Goal: Transaction & Acquisition: Purchase product/service

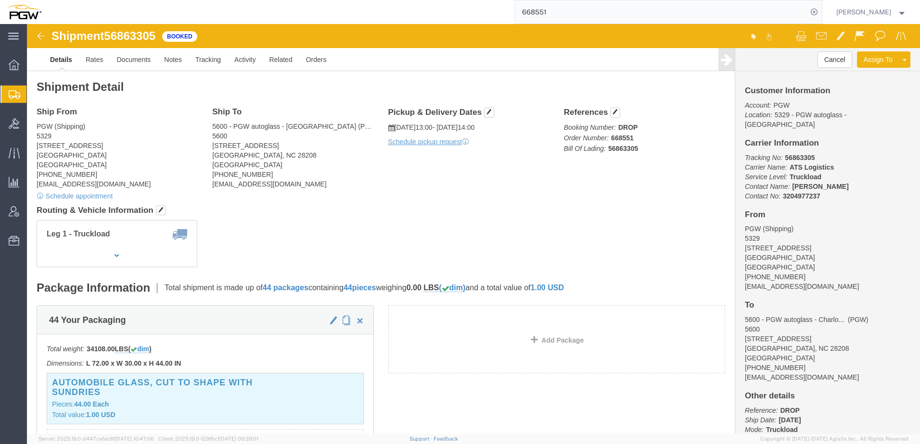
click at [0, 0] on span "Shipment Manager" at bounding box center [0, 0] width 0 height 0
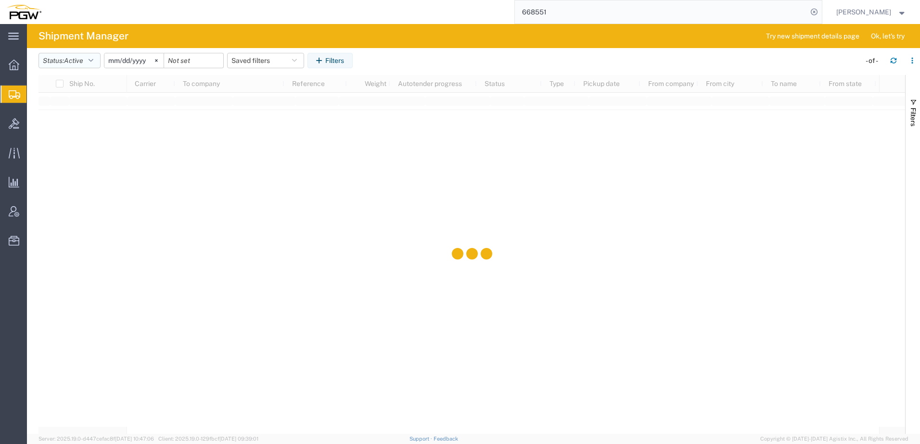
click at [79, 65] on button "Status: Active" at bounding box center [69, 60] width 62 height 15
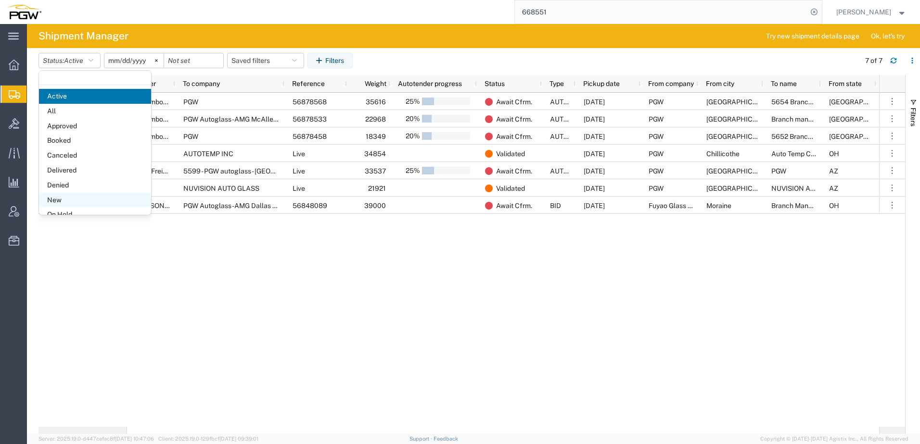
click at [75, 198] on span "New" at bounding box center [95, 200] width 112 height 15
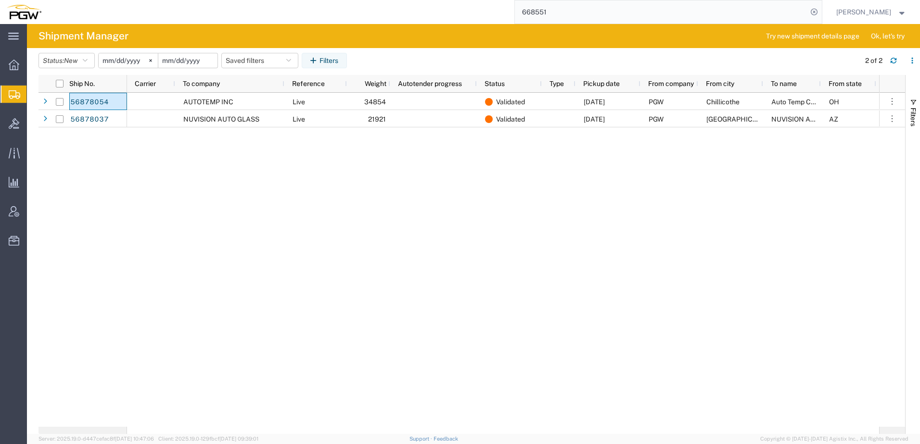
click at [200, 62] on input "date" at bounding box center [187, 60] width 59 height 14
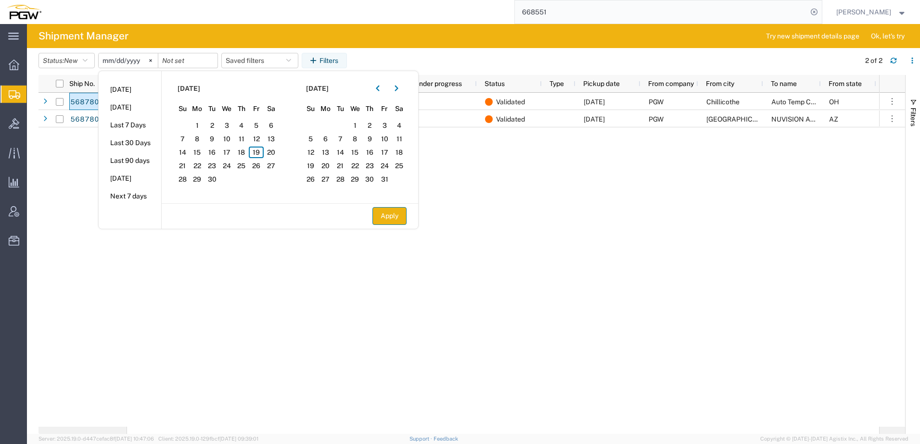
click at [397, 218] on button "Apply" at bounding box center [389, 216] width 34 height 18
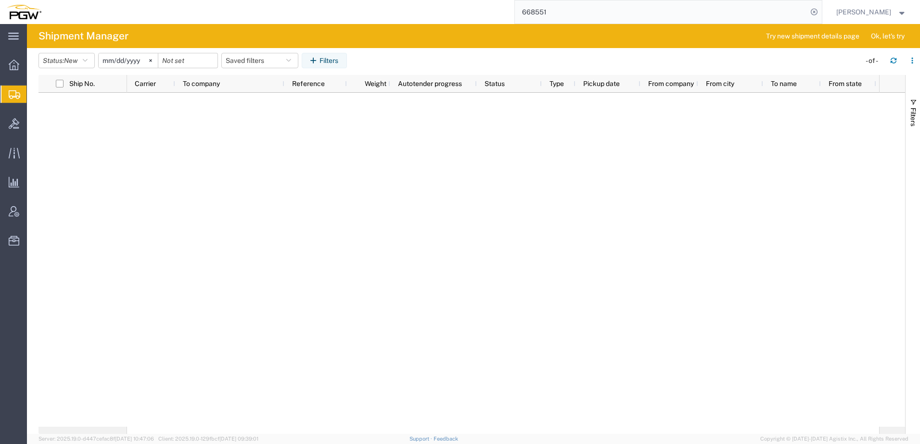
click at [622, 216] on div at bounding box center [503, 260] width 752 height 334
click at [8, 127] on div at bounding box center [13, 123] width 27 height 19
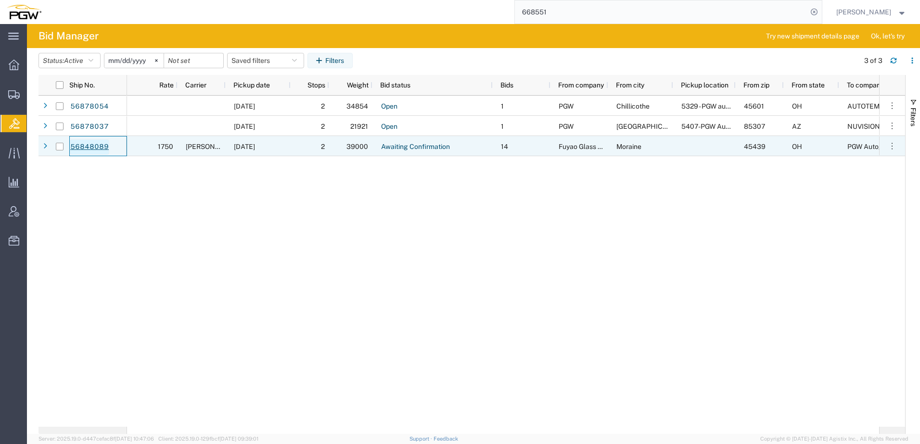
click at [82, 149] on link "56848089" at bounding box center [89, 146] width 39 height 15
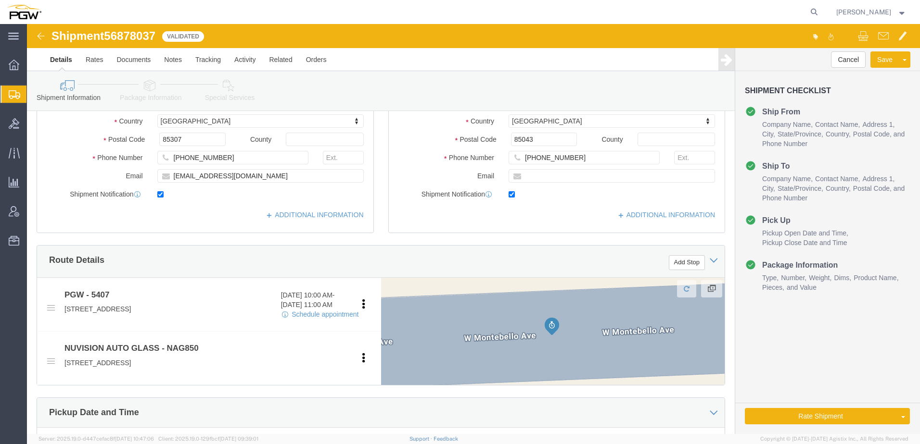
scroll to position [481, 0]
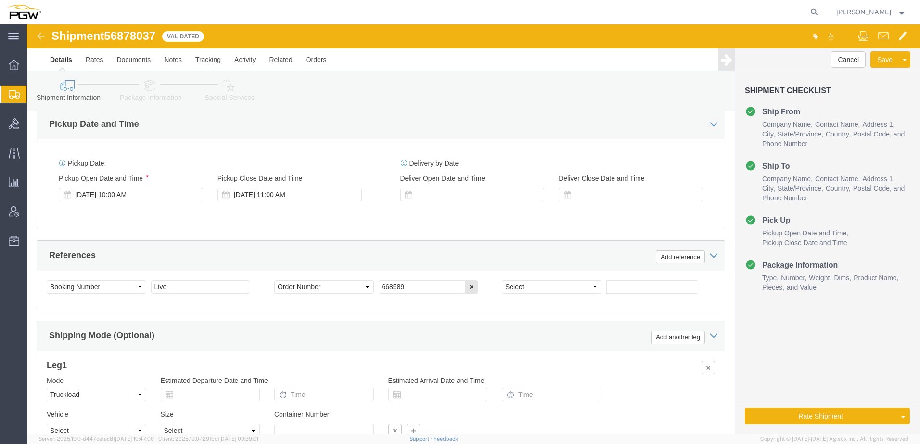
select select "62351"
select select
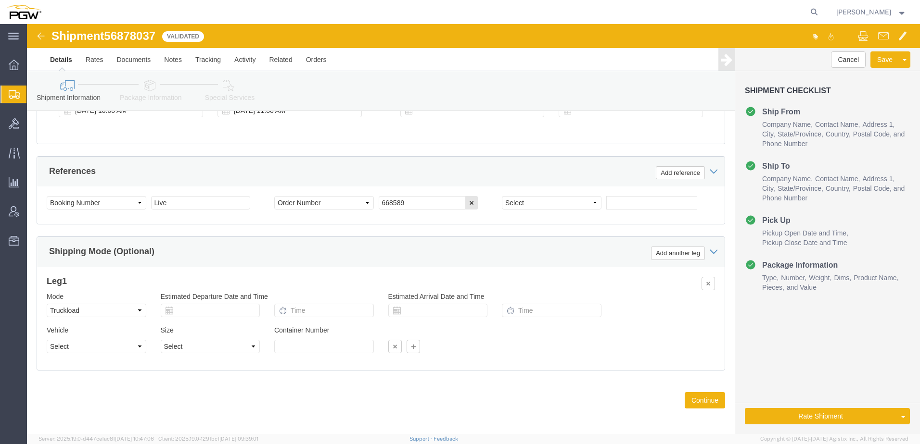
scroll to position [569, 0]
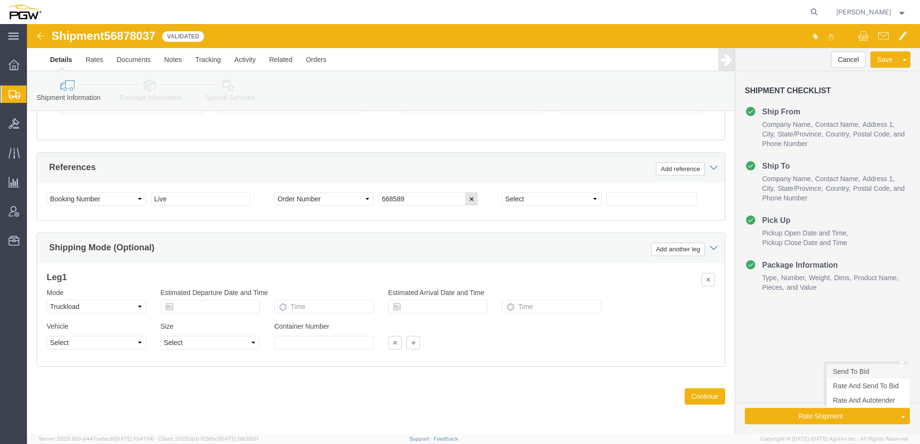
click link "Send To Bid"
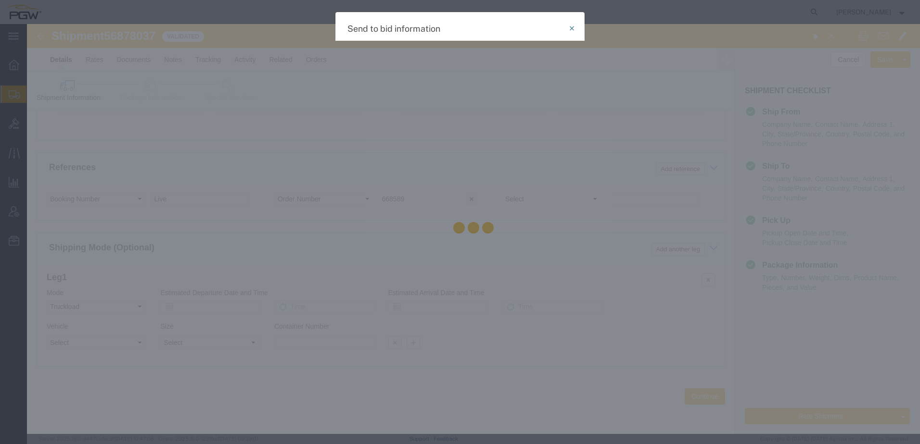
select select "TL"
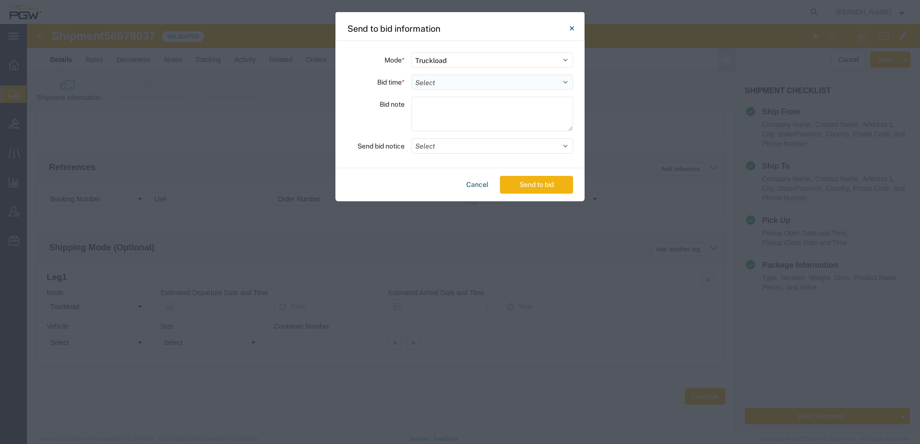
click at [467, 79] on select "Select 30 Min (Rush) 1 Hour (Rush) 2 Hours (Rush) 4 Hours (Rush) 8 Hours (Rush)…" at bounding box center [492, 82] width 162 height 15
select select "24"
click at [411, 75] on select "Select 30 Min (Rush) 1 Hour (Rush) 2 Hours (Rush) 4 Hours (Rush) 8 Hours (Rush)…" at bounding box center [492, 82] width 162 height 15
click at [539, 186] on button "Send to bid" at bounding box center [536, 185] width 73 height 18
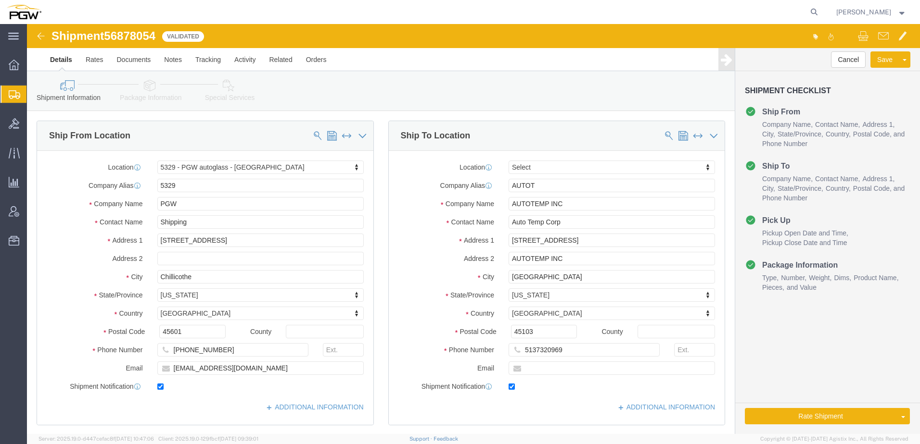
select select "28253"
select select
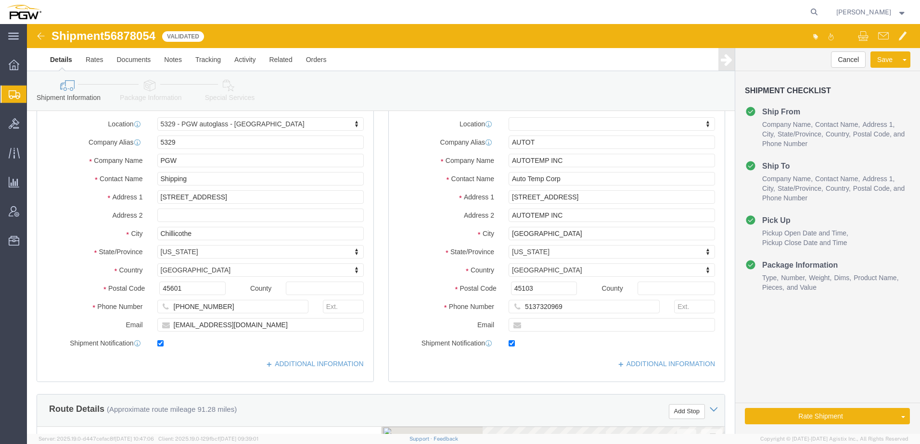
scroll to position [289, 0]
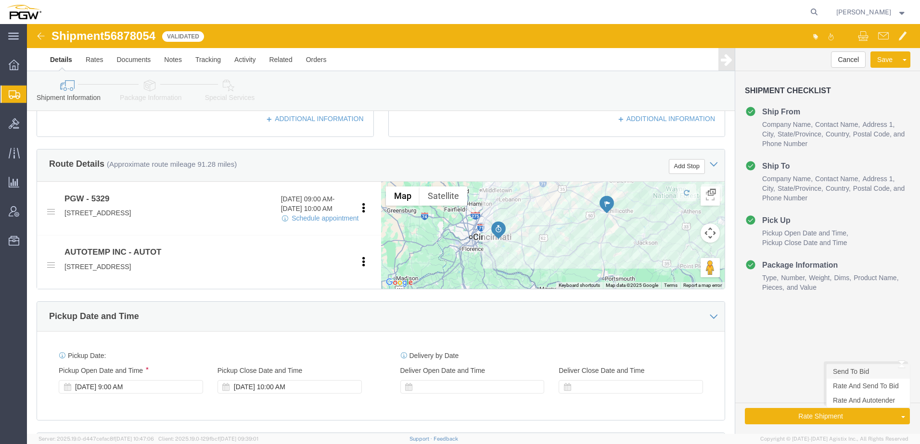
click link "Send To Bid"
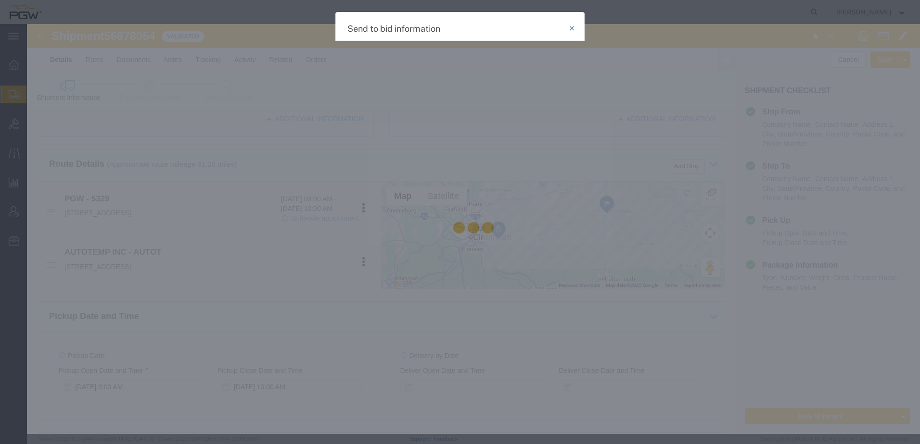
select select "TL"
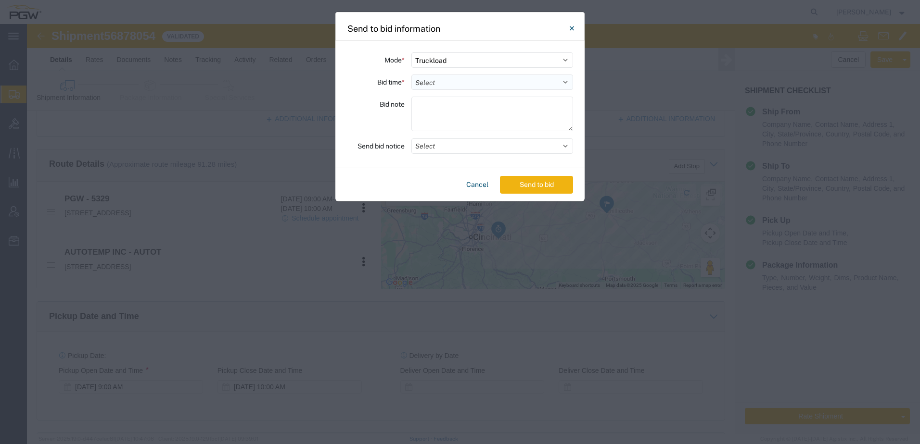
click at [433, 80] on select "Select 30 Min (Rush) 1 Hour (Rush) 2 Hours (Rush) 4 Hours (Rush) 8 Hours (Rush)…" at bounding box center [492, 82] width 162 height 15
select select "24"
click at [411, 75] on select "Select 30 Min (Rush) 1 Hour (Rush) 2 Hours (Rush) 4 Hours (Rush) 8 Hours (Rush)…" at bounding box center [492, 82] width 162 height 15
click at [527, 190] on button "Send to bid" at bounding box center [536, 185] width 73 height 18
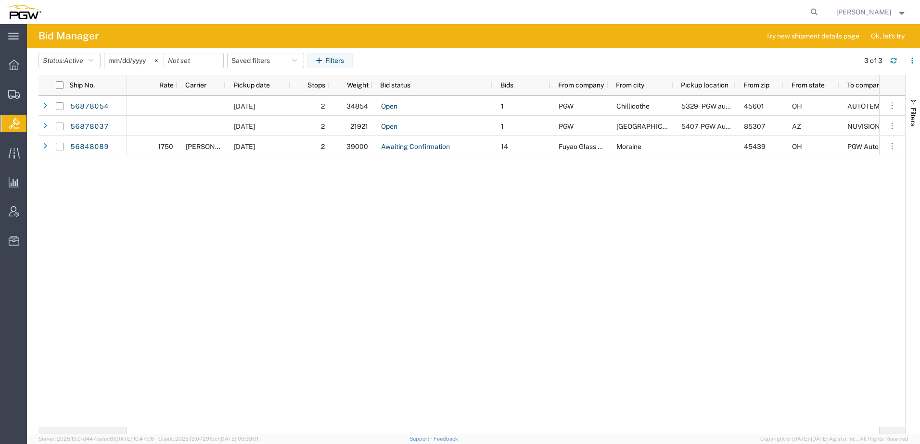
click at [775, 350] on div "09/23/2025 2 34854 Open 1 PGW Chillicothe 5329 - PGW autoglass - Chillicothe 45…" at bounding box center [503, 261] width 752 height 331
click at [820, 10] on icon at bounding box center [813, 11] width 13 height 13
click at [755, 13] on input "search" at bounding box center [661, 11] width 292 height 23
paste input "668807"
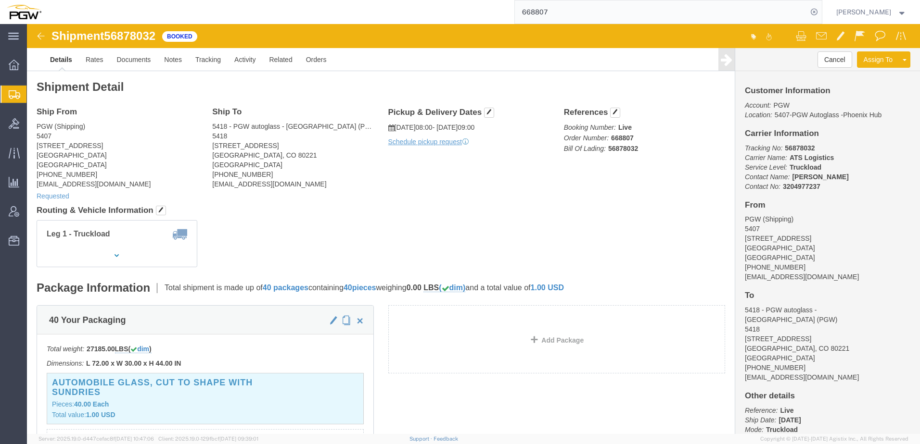
click div "Leg 1 - Truckload"
drag, startPoint x: 82, startPoint y: 10, endPoint x: 132, endPoint y: 7, distance: 50.1
click div "Shipment 56878032 Booked"
copy span "56878032"
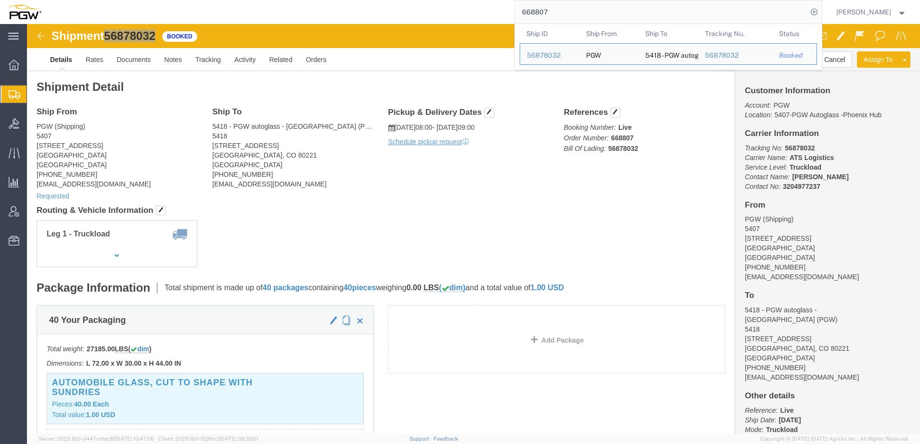
drag, startPoint x: 601, startPoint y: 9, endPoint x: 156, endPoint y: -13, distance: 445.4
click at [156, 0] on html "main_menu Created with Sketch. Collapse Menu Overview Shipments Shipment Manage…" at bounding box center [460, 222] width 920 height 444
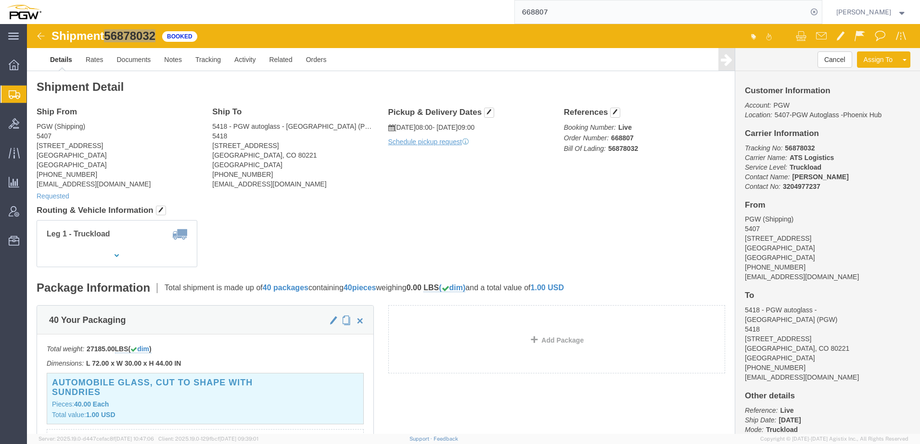
paste input "589"
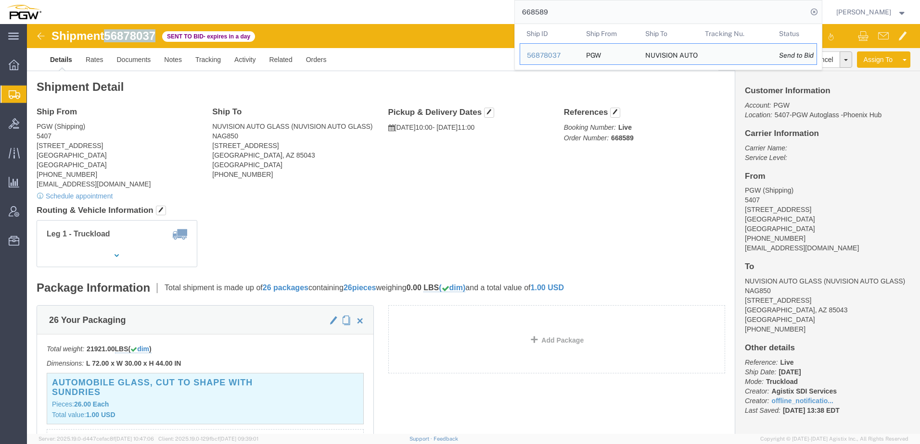
drag, startPoint x: 79, startPoint y: 13, endPoint x: 130, endPoint y: 9, distance: 51.1
click h1 "Shipment 56878037"
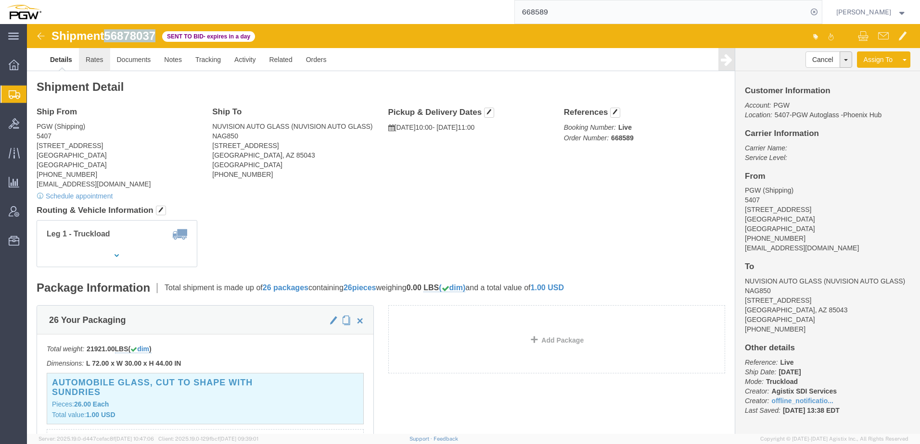
copy span "56878037"
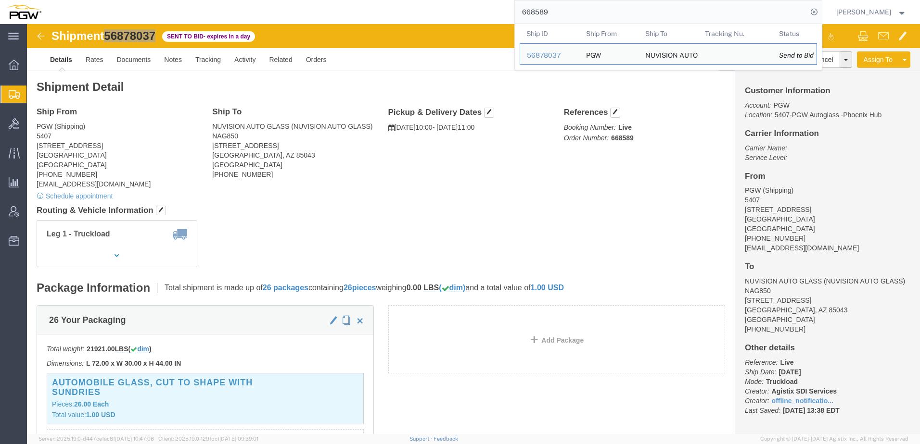
drag, startPoint x: 588, startPoint y: 4, endPoint x: 98, endPoint y: 2, distance: 490.1
click at [105, 2] on div "668589 Ship ID Ship From Ship To Tracking Nu. Status Ship ID 56878037 Ship From…" at bounding box center [435, 12] width 774 height 24
paste input "823"
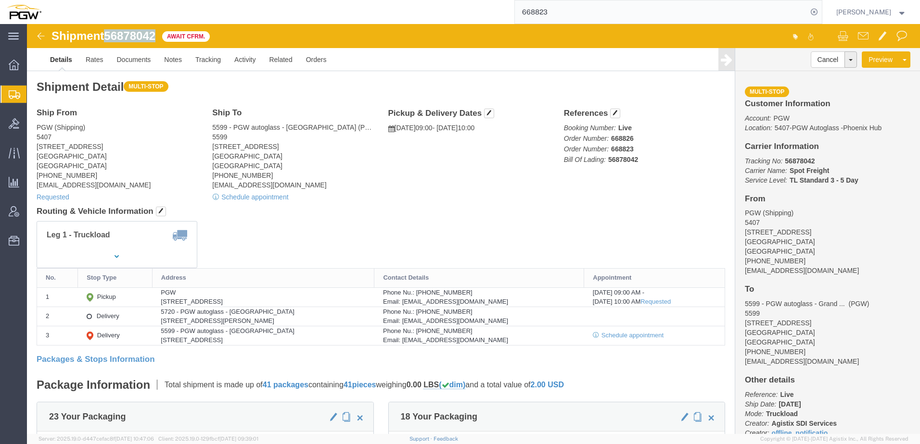
drag, startPoint x: 81, startPoint y: 15, endPoint x: 28, endPoint y: 37, distance: 57.3
click div "Shipment 56878042 Await Cfrm."
copy span "56878042"
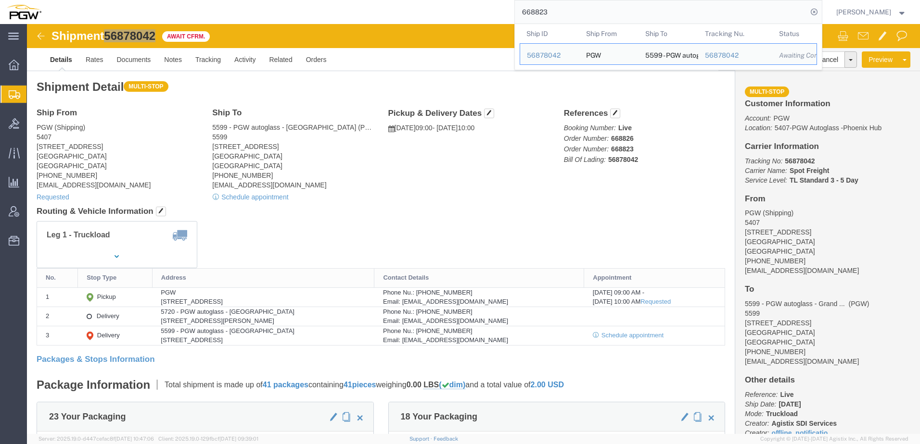
drag, startPoint x: 618, startPoint y: 9, endPoint x: -33, endPoint y: -1, distance: 650.3
click at [0, 0] on html "main_menu Created with Sketch. Collapse Menu Overview Shipments Shipment Manage…" at bounding box center [460, 222] width 920 height 444
paste input "1"
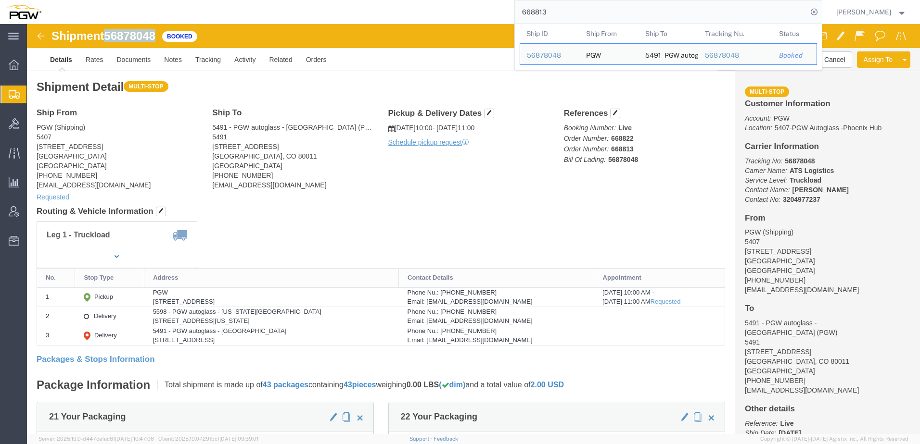
drag, startPoint x: 80, startPoint y: 12, endPoint x: 131, endPoint y: 11, distance: 50.5
click span "56878048"
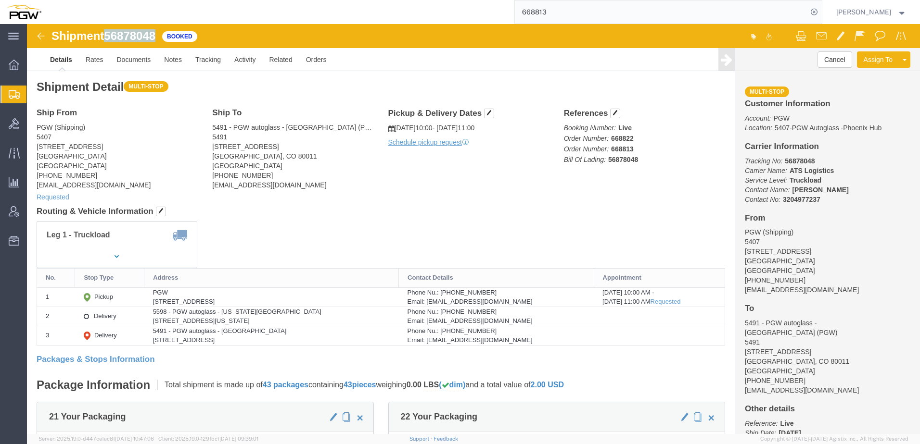
copy span "56878048"
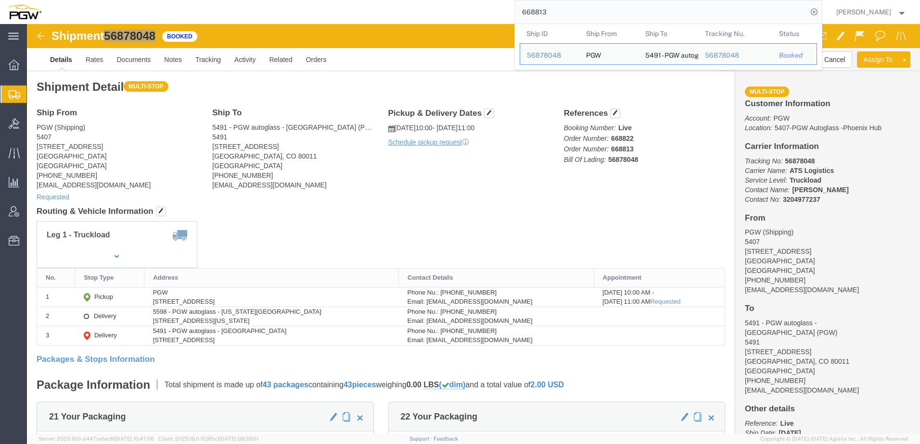
drag, startPoint x: 604, startPoint y: 11, endPoint x: -2, endPoint y: -50, distance: 609.0
click at [0, 0] on html "main_menu Created with Sketch. Collapse Menu Overview Shipments Shipment Manage…" at bounding box center [460, 222] width 920 height 444
paste input "741"
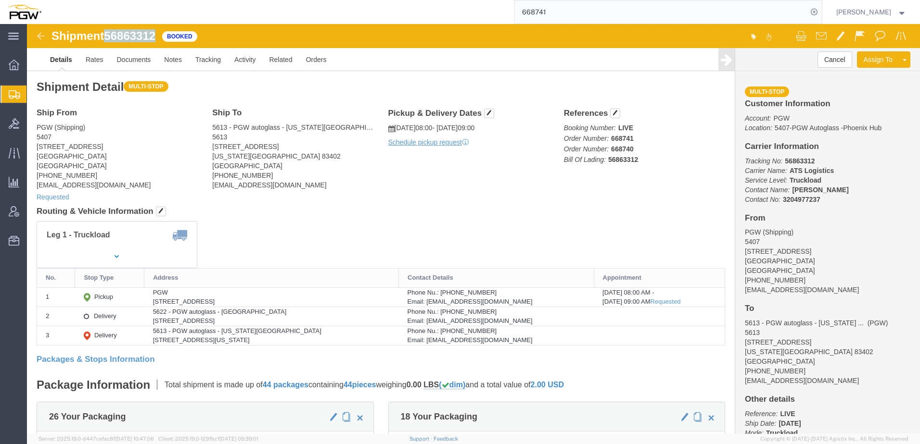
drag, startPoint x: 86, startPoint y: 12, endPoint x: 129, endPoint y: 9, distance: 43.4
click span "56863312"
copy span "56863312"
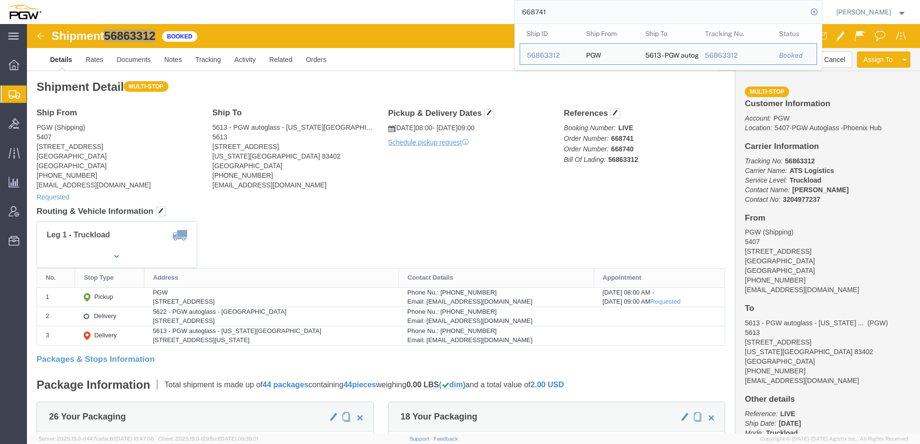
drag, startPoint x: 601, startPoint y: 9, endPoint x: 26, endPoint y: -1, distance: 574.8
click at [26, 0] on html "main_menu Created with Sketch. Collapse Menu Overview Shipments Shipment Manage…" at bounding box center [460, 222] width 920 height 444
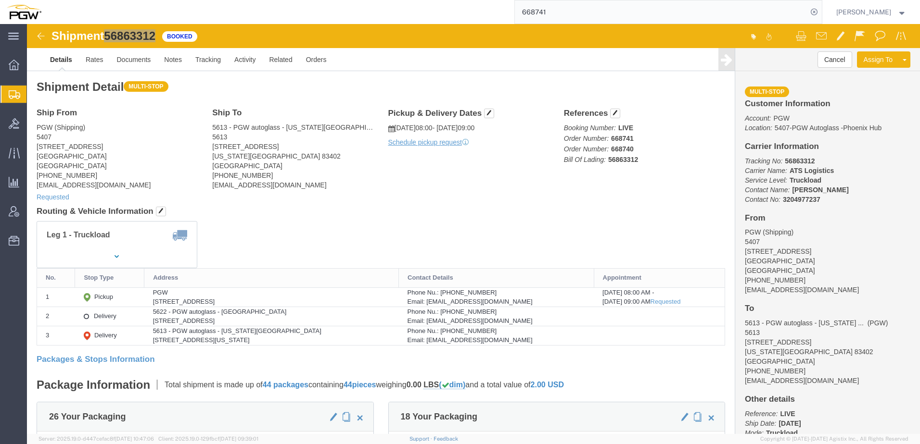
paste input "2"
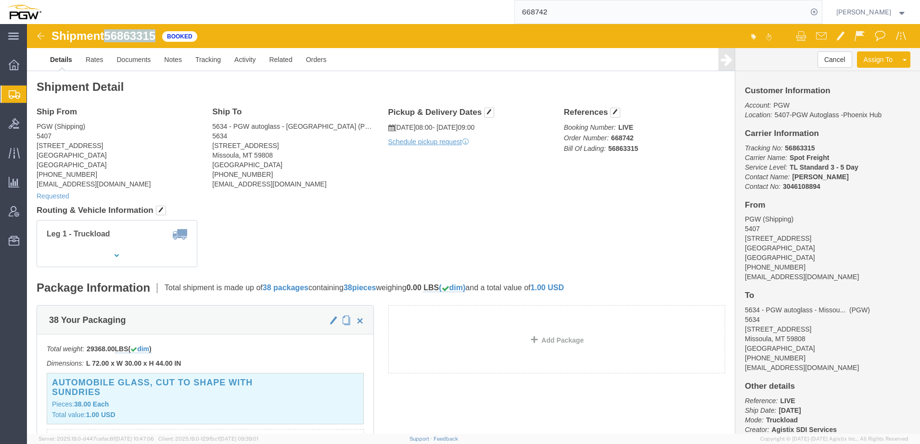
drag, startPoint x: 81, startPoint y: 16, endPoint x: 133, endPoint y: 10, distance: 52.3
click div "Shipment 56863315 Booked"
copy span "56863315"
drag, startPoint x: 573, startPoint y: 11, endPoint x: 161, endPoint y: 12, distance: 412.2
click at [175, 9] on div "668742" at bounding box center [435, 12] width 774 height 24
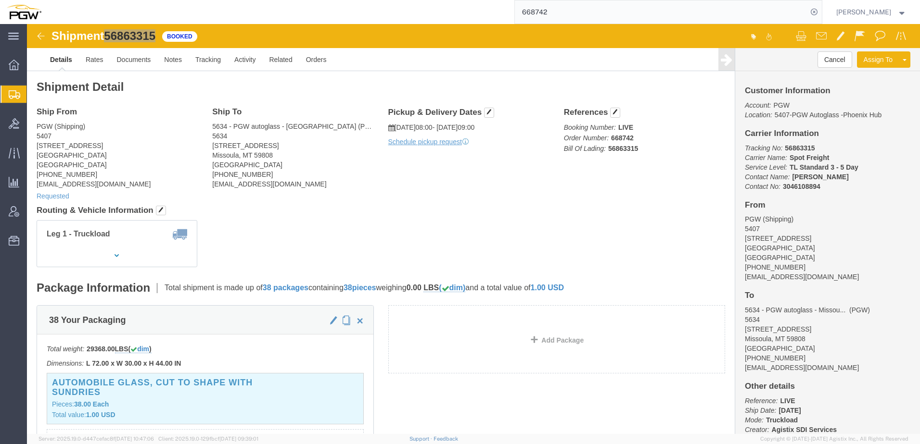
paste input "589"
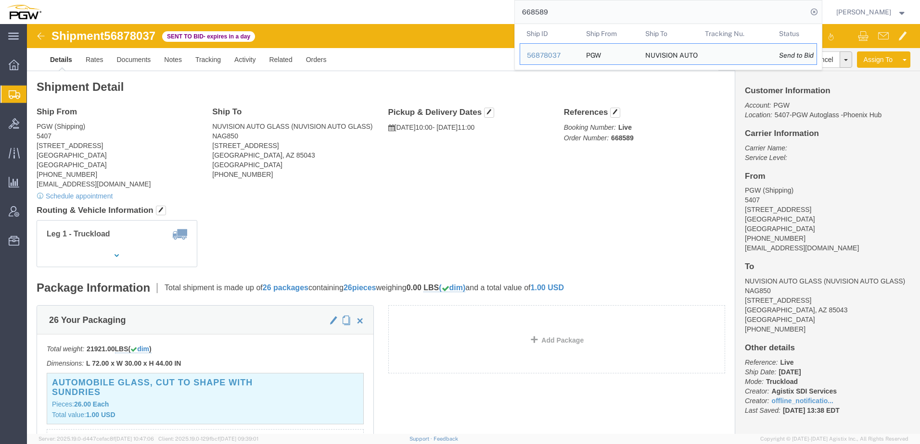
drag, startPoint x: 584, startPoint y: 13, endPoint x: -8, endPoint y: -33, distance: 593.8
click at [0, 0] on html "main_menu Created with Sketch. Collapse Menu Overview Shipments Shipment Manage…" at bounding box center [460, 222] width 920 height 444
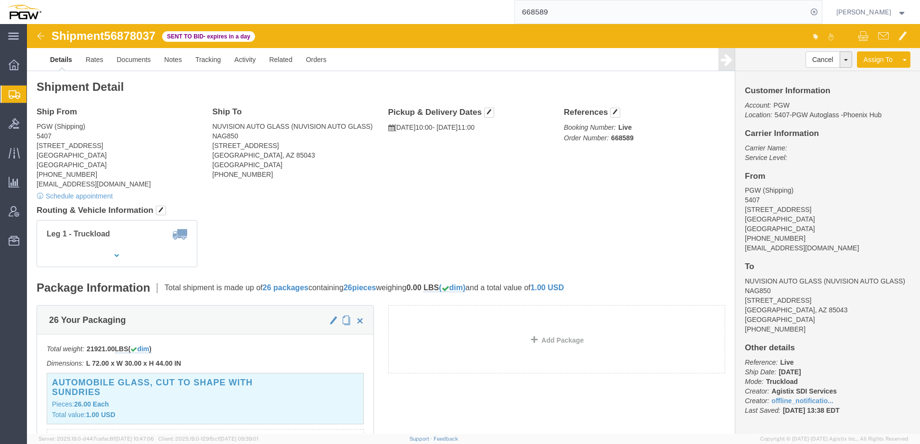
paste input "747"
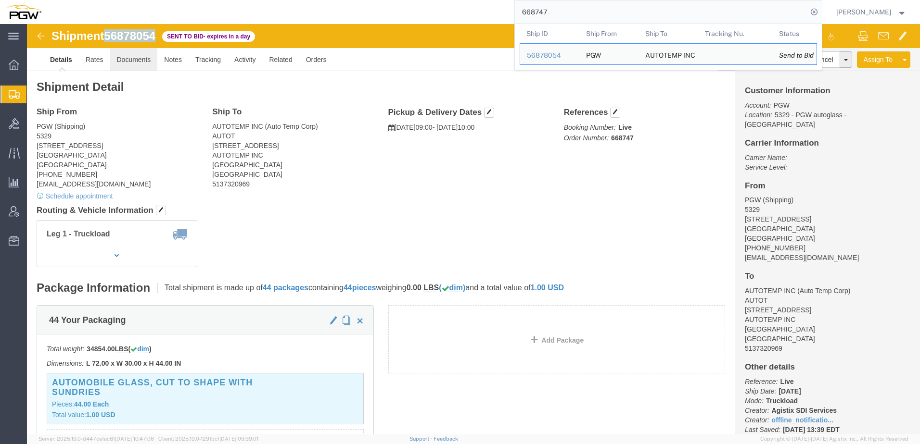
drag, startPoint x: 80, startPoint y: 11, endPoint x: 89, endPoint y: 24, distance: 15.6
click span "56878054"
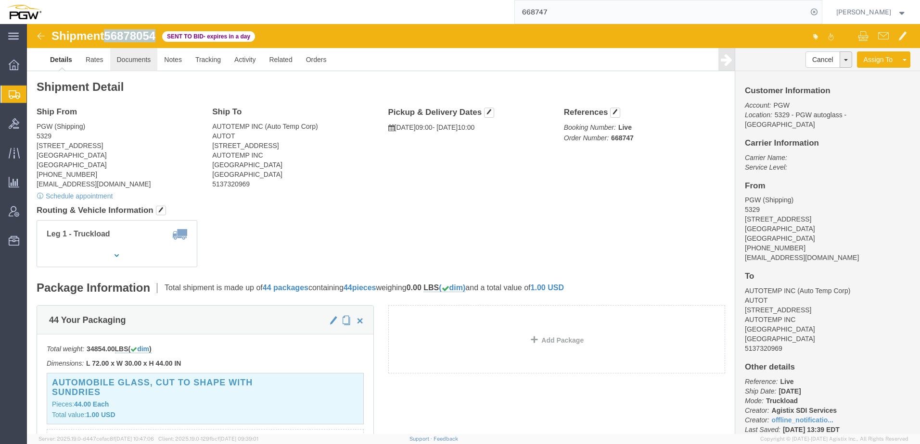
copy span "56878054"
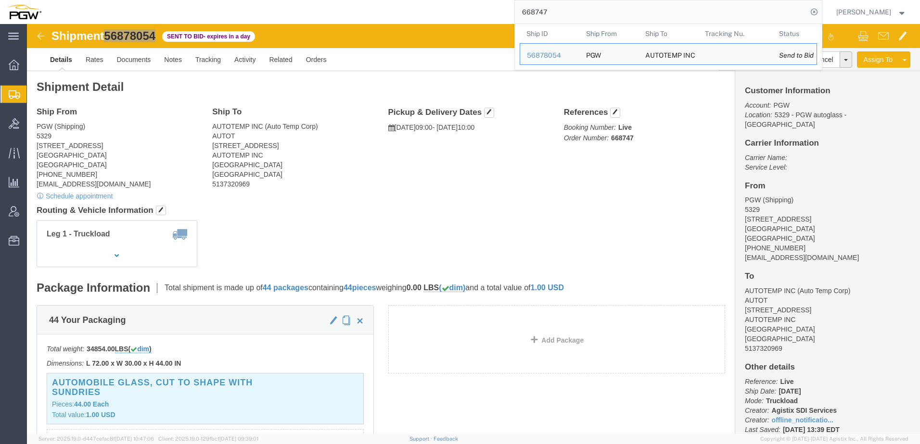
drag, startPoint x: 663, startPoint y: 2, endPoint x: 43, endPoint y: -5, distance: 620.0
click at [43, 0] on html "main_menu Created with Sketch. Collapse Menu Overview Shipments Shipment Manage…" at bounding box center [460, 222] width 920 height 444
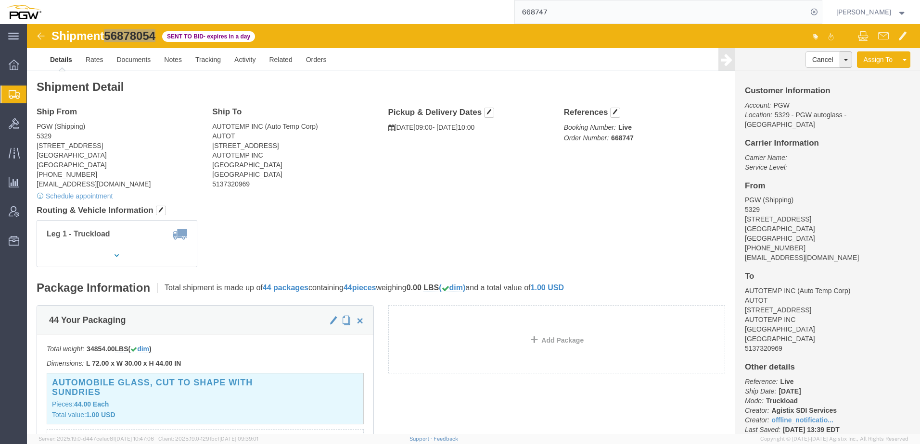
paste input "521"
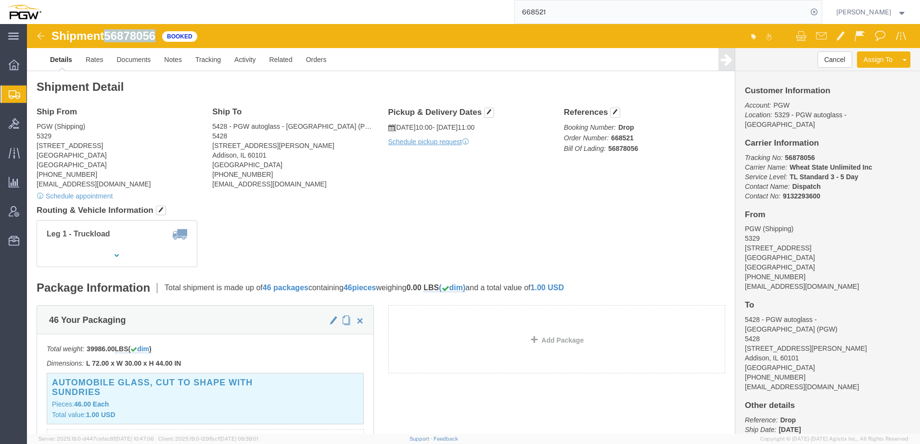
drag, startPoint x: 83, startPoint y: 15, endPoint x: 94, endPoint y: 23, distance: 13.9
click span "56878056"
copy span "56878056"
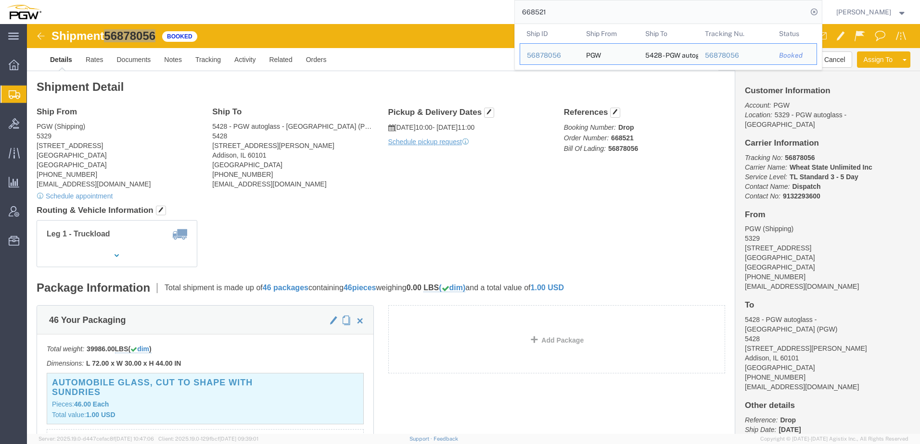
drag, startPoint x: 656, startPoint y: 13, endPoint x: -2, endPoint y: -50, distance: 660.9
click at [0, 0] on html "main_menu Created with Sketch. Collapse Menu Overview Shipments Shipment Manage…" at bounding box center [460, 222] width 920 height 444
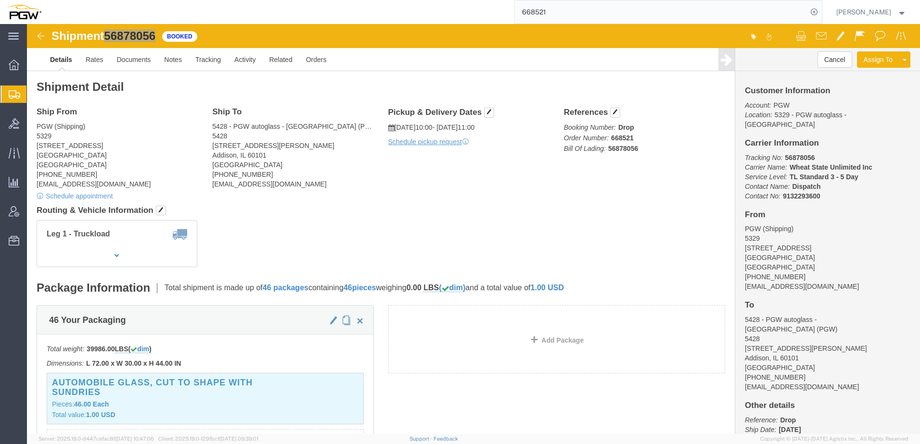
paste input "17"
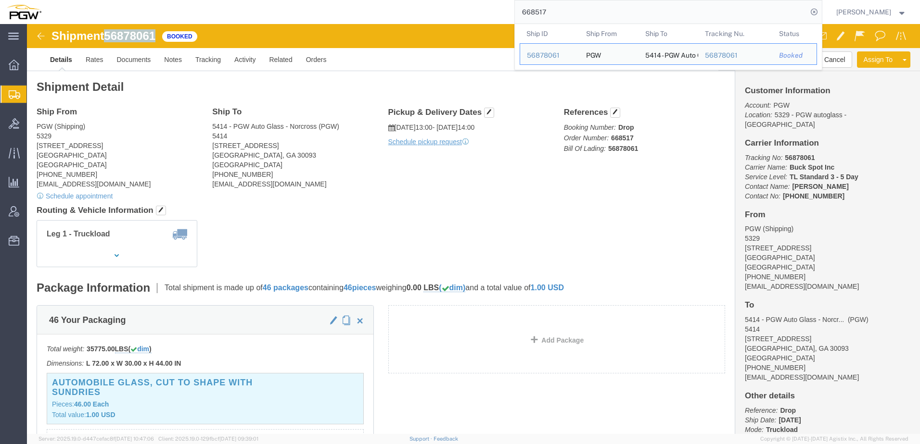
drag, startPoint x: 81, startPoint y: 12, endPoint x: 135, endPoint y: 11, distance: 53.9
click div "Shipment 56878061 Booked"
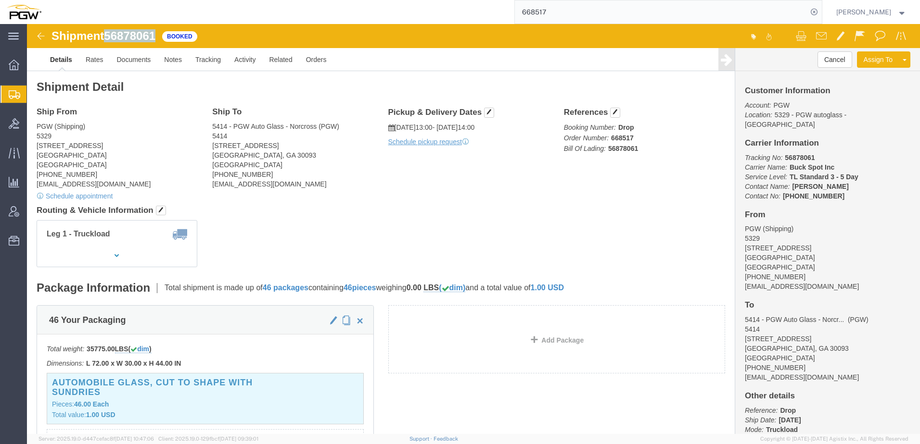
copy span "56878061"
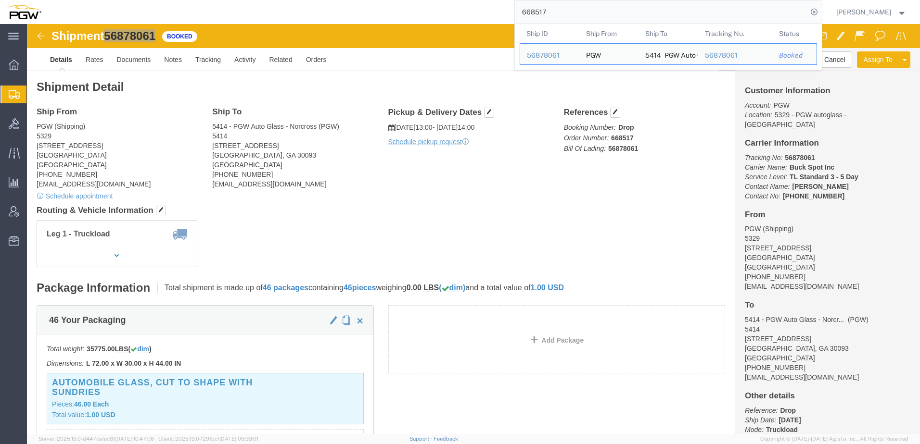
drag, startPoint x: 588, startPoint y: 13, endPoint x: -2, endPoint y: -50, distance: 592.9
click at [0, 0] on html "main_menu Created with Sketch. Collapse Menu Overview Shipments Shipment Manage…" at bounding box center [460, 222] width 920 height 444
paste input "20"
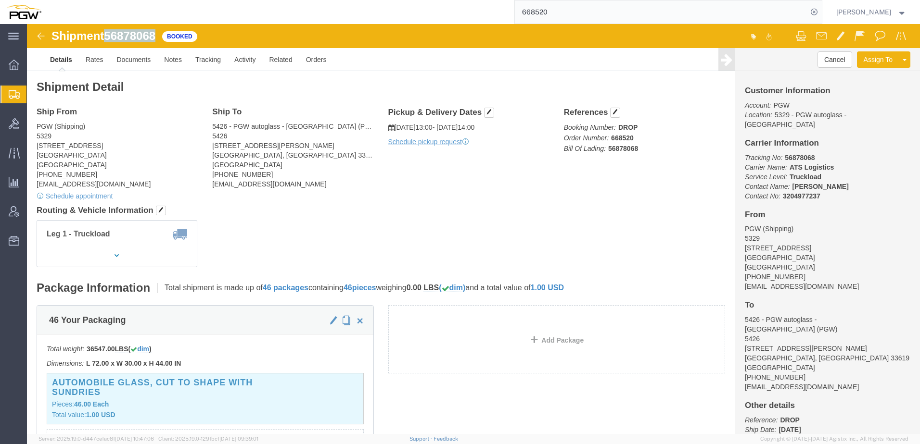
drag, startPoint x: 81, startPoint y: 13, endPoint x: 134, endPoint y: 10, distance: 52.6
click div "Shipment 56878068 Booked"
copy span "56878068"
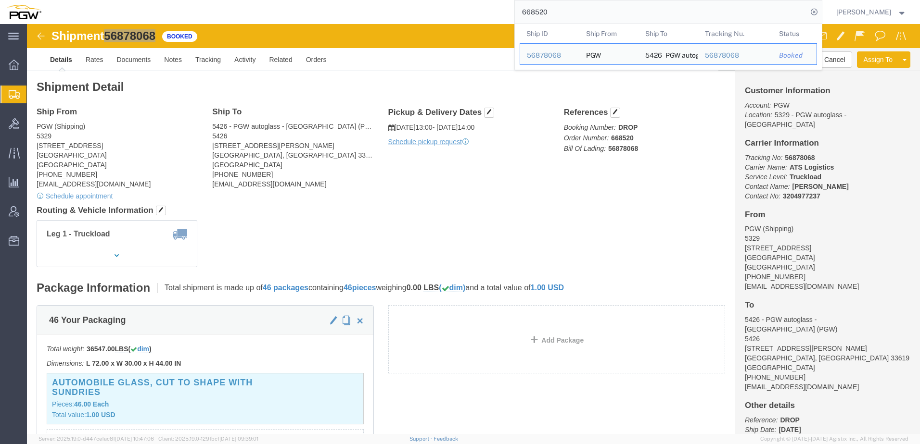
drag, startPoint x: 727, startPoint y: 9, endPoint x: -90, endPoint y: -50, distance: 819.2
click at [0, 0] on html "main_menu Created with Sketch. Collapse Menu Overview Shipments Shipment Manage…" at bounding box center [460, 222] width 920 height 444
paste input "57"
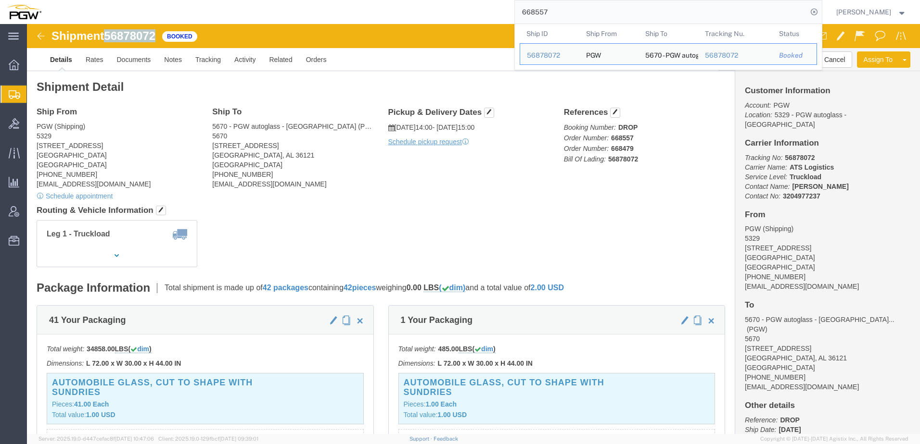
drag, startPoint x: 81, startPoint y: 13, endPoint x: 133, endPoint y: 11, distance: 52.0
click div "Shipment 56878072 Booked"
drag, startPoint x: 603, startPoint y: 11, endPoint x: -397, endPoint y: -50, distance: 1001.2
click at [0, 0] on html "main_menu Created with Sketch. Collapse Menu Overview Shipments Shipment Manage…" at bounding box center [460, 222] width 920 height 444
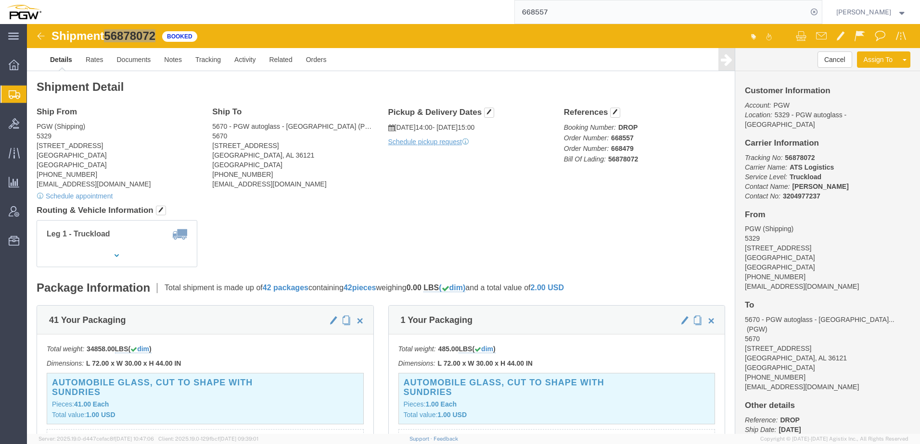
paste input "49"
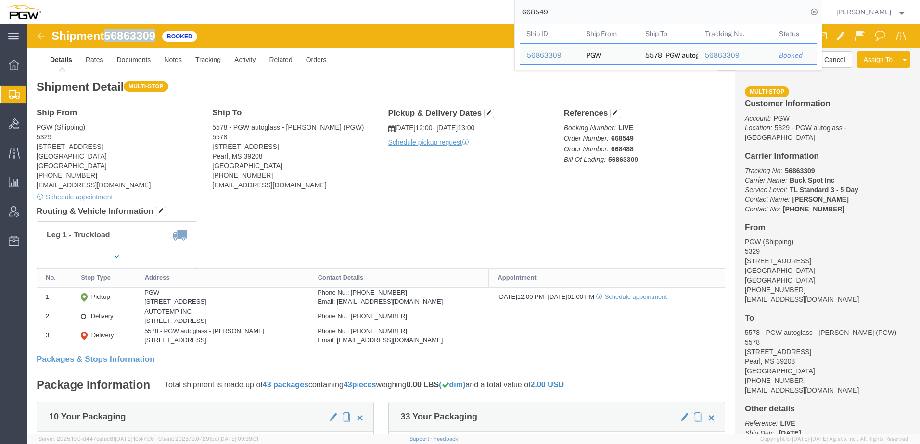
drag, startPoint x: 80, startPoint y: 10, endPoint x: 134, endPoint y: 10, distance: 53.4
click div "Shipment 56863309 Booked"
drag, startPoint x: 594, startPoint y: 12, endPoint x: 85, endPoint y: 3, distance: 509.9
click at [85, 3] on div "668549 Ship ID Ship From Ship To Tracking Nu. Status Ship ID 56863309 Ship From…" at bounding box center [435, 12] width 774 height 24
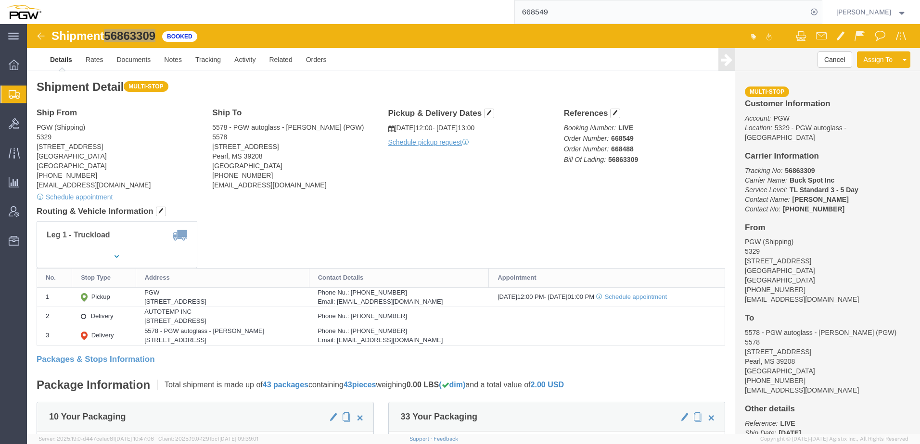
paste input "30"
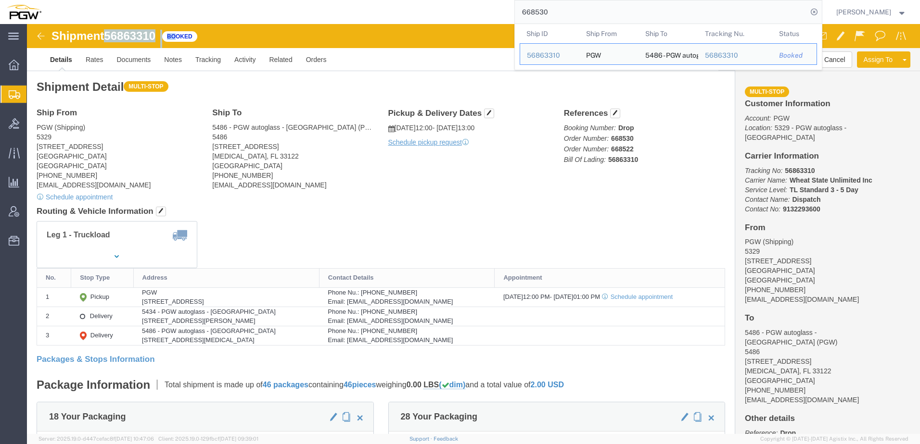
drag, startPoint x: 79, startPoint y: 12, endPoint x: 136, endPoint y: 14, distance: 56.8
click div "Shipment 56863310 Booked"
drag, startPoint x: 583, startPoint y: 13, endPoint x: 44, endPoint y: 2, distance: 539.7
click at [70, 0] on html "main_menu Created with Sketch. Collapse Menu Overview Shipments Shipment Manage…" at bounding box center [460, 222] width 920 height 444
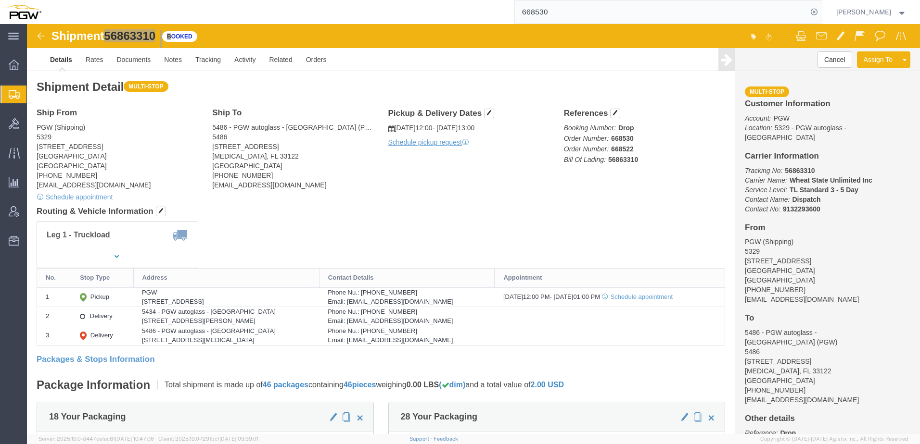
paste input "683"
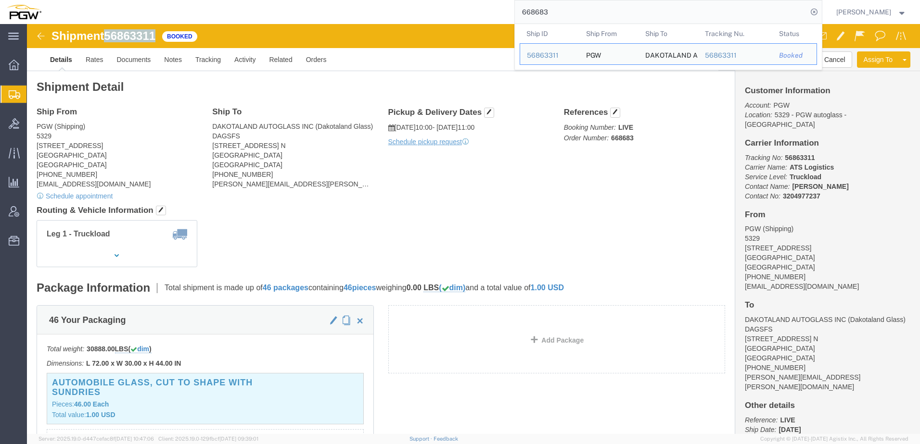
drag, startPoint x: 80, startPoint y: 15, endPoint x: 124, endPoint y: 9, distance: 44.7
click div "Shipment 56863311 Booked Details Rates Documents Notes Tracking Activity Relate…"
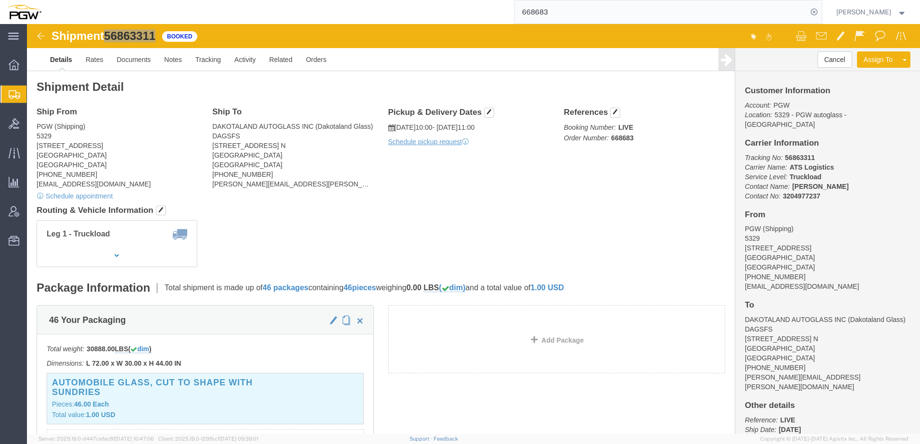
drag, startPoint x: 612, startPoint y: 6, endPoint x: -103, endPoint y: -32, distance: 716.1
click at [0, 0] on html "main_menu Created with Sketch. Collapse Menu Overview Shipments Shipment Manage…" at bounding box center [460, 222] width 920 height 444
paste input "536"
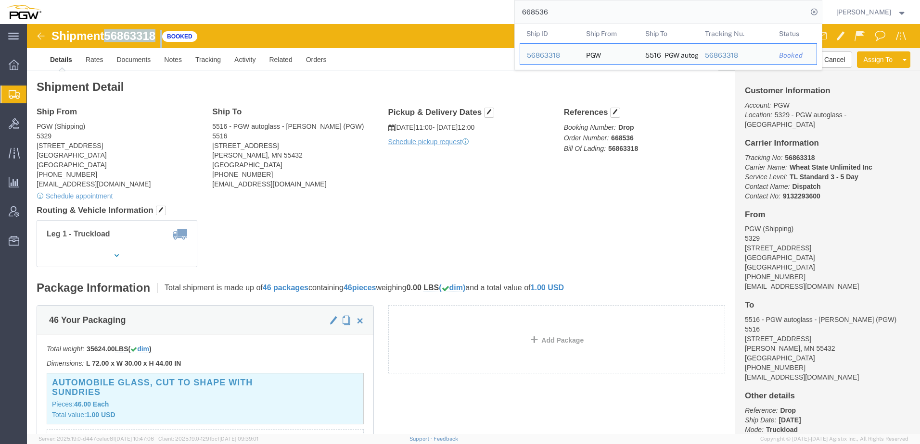
drag, startPoint x: 81, startPoint y: 9, endPoint x: 134, endPoint y: 11, distance: 52.9
click div "Shipment 56863318 Booked"
drag, startPoint x: 587, startPoint y: 13, endPoint x: 38, endPoint y: 2, distance: 549.3
click at [45, 2] on nav "668536 Ship ID Ship From Ship To Tracking Nu. Status Ship ID 56863318 Ship From…" at bounding box center [463, 12] width 913 height 24
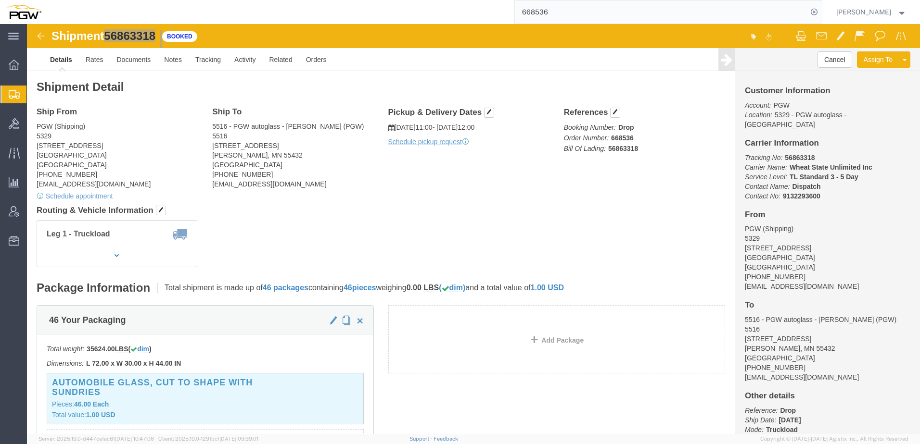
paste input "680"
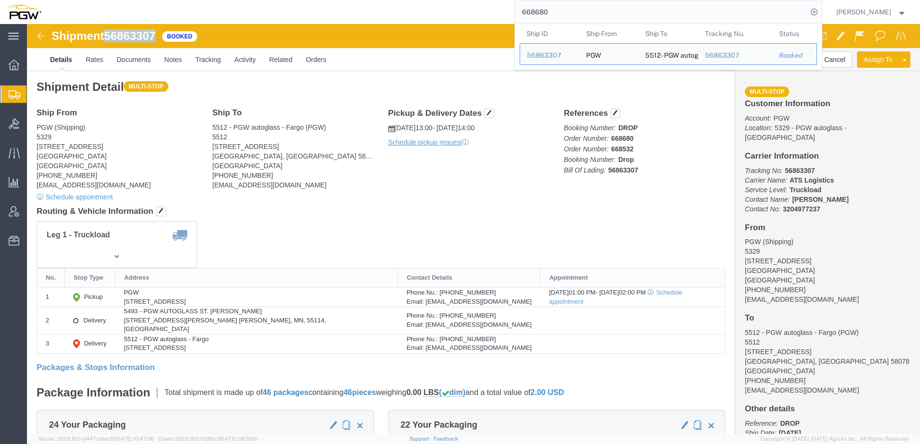
drag, startPoint x: 81, startPoint y: 13, endPoint x: 125, endPoint y: 11, distance: 44.3
click div "Shipment 56863307 Booked"
drag, startPoint x: 565, startPoint y: 13, endPoint x: 137, endPoint y: 12, distance: 428.0
click at [146, 12] on div "668680 Ship ID Ship From Ship To Tracking Nu. Status Ship ID 56863307 Ship From…" at bounding box center [435, 12] width 774 height 24
paste input "551"
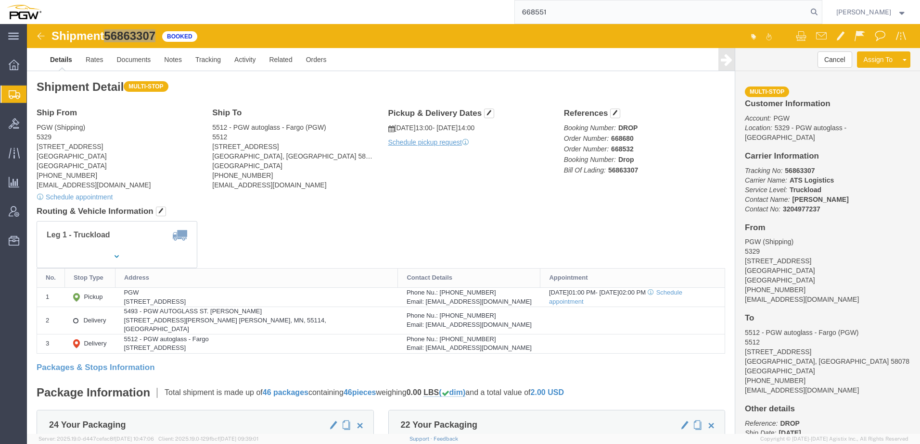
type input "668551"
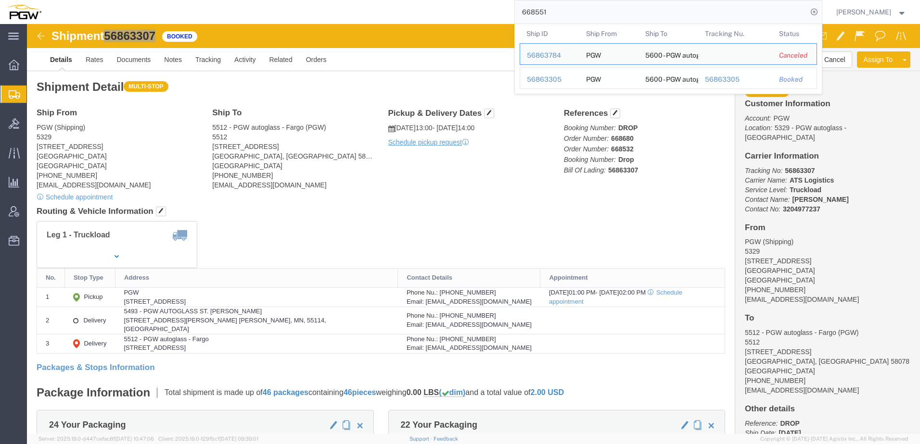
click at [569, 77] on div "56863305" at bounding box center [550, 80] width 46 height 10
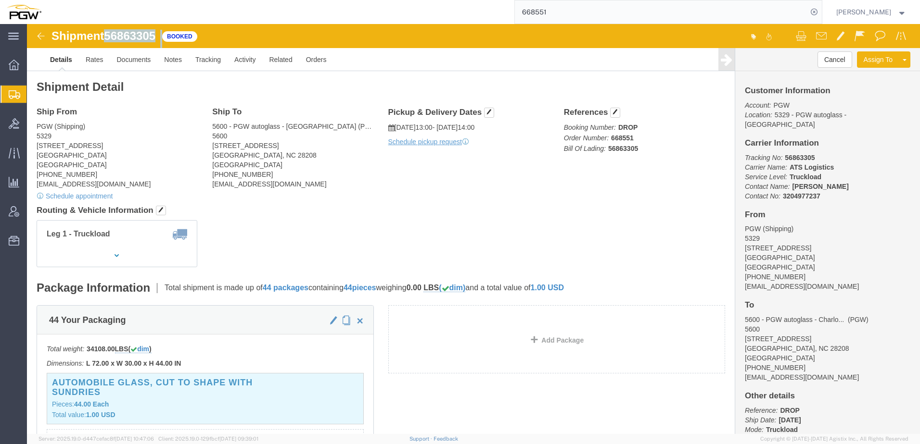
drag, startPoint x: 80, startPoint y: 10, endPoint x: 139, endPoint y: 9, distance: 59.2
click div "Shipment 56863305 Booked"
drag, startPoint x: 344, startPoint y: 211, endPoint x: 391, endPoint y: 199, distance: 48.3
click div "Leg 1 - Truckload"
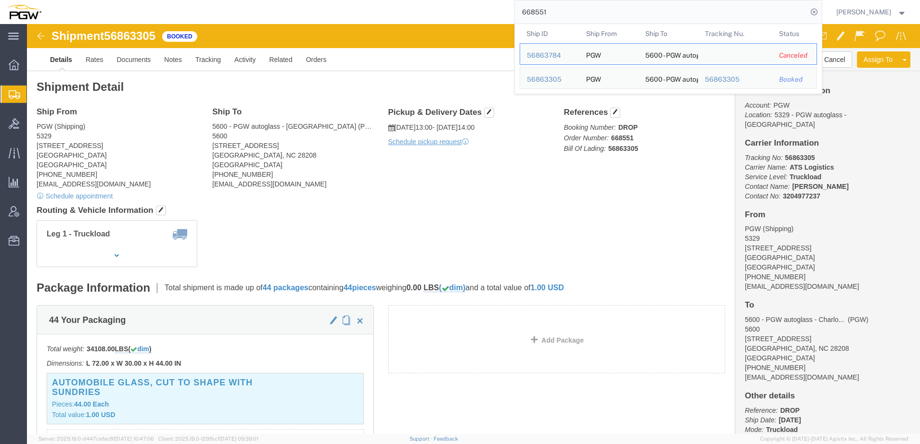
drag, startPoint x: 599, startPoint y: 8, endPoint x: 415, endPoint y: -2, distance: 184.0
click at [415, 0] on html "main_menu Created with Sketch. Collapse Menu Overview Shipments Shipment Manage…" at bounding box center [460, 222] width 920 height 444
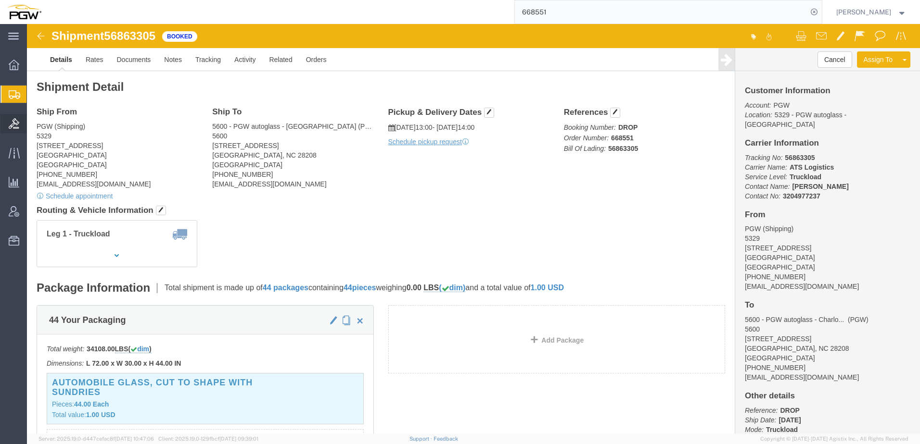
click at [12, 122] on icon at bounding box center [14, 123] width 11 height 11
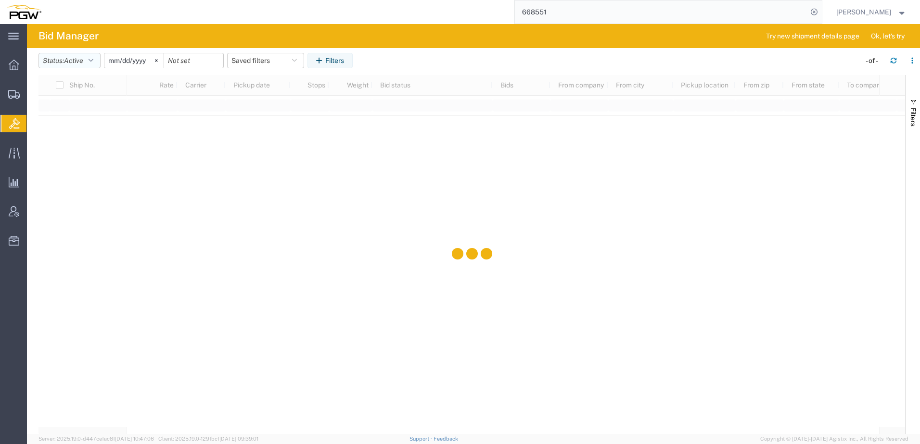
click at [83, 57] on span "Active" at bounding box center [73, 61] width 19 height 8
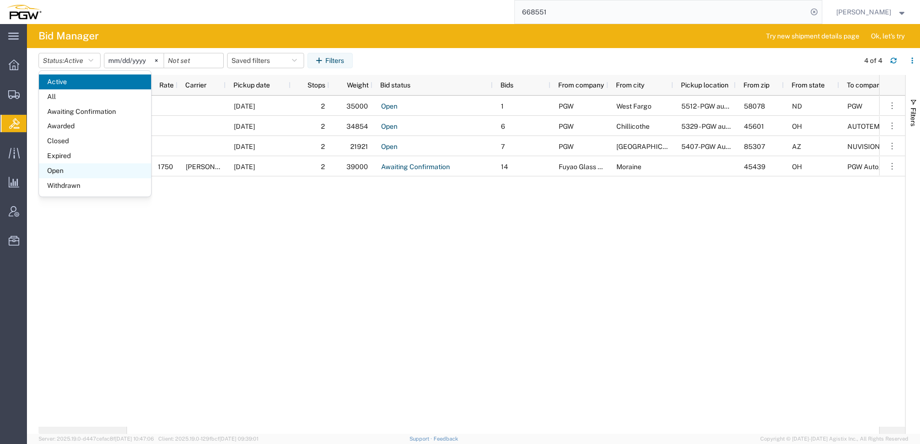
click at [58, 177] on span "Open" at bounding box center [95, 171] width 112 height 15
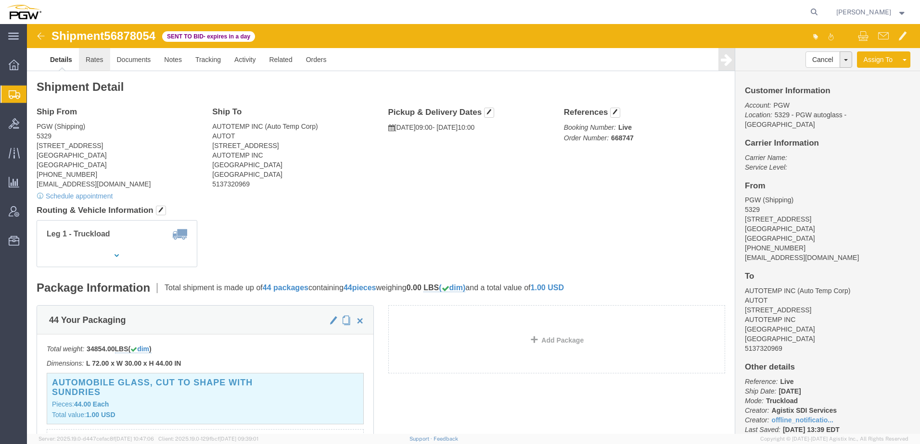
click link "Rates"
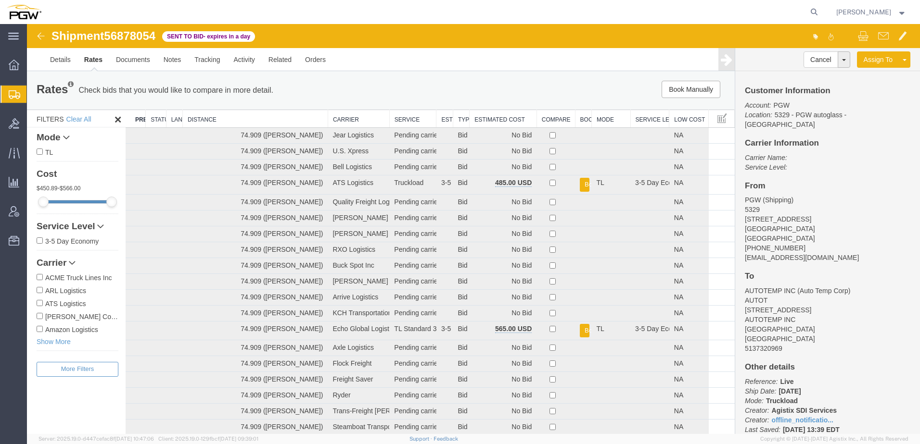
click at [488, 117] on th "Estimated Cost" at bounding box center [502, 119] width 67 height 18
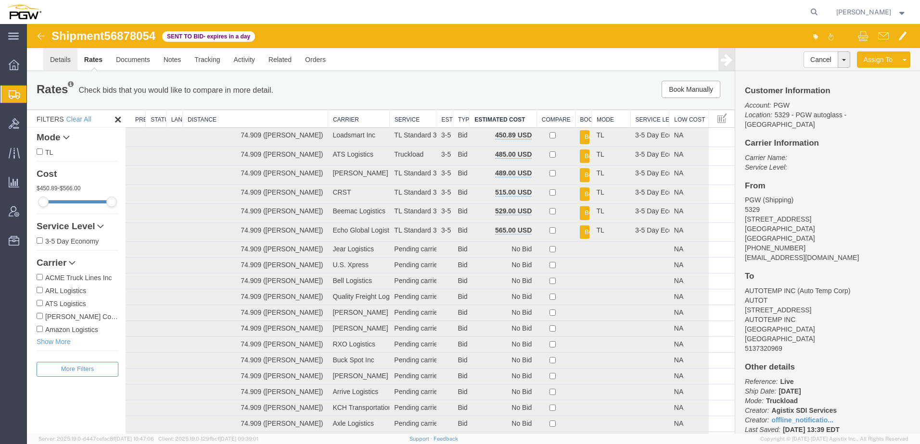
click at [54, 60] on link "Details" at bounding box center [60, 59] width 34 height 23
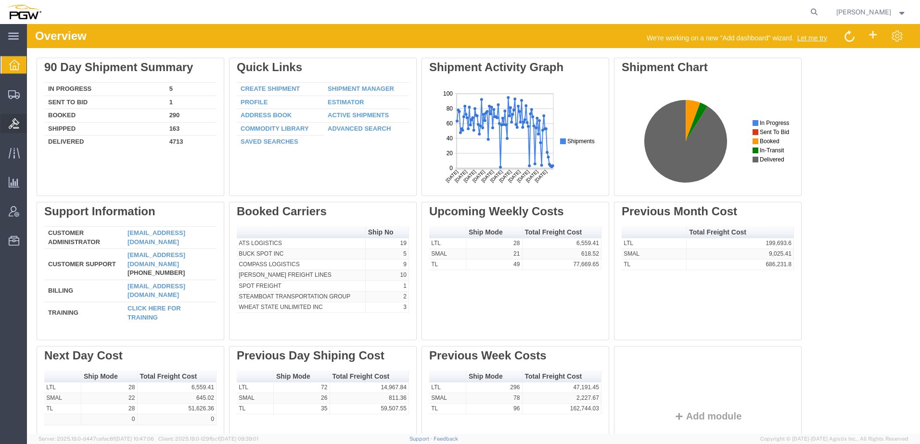
click at [15, 121] on icon at bounding box center [14, 123] width 11 height 11
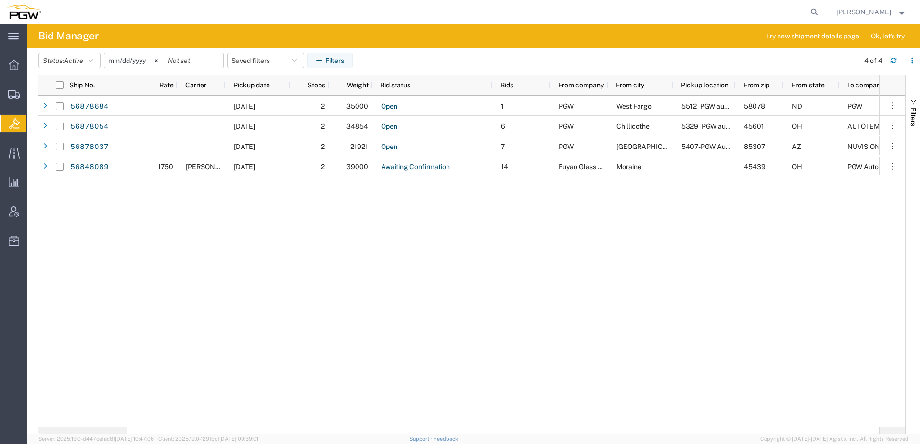
click at [85, 51] on header "Status: Active Active All Awaiting Confirmation Awarded Closed Expired Open Wit…" at bounding box center [478, 61] width 881 height 27
click at [80, 61] on span "Active" at bounding box center [73, 61] width 19 height 8
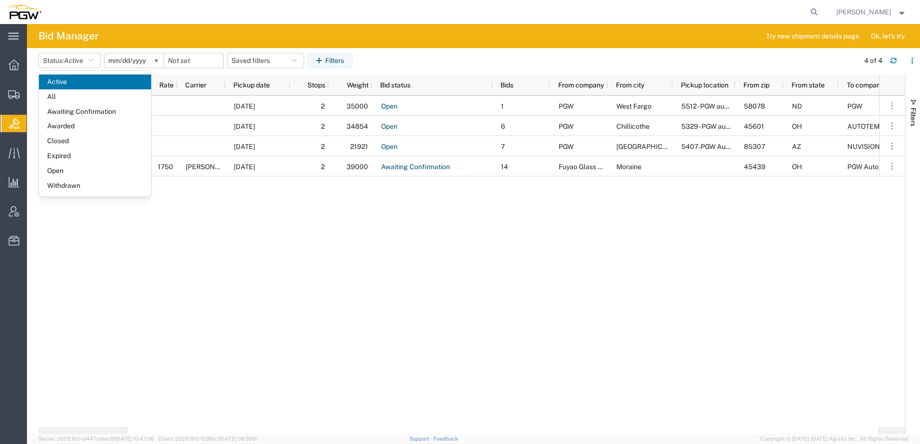
click at [385, 264] on div "09/22/2025 2 35000 Open 1 PGW West Fargo 5512 - PGW autoglass - Fargo 58078 ND …" at bounding box center [503, 261] width 752 height 331
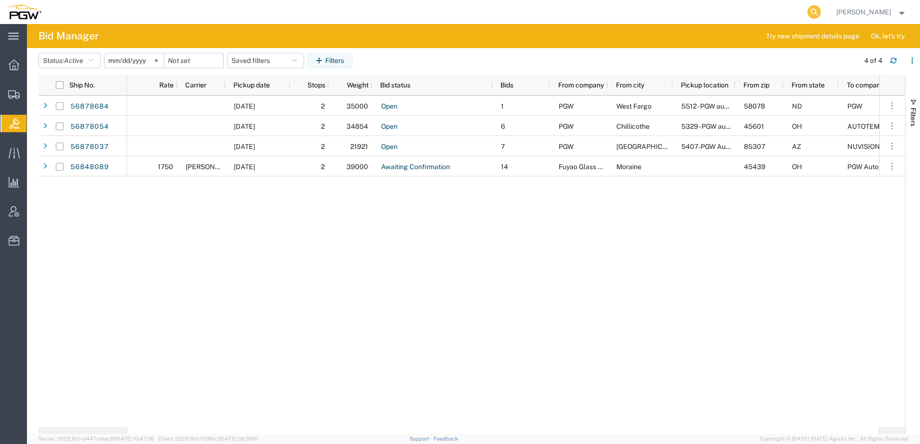
click at [820, 11] on icon at bounding box center [813, 11] width 13 height 13
click at [72, 59] on span "Active" at bounding box center [73, 61] width 19 height 8
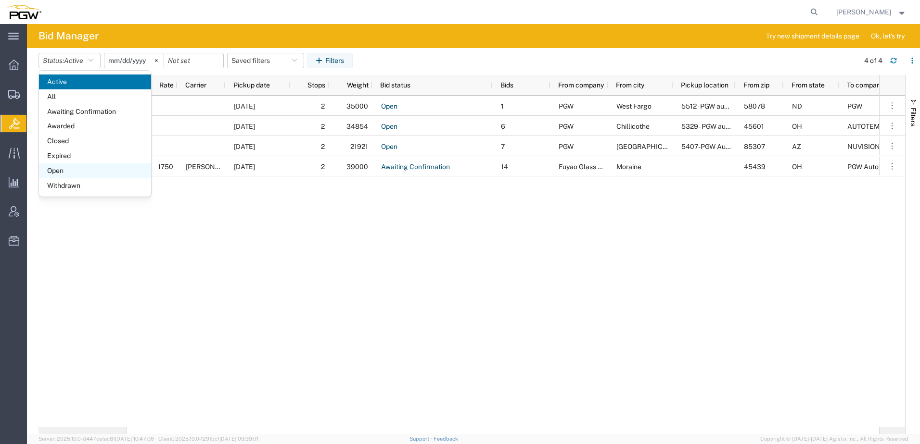
click at [63, 168] on span "Open" at bounding box center [95, 171] width 112 height 15
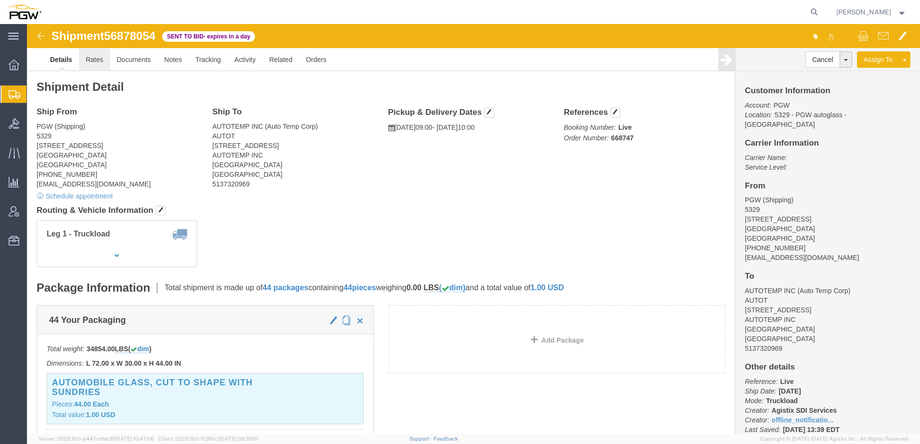
click link "Rates"
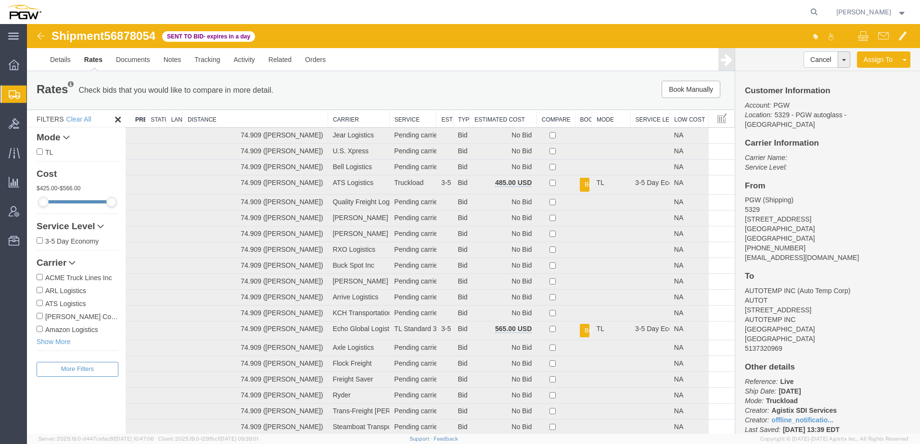
click at [489, 120] on th "Estimated Cost" at bounding box center [502, 119] width 67 height 18
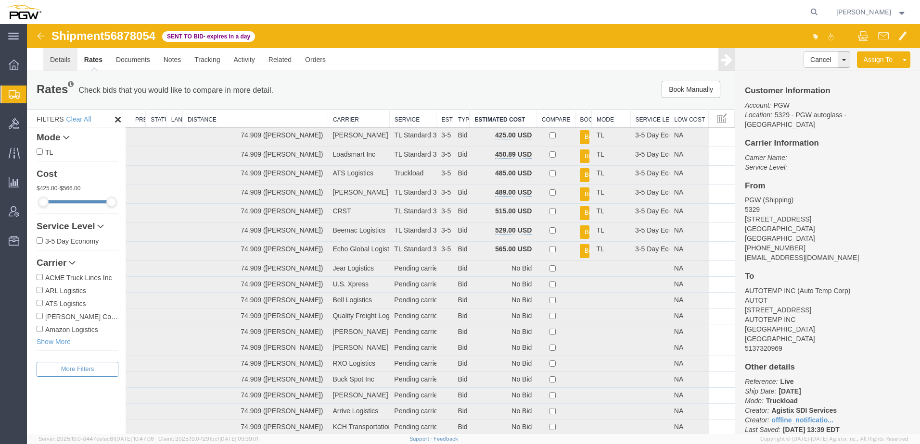
click at [52, 56] on link "Details" at bounding box center [60, 59] width 34 height 23
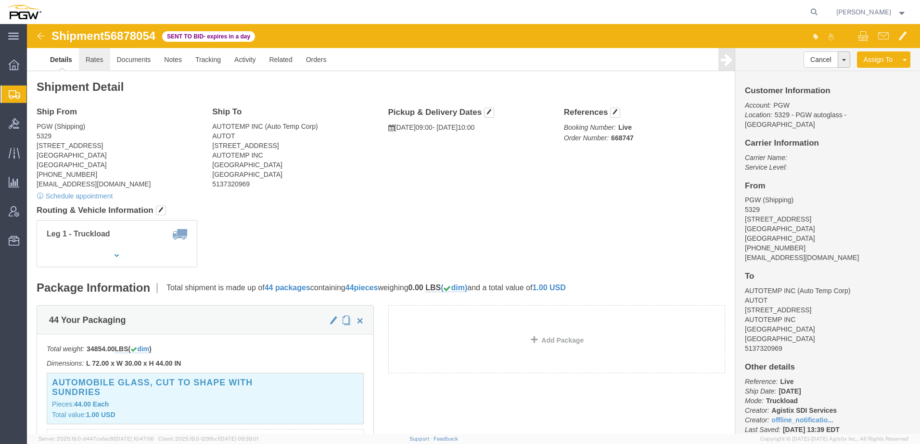
click link "Rates"
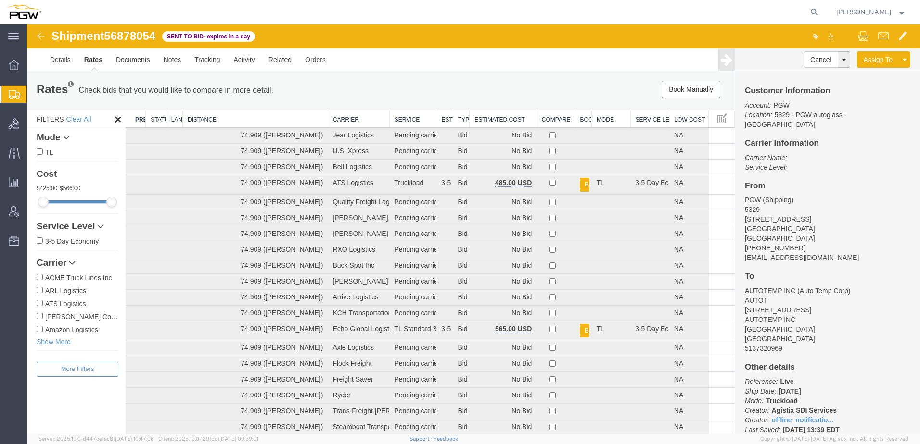
click at [480, 118] on th "Estimated Cost" at bounding box center [502, 119] width 67 height 18
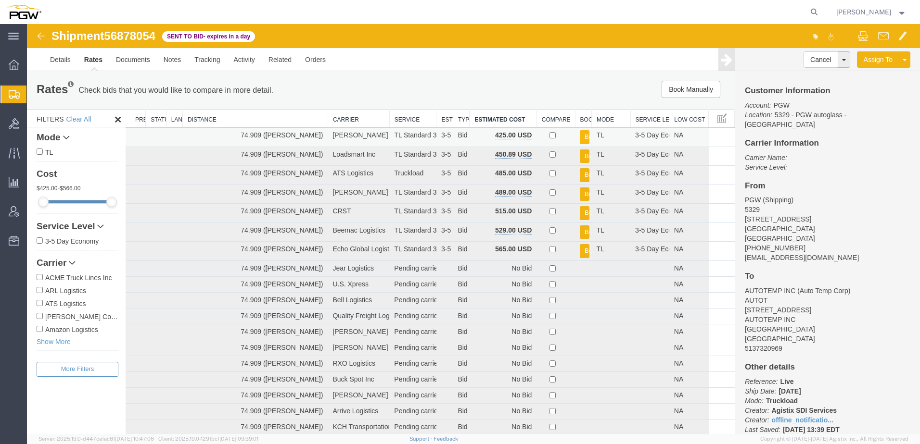
click at [580, 137] on button "Book" at bounding box center [585, 137] width 10 height 14
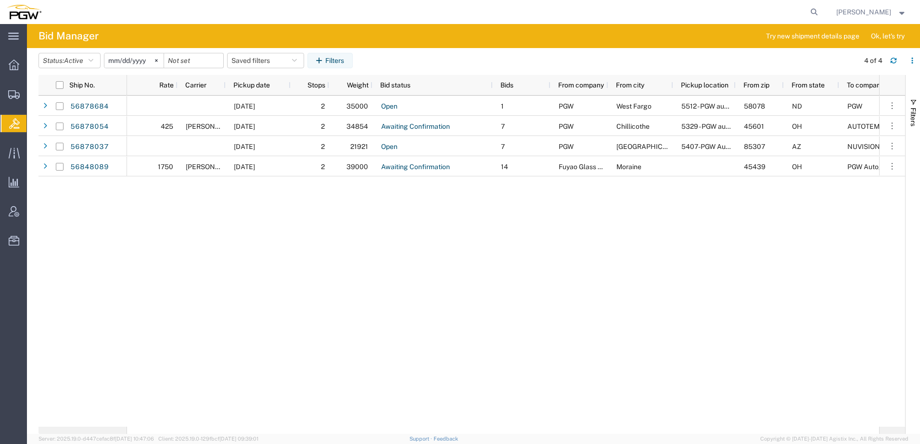
click at [213, 286] on div "09/22/2025 2 35000 Open 1 PGW West Fargo 5512 - PGW autoglass - Fargo 58078 ND …" at bounding box center [503, 261] width 752 height 331
click at [392, 268] on div "09/22/2025 2 35000 Open 1 PGW West Fargo 5512 - PGW autoglass - Fargo 58078 ND …" at bounding box center [503, 261] width 752 height 331
click at [819, 13] on icon at bounding box center [813, 11] width 13 height 13
click at [782, 8] on input "search" at bounding box center [661, 11] width 292 height 23
paste input "56648661"
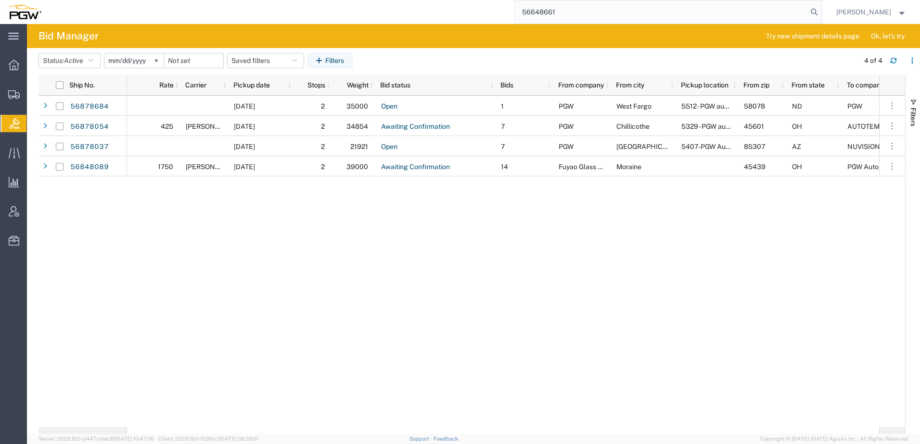
type input "56648661"
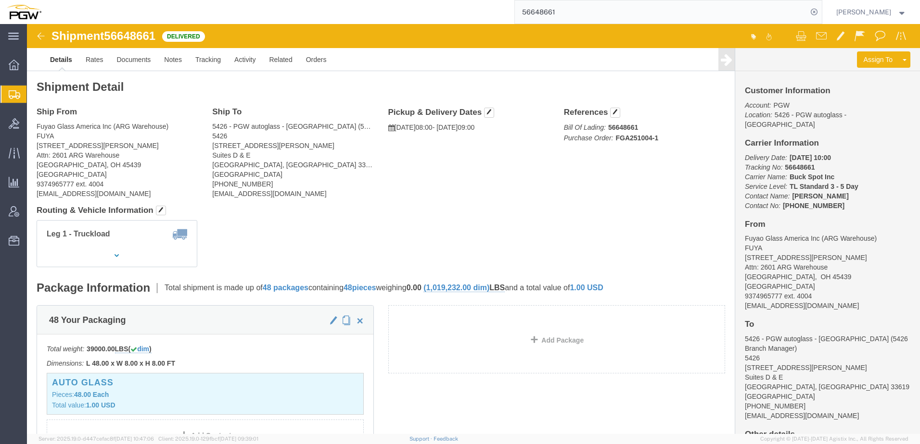
click address "5426 - PGW autoglass - Tampa (5426 Branch Manager) 5426 203 Kelsey Lane Suites …"
click address "Fuyao Glass America Inc (ARG Warehouse) FUYA 2801 W Stroop Rd Attn: 2601 ARG Wa…"
click link "Activity"
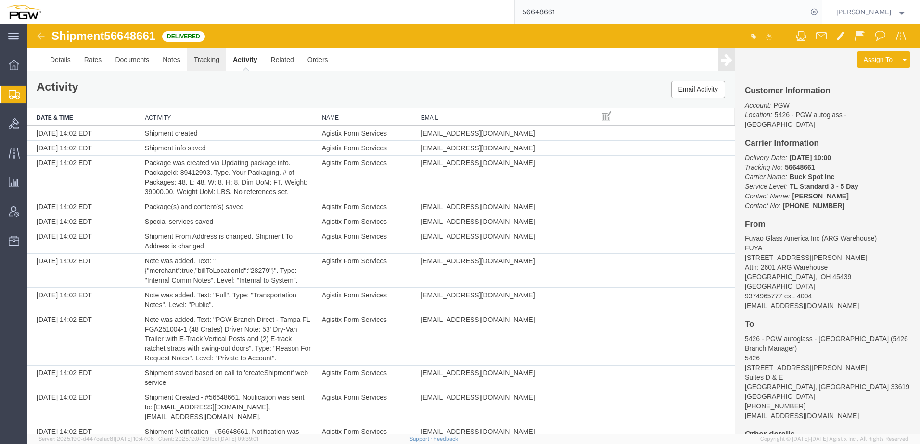
click at [206, 60] on link "Tracking" at bounding box center [206, 59] width 39 height 23
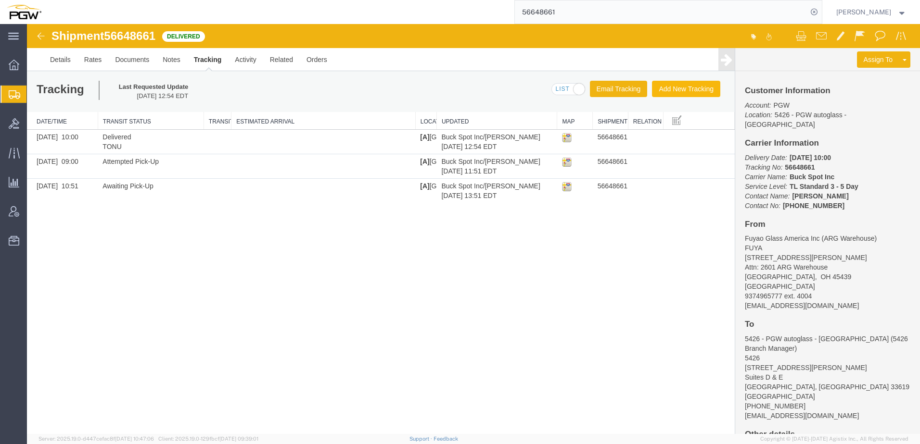
click at [681, 81] on button "Add New Tracking" at bounding box center [686, 89] width 68 height 16
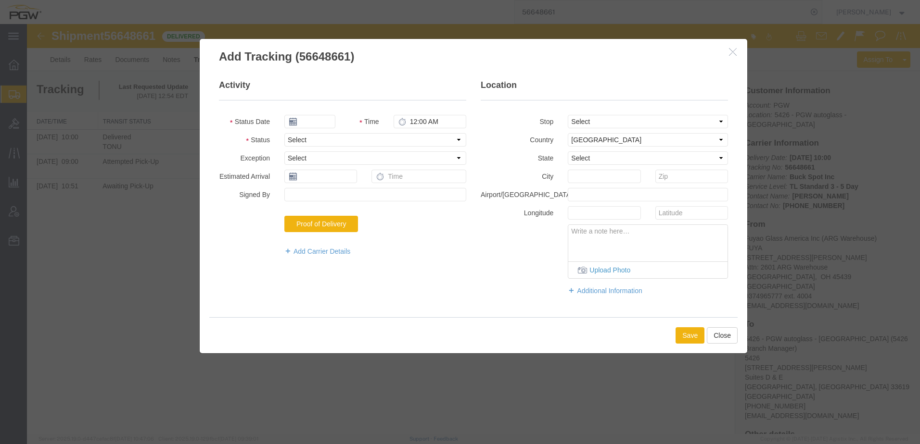
type input "09/19/2025"
type input "3:00 PM"
click at [414, 142] on select "Select Arrival Notice Available Arrival Notice Imported Arrive at Delivery Loca…" at bounding box center [375, 139] width 182 height 13
click at [231, 214] on fieldset "Activity Status Date 09/19/2025 Time 3:00 PM Status Select Arrival Notice Avail…" at bounding box center [342, 172] width 247 height 187
click at [733, 53] on icon "button" at bounding box center [733, 52] width 8 height 8
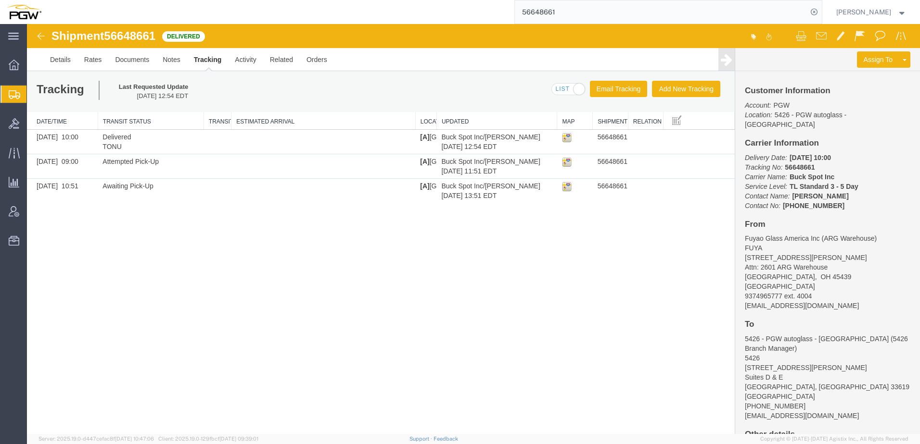
drag, startPoint x: 307, startPoint y: 277, endPoint x: 327, endPoint y: 259, distance: 26.2
click at [311, 273] on div "Shipment 56648661 3 of 3 Delivered Details Rates Documents Notes Tracking Activ…" at bounding box center [473, 229] width 893 height 410
click at [0, 0] on span "Shipment Manager" at bounding box center [0, 0] width 0 height 0
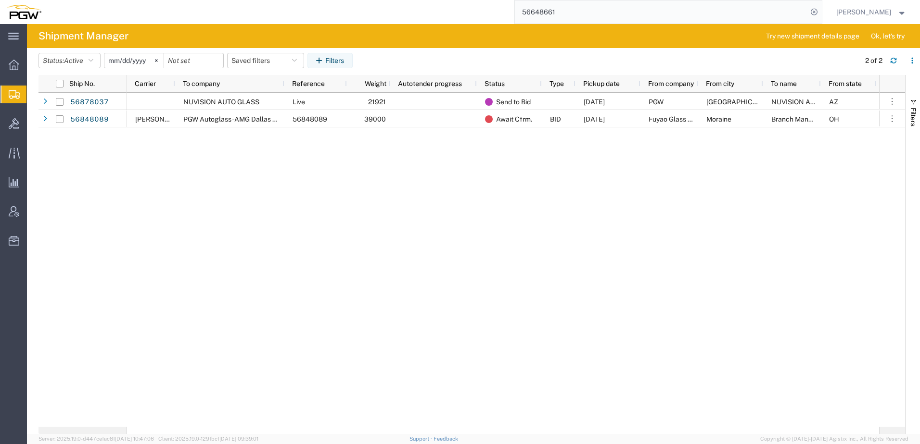
click at [372, 241] on div "NUVISION AUTO GLASS Live 21921 Send to Bid 09/22/2025 PGW Glendale NUVISION AUT…" at bounding box center [503, 260] width 752 height 334
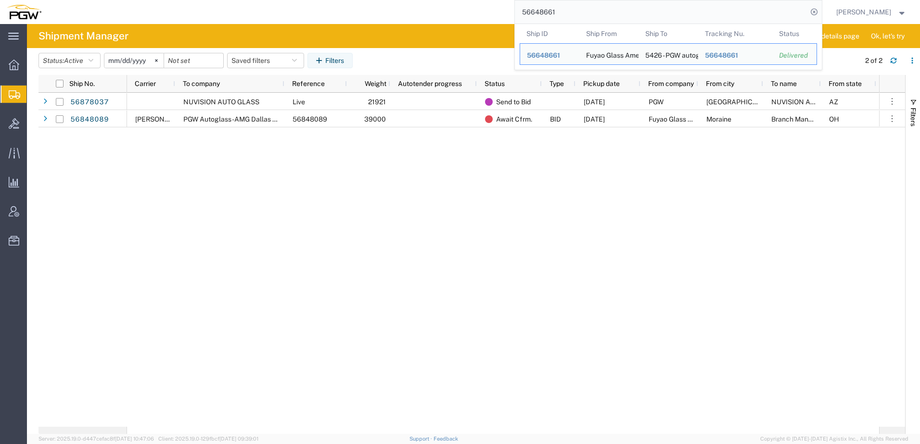
drag, startPoint x: 575, startPoint y: 14, endPoint x: 127, endPoint y: -2, distance: 448.0
click at [127, 0] on html "main_menu Created with Sketch. Collapse Menu Overview Shipments Shipment Manage…" at bounding box center [460, 222] width 920 height 444
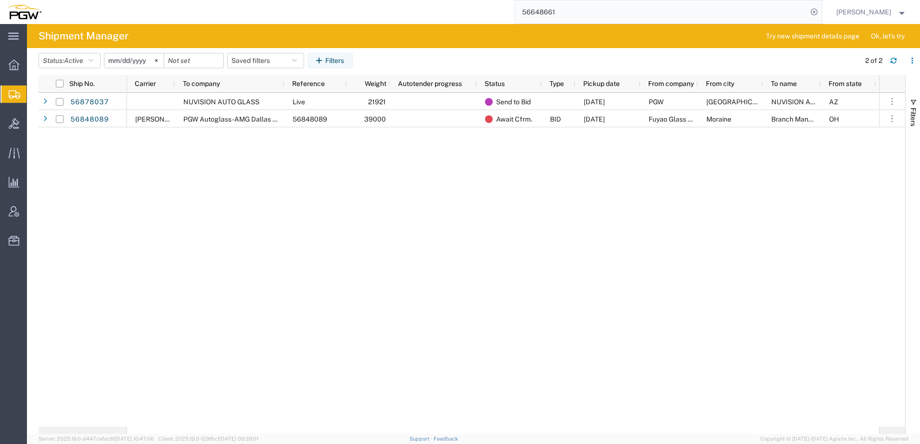
paste input "734413"
type input "56734413"
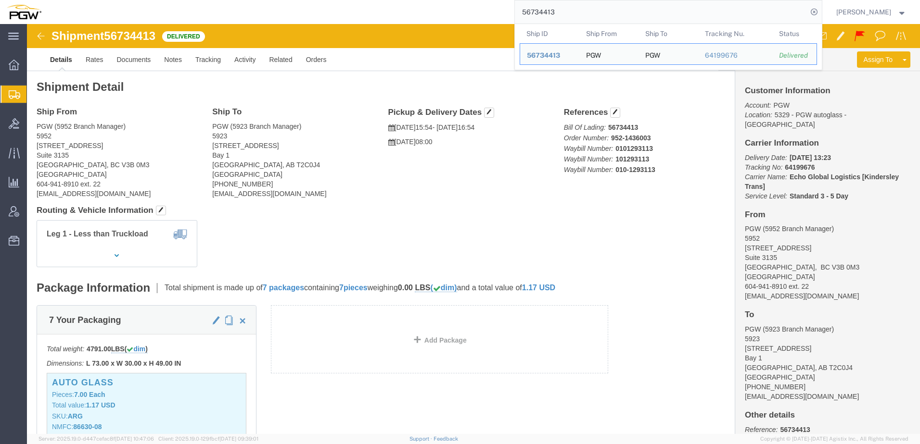
click h4 "Routing & Vehicle Information"
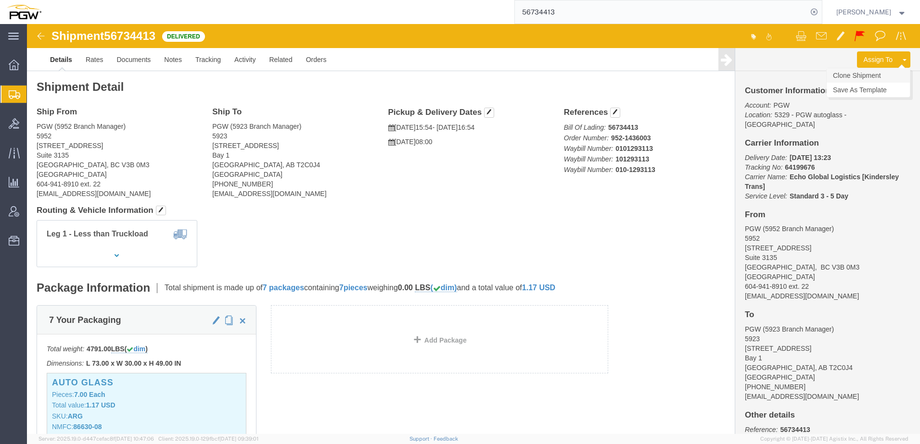
click link "Clone Shipment"
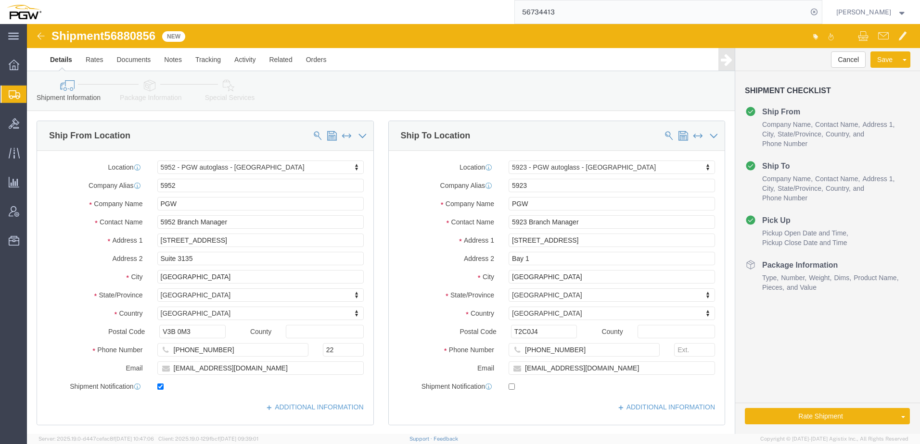
select select "28525"
select select "28509"
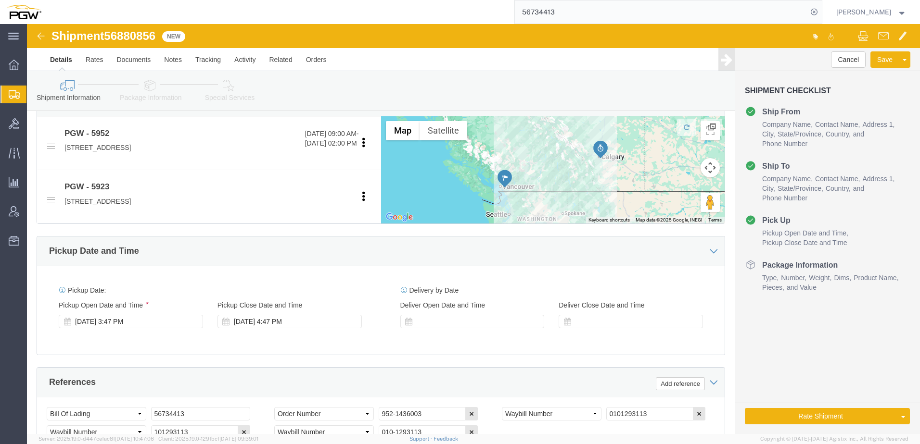
scroll to position [481, 0]
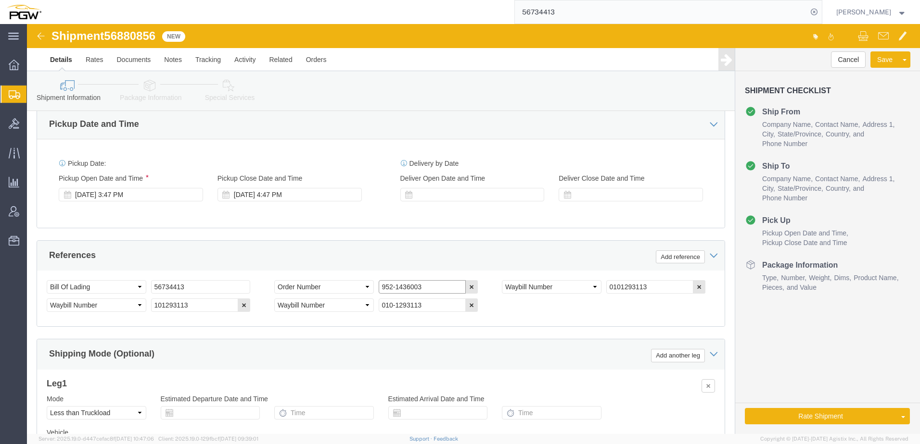
drag, startPoint x: 400, startPoint y: 265, endPoint x: 278, endPoint y: 228, distance: 127.0
click div "References Add reference Select Account Type Activity ID Airline Appointment Nu…"
paste input "477"
type input "952-1436477"
click icon "button"
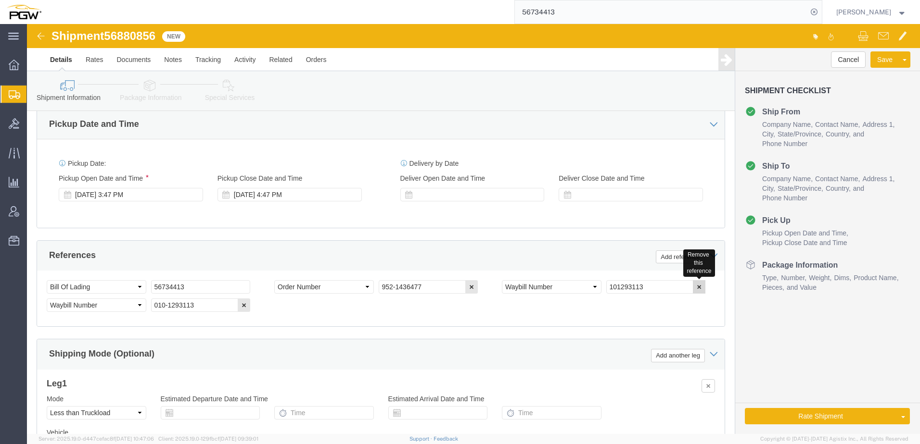
click icon "button"
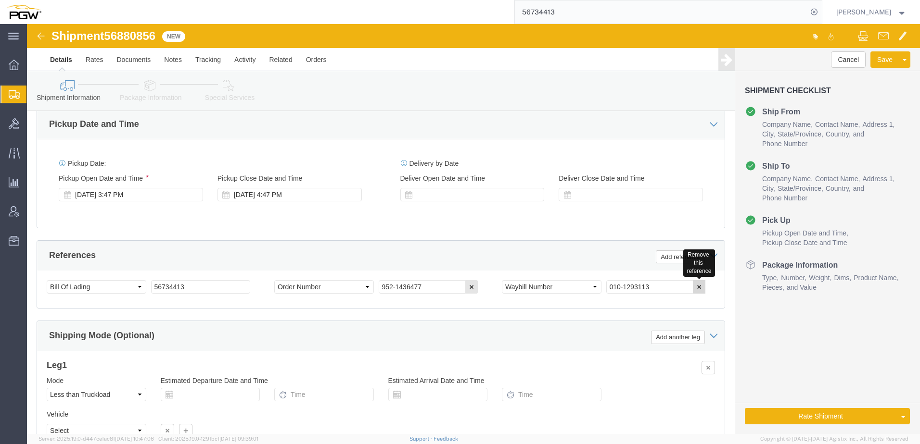
click icon "button"
drag, startPoint x: 79, startPoint y: 13, endPoint x: 139, endPoint y: 12, distance: 60.1
click div "Shipment 56880856 New"
copy div "56880856"
drag, startPoint x: 169, startPoint y: 265, endPoint x: 117, endPoint y: 254, distance: 52.5
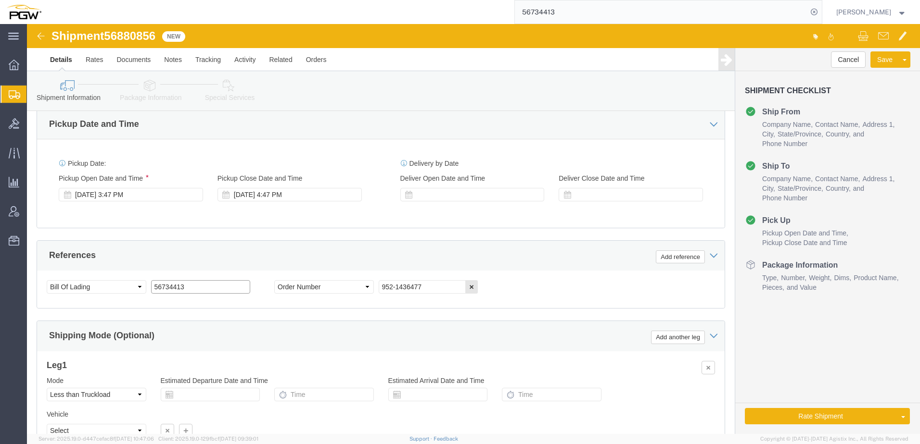
click div "Select Account Type Activity ID Airline Appointment Number ASN Batch Request # …"
paste input "880856"
type input "56880856"
click icon
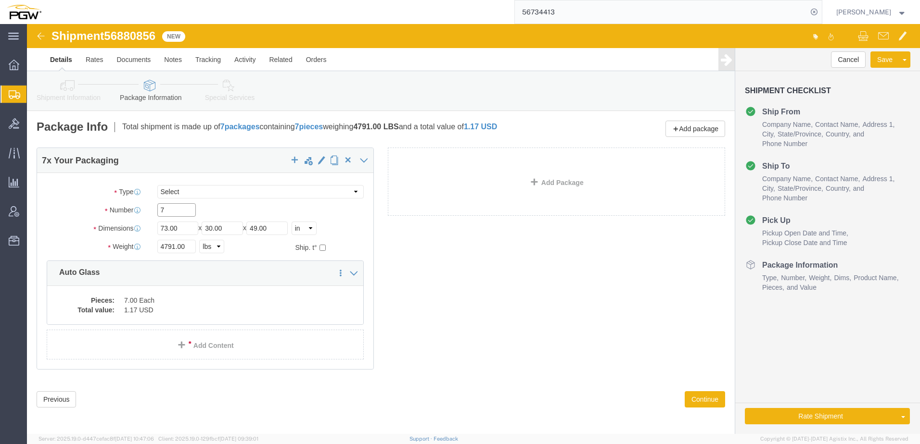
drag, startPoint x: 152, startPoint y: 188, endPoint x: 8, endPoint y: 184, distance: 144.3
click div "7 x Your Packaging Package Type Select Bale(s) Basket(s) Bolt(s) Bottle(s) Buck…"
type input "5"
drag, startPoint x: 147, startPoint y: 220, endPoint x: 11, endPoint y: 235, distance: 137.5
click div "Package Type Select Bale(s) Basket(s) Bolt(s) Bottle(s) Buckets Bulk Bundle(s) …"
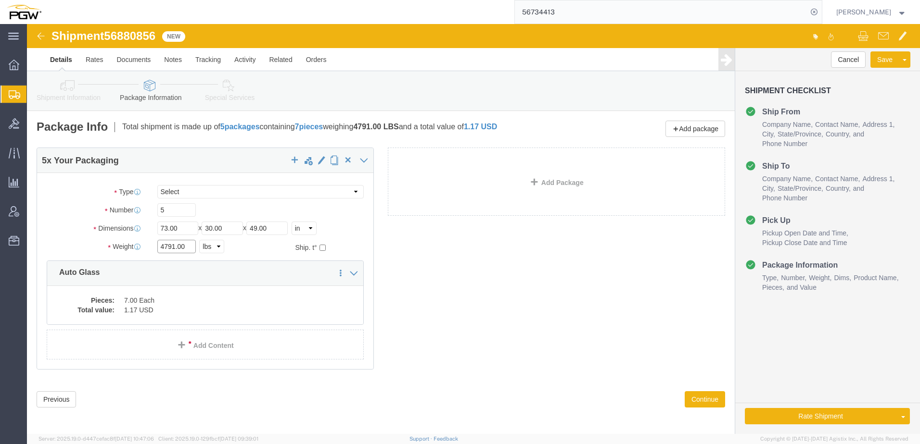
paste input "2373"
type input "2373.00"
click div "Pieces: 7.00 Each Total value: 1.17 USD"
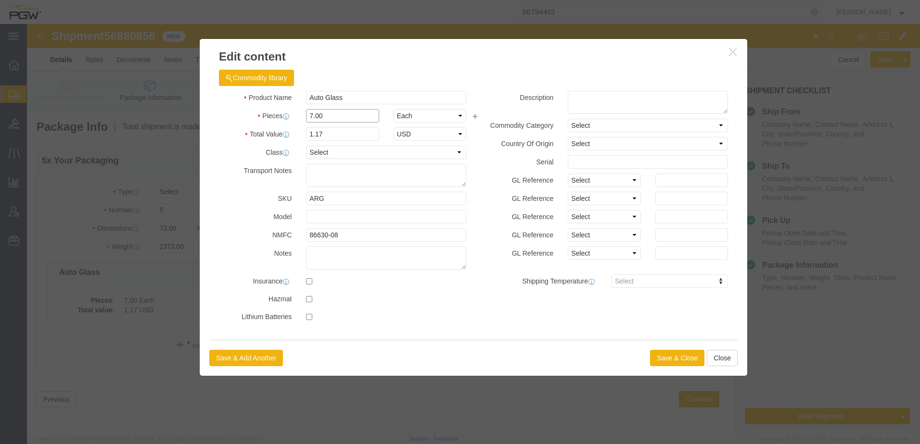
drag, startPoint x: 323, startPoint y: 93, endPoint x: -73, endPoint y: 92, distance: 396.3
click html "Shipment 56880856 New Details Rates Documents Notes Tracking Activity Related O…"
type input "5.00"
type input "0.84"
type input "1.00"
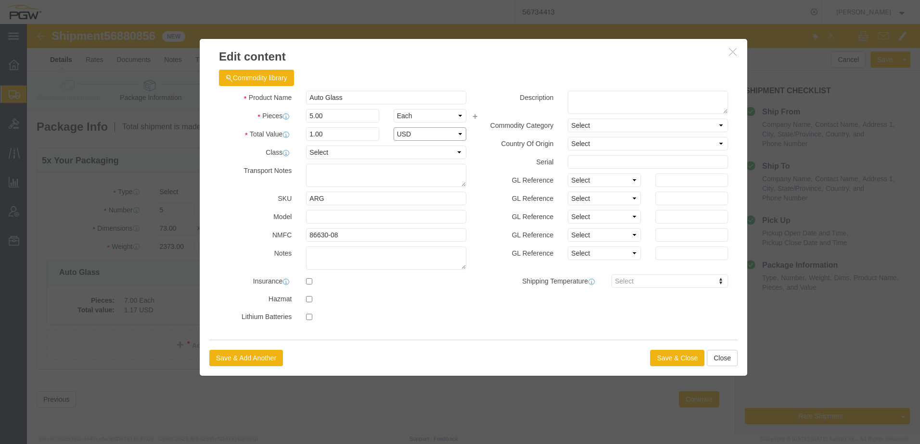
select select "USD"
click button "Save & Close"
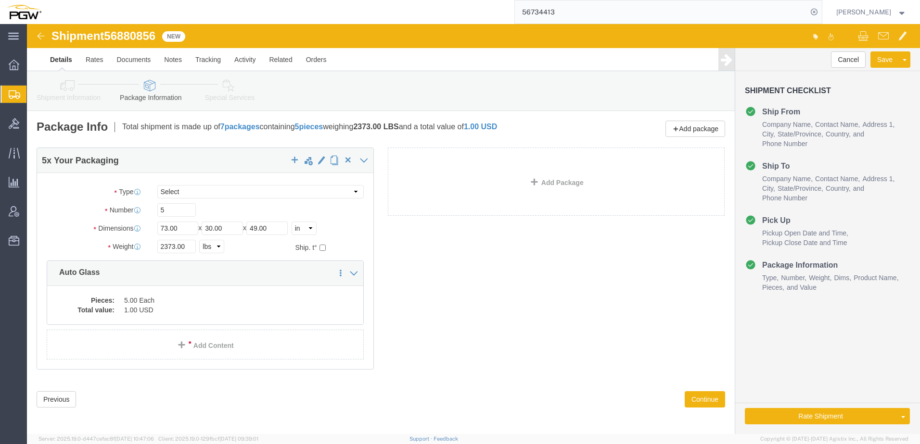
click icon
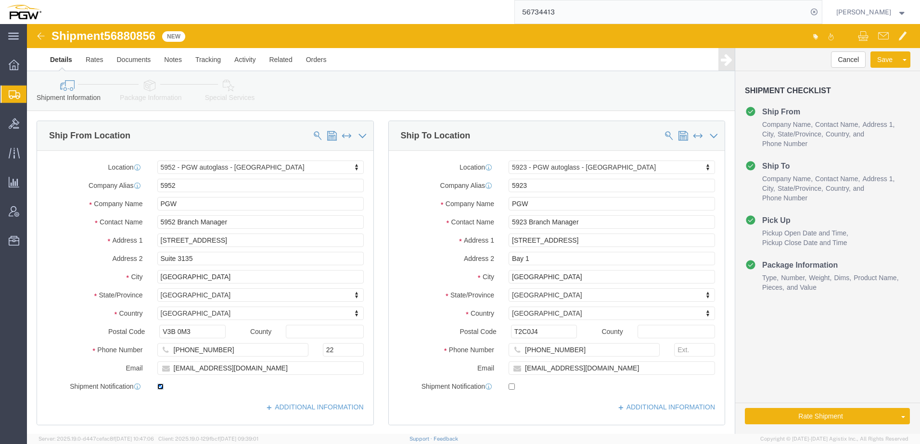
click input "checkbox"
checkbox input "false"
click button "Rate Shipment"
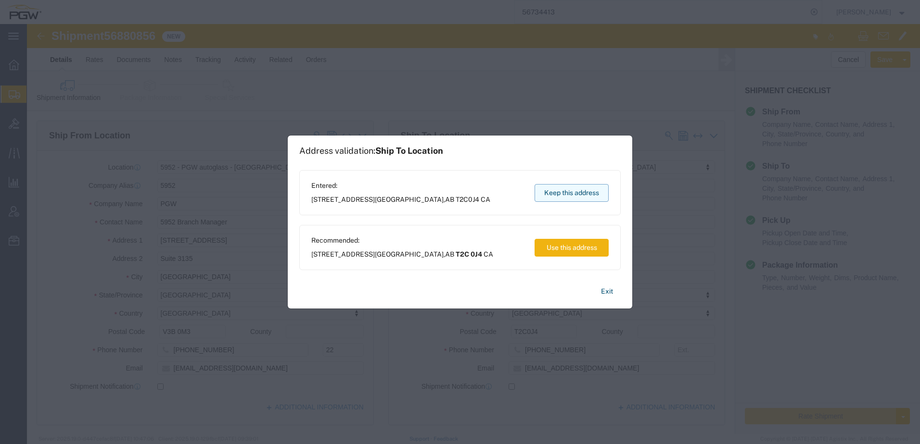
click at [563, 192] on button "Keep this address" at bounding box center [571, 193] width 74 height 18
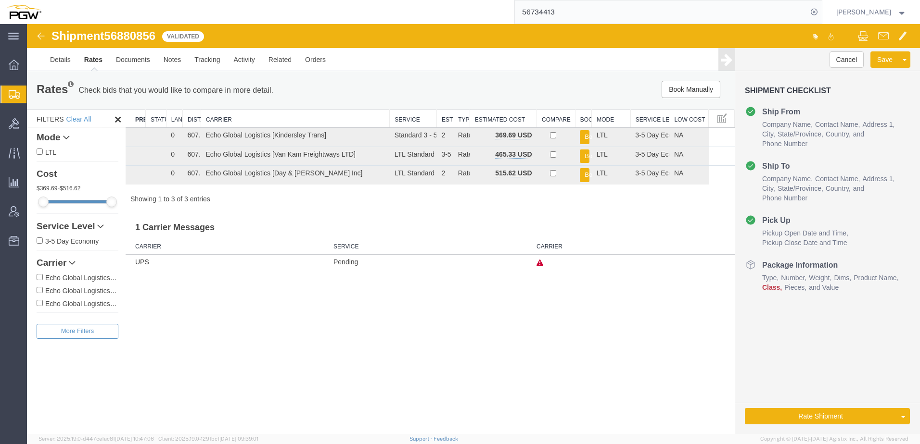
drag, startPoint x: 328, startPoint y: 120, endPoint x: 189, endPoint y: 107, distance: 138.6
click at [189, 107] on div "Rates Check bids that you would like to compare in more detail. Compare Filter …" at bounding box center [380, 170] width 707 height 198
click at [583, 153] on button "Book" at bounding box center [585, 157] width 10 height 14
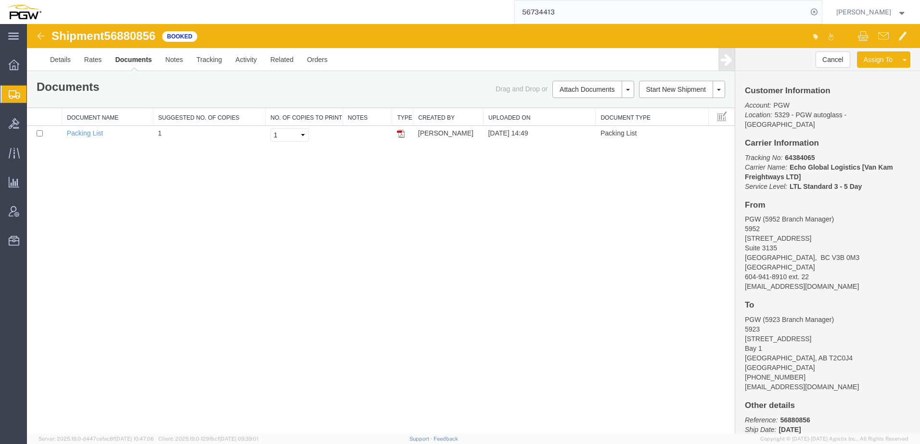
click at [0, 0] on span "Create from Template" at bounding box center [0, 0] width 0 height 0
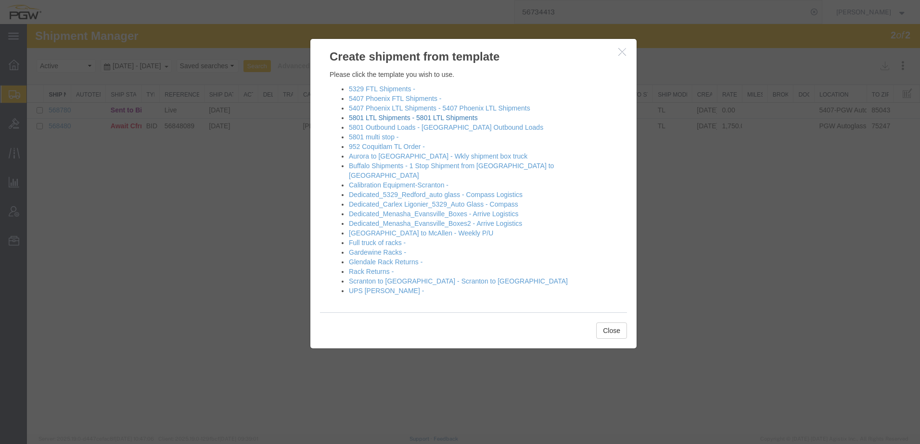
click at [393, 118] on link "5801 LTL Shipments - 5801 LTL Shipments" at bounding box center [413, 118] width 129 height 8
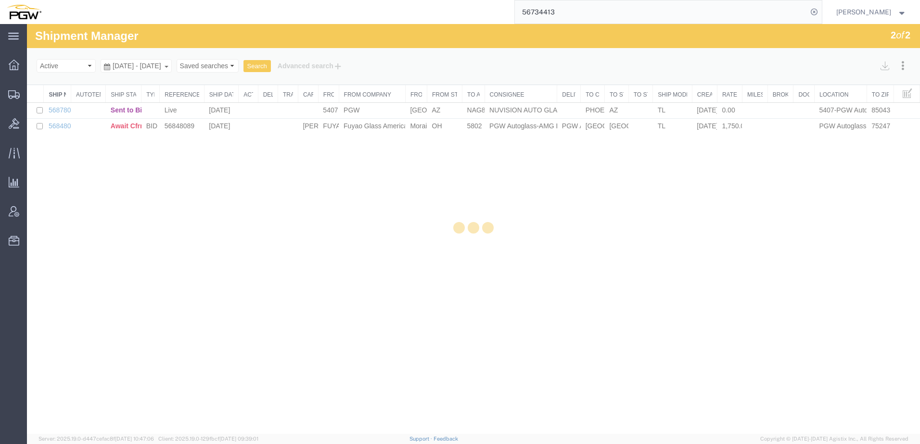
select select "62891"
select select "28259"
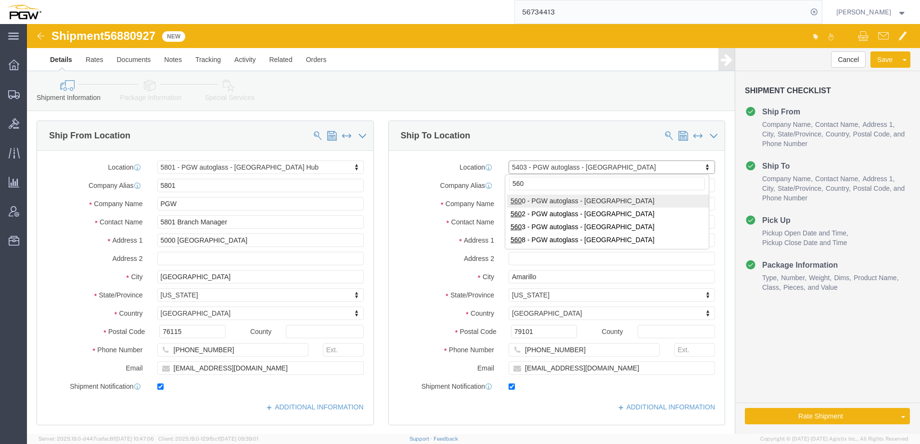
type input "5608"
select select "28407"
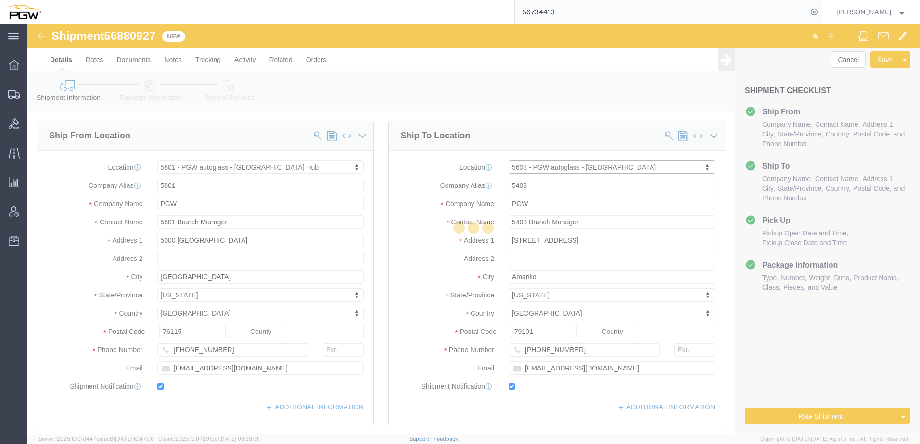
type input "5608"
type input "5608 Branch Manager"
type input "519 Napor Boulevard"
type input "Ste 144"
type input "Pittsburgh"
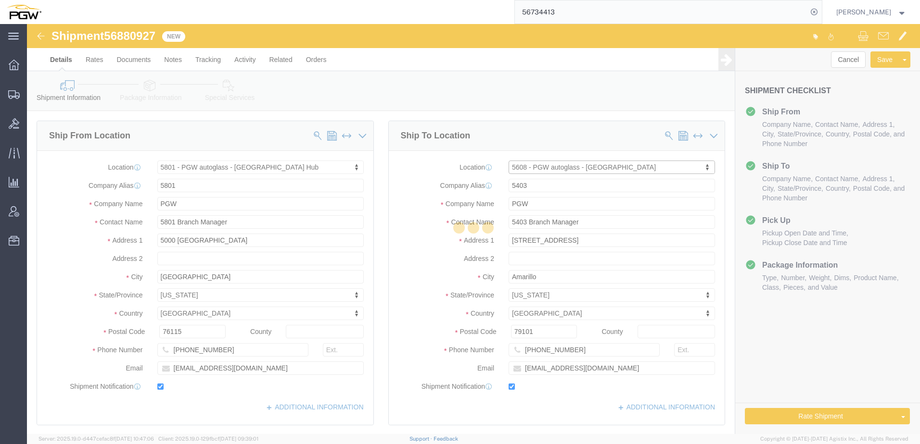
type input "15205"
type input "412-434-8364"
type input "lkqsp_o_pm_5608@pgwag.com"
select select "PA"
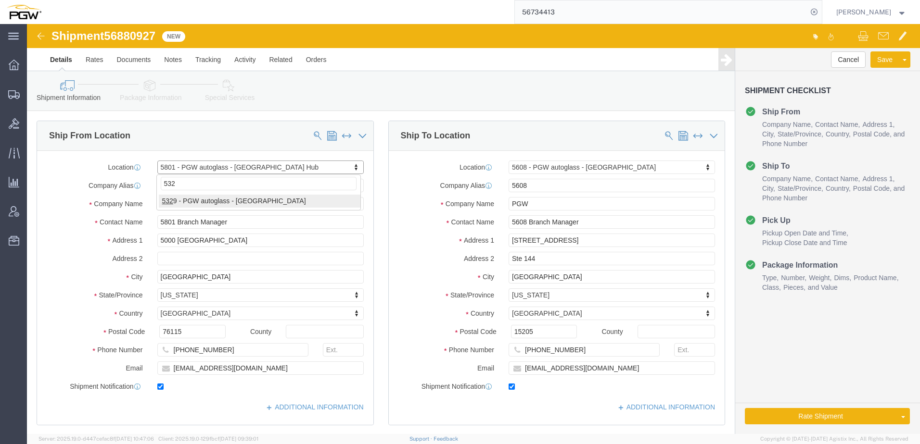
type input "5329"
select select "28253"
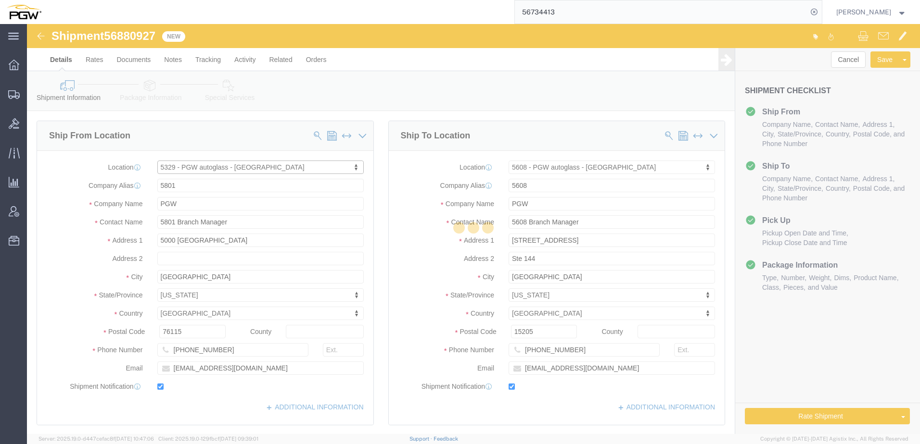
type input "5329"
type input "Janet Claytor"
type input "850 Southern Ave"
type input "Chillicothe"
type input "45601"
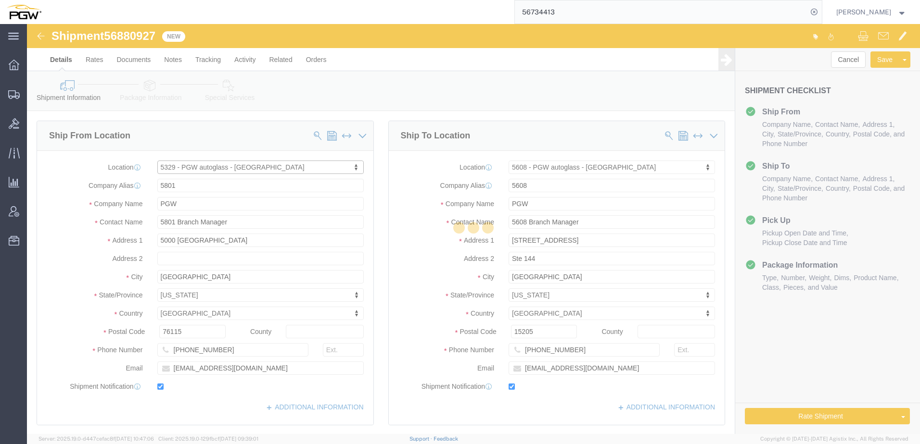
type input "740-774-7609"
type input "jclaytor@pgwautoglass.com"
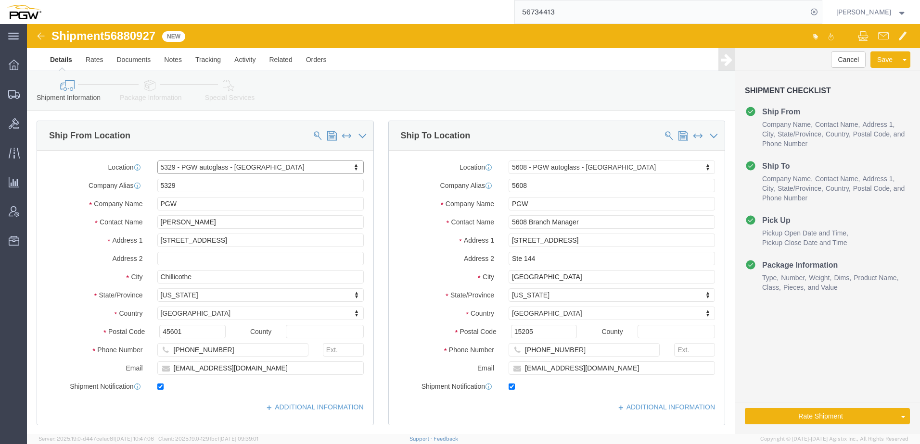
select select "OH"
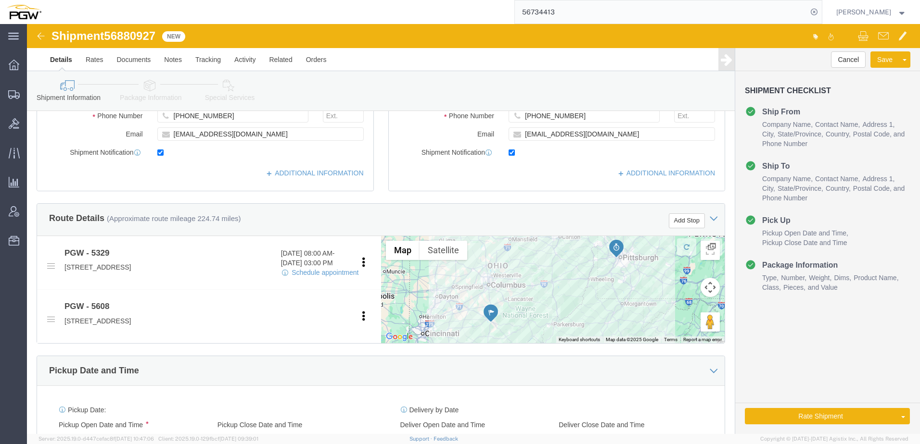
scroll to position [385, 0]
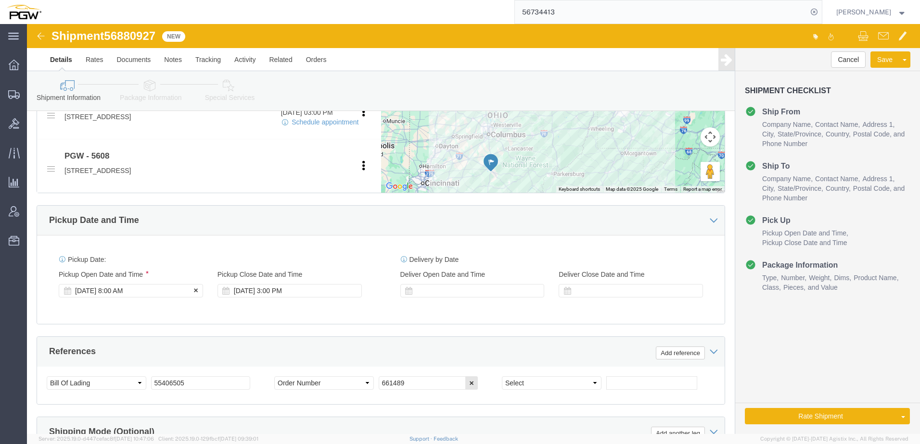
click div "Sep 19 2025 8:00 AM"
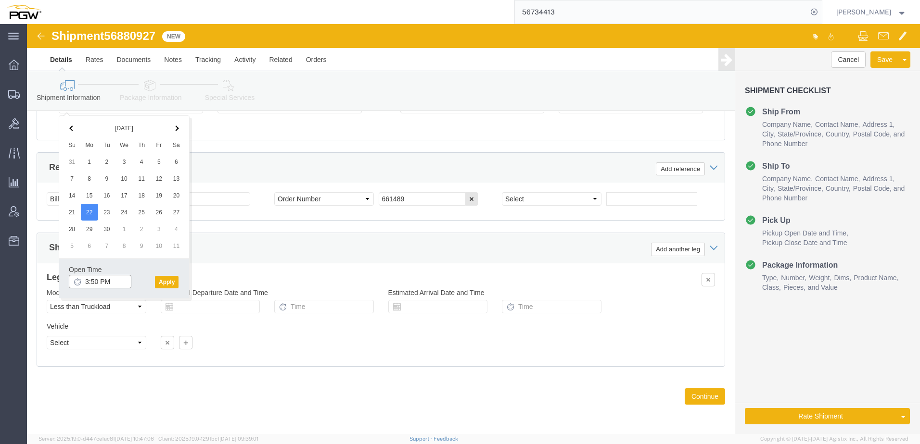
drag, startPoint x: 61, startPoint y: 260, endPoint x: 79, endPoint y: 256, distance: 18.1
click input "3:50 PM"
type input "8:00 AM"
click button "Apply"
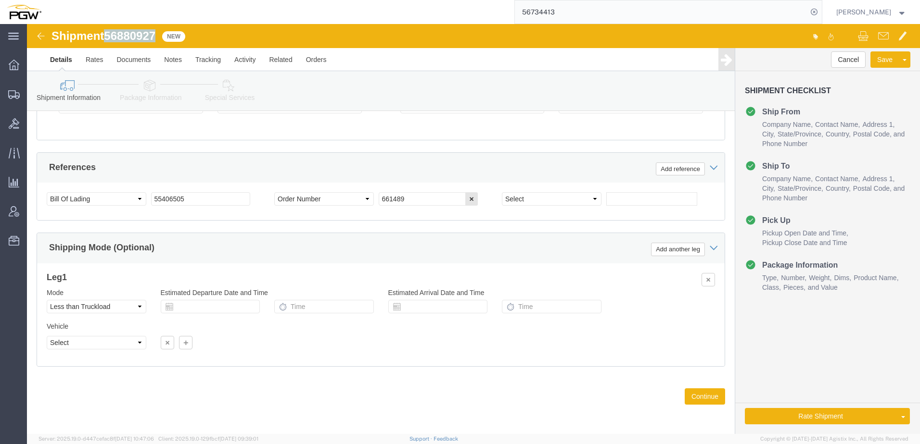
drag, startPoint x: 82, startPoint y: 10, endPoint x: 130, endPoint y: 12, distance: 48.2
click span "56880927"
copy span "56880927"
drag, startPoint x: 186, startPoint y: 176, endPoint x: -102, endPoint y: 148, distance: 290.0
click html "Shipment 56880927 New Details Rates Documents Notes Tracking Activity Related O…"
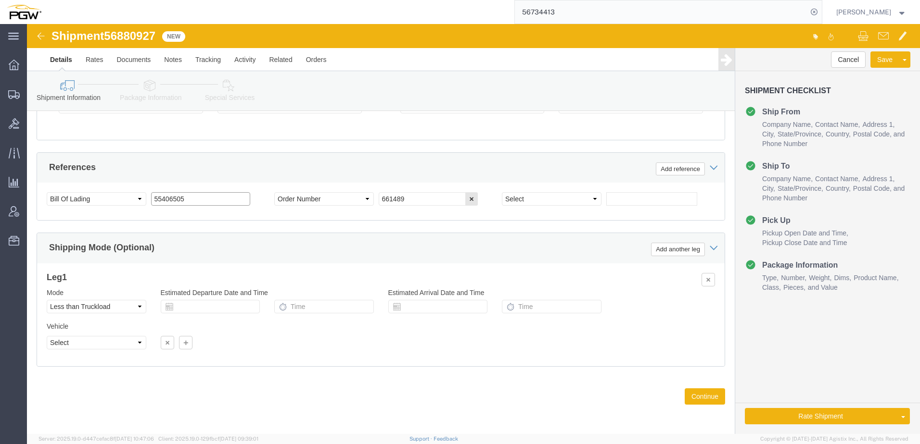
paste input "6880927"
type input "56880927"
drag, startPoint x: 408, startPoint y: 178, endPoint x: 125, endPoint y: 117, distance: 289.8
click div "References Add reference Select Account Type Activity ID Airline Appointment Nu…"
paste input "8750"
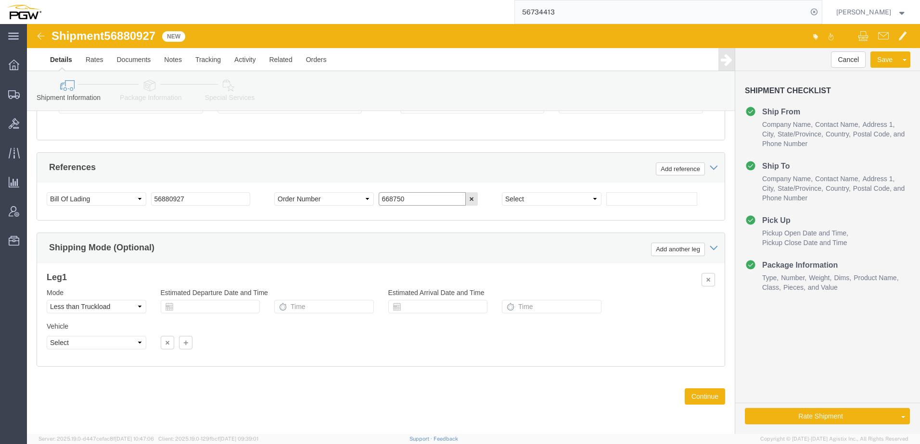
type input "668750"
click icon
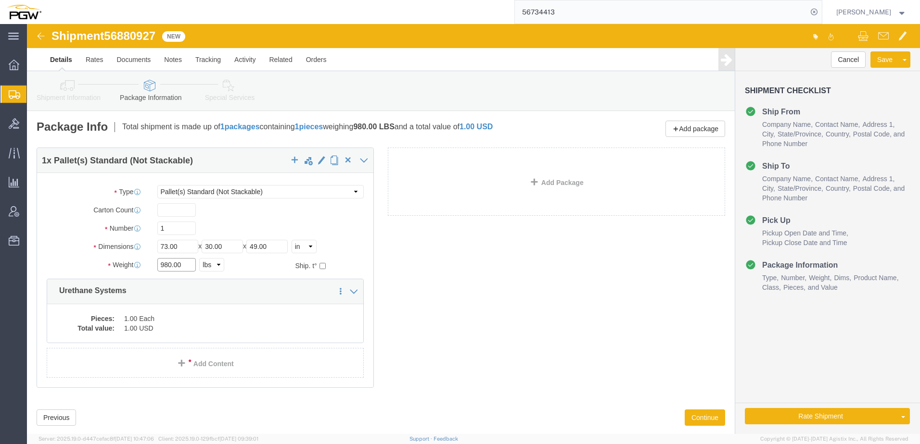
drag, startPoint x: 143, startPoint y: 243, endPoint x: 49, endPoint y: 236, distance: 95.0
click div "Weight 980.00 Select kgs lbs Ship. t°"
type input "932.00"
click icon
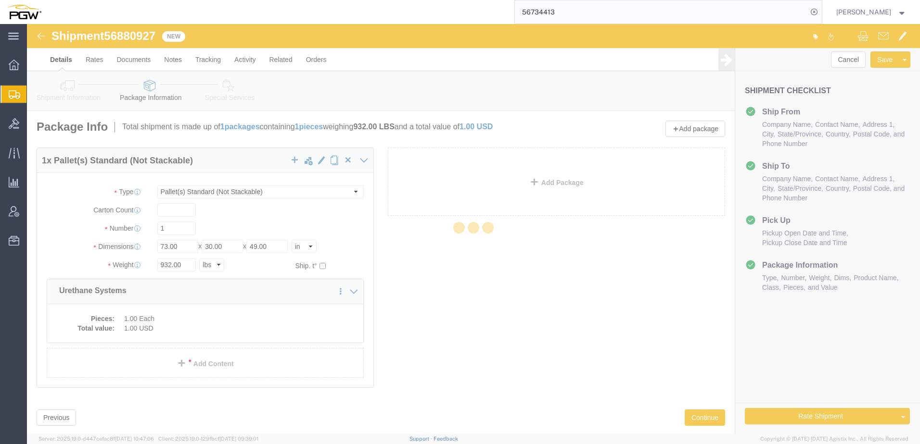
select select
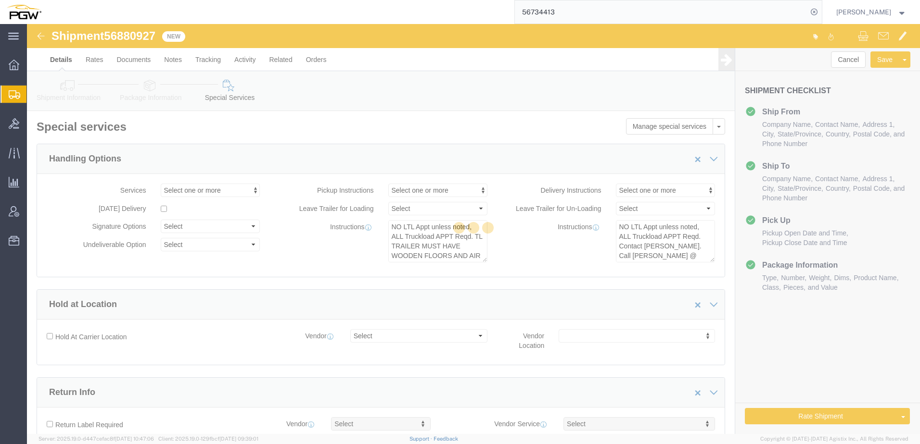
select select "COSTCENTER"
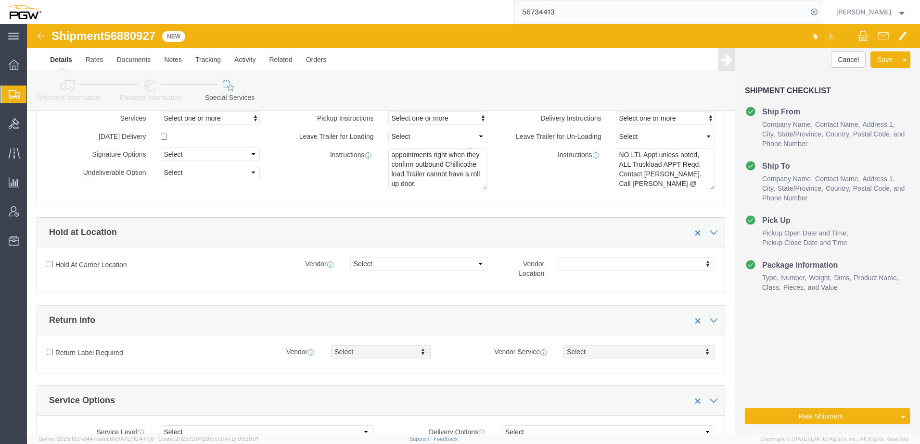
scroll to position [240, 0]
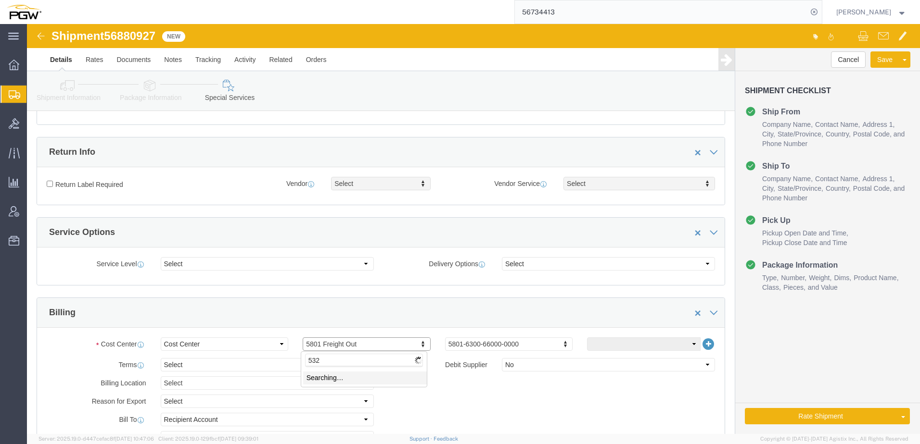
type input "5329"
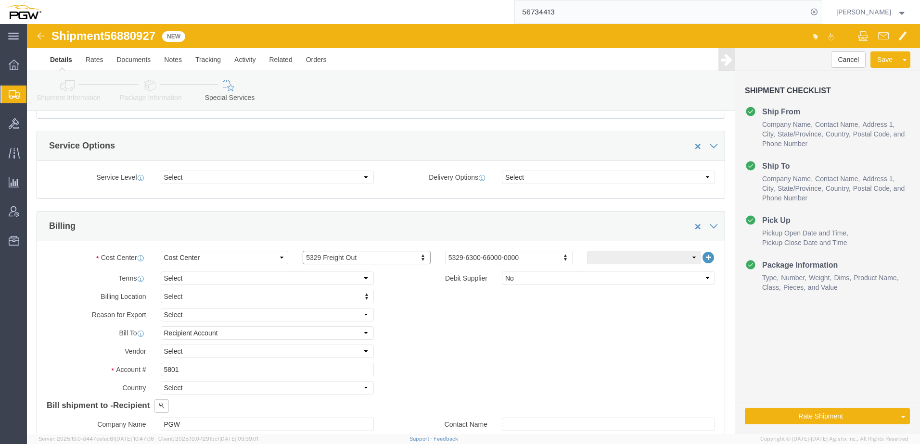
scroll to position [433, 0]
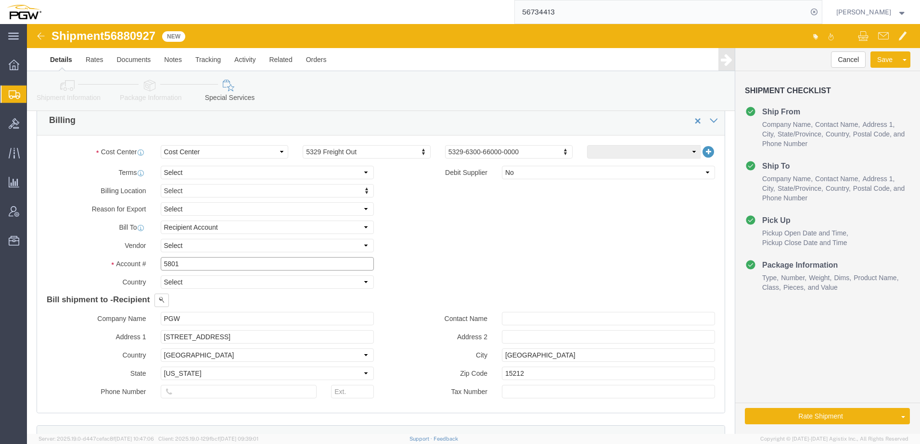
drag, startPoint x: 164, startPoint y: 237, endPoint x: -88, endPoint y: 220, distance: 252.1
click html "Shipment 56880927 New Details Rates Documents Notes Tracking Activity Related O…"
type input "5329"
click div "Terms Select Free of Charge Free of Cost NET 30 NET 45 NET 60 See Comment"
click icon
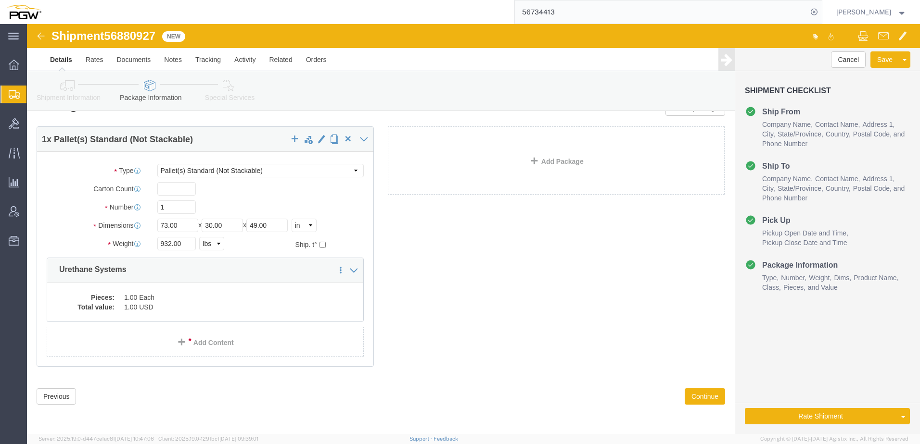
scroll to position [21, 0]
click link "Shipment Information"
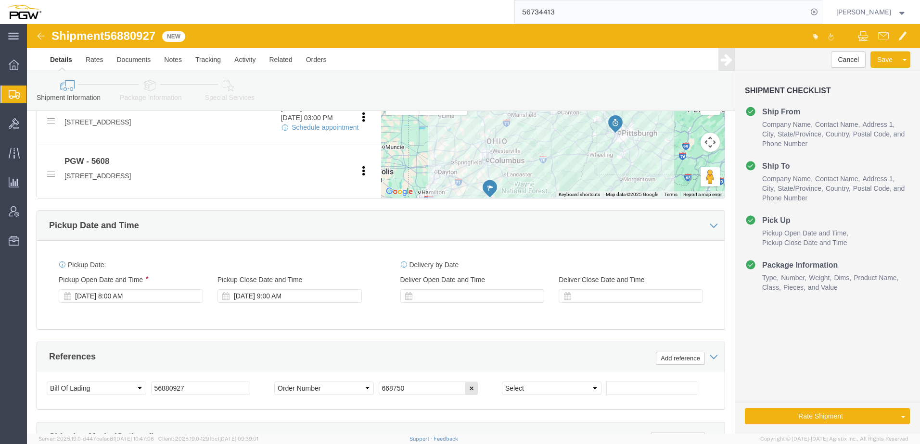
scroll to position [454, 0]
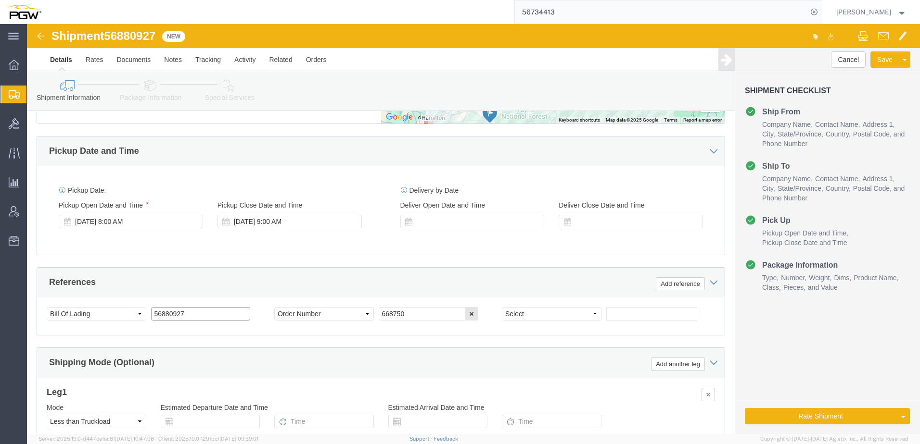
drag, startPoint x: 180, startPoint y: 292, endPoint x: -218, endPoint y: 251, distance: 399.8
click html "Shipment 56880927 New Details Rates Documents Notes Tracking Activity Related O…"
click link "Package Information"
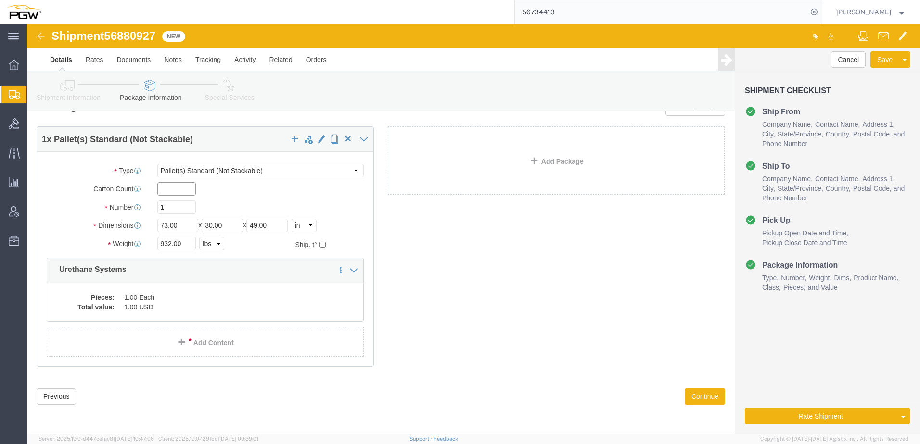
click input "text"
type input "1.00"
click button "Rate Shipment"
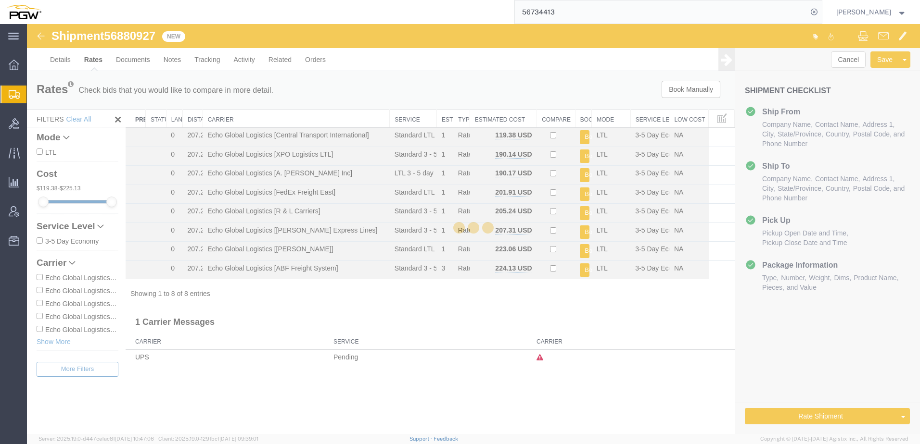
scroll to position [0, 0]
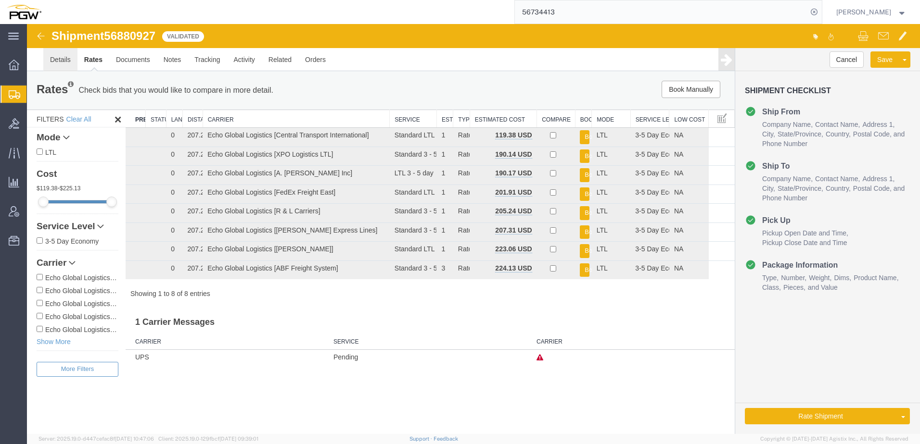
click at [61, 61] on link "Details" at bounding box center [60, 59] width 34 height 23
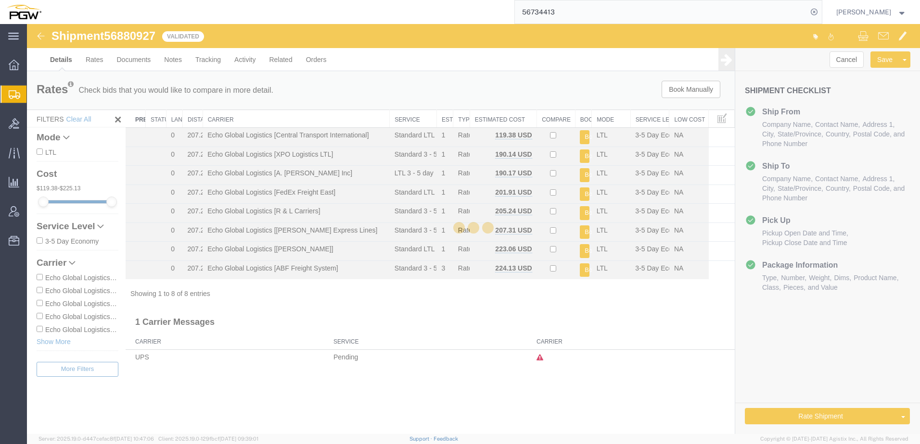
select select "28253"
select select "28407"
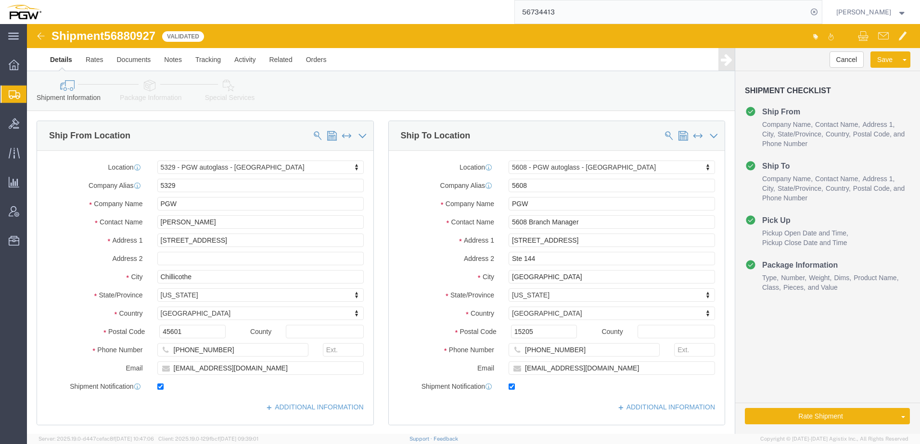
drag, startPoint x: 195, startPoint y: 67, endPoint x: 141, endPoint y: 69, distance: 53.4
click link "Special Services"
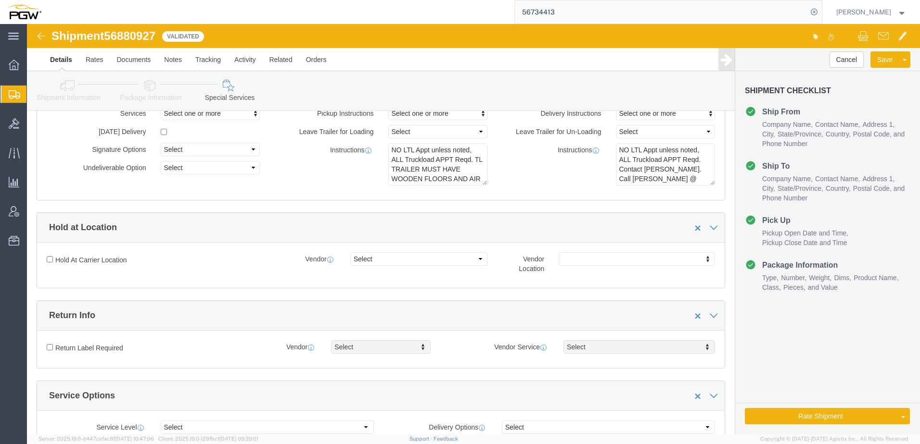
scroll to position [240, 0]
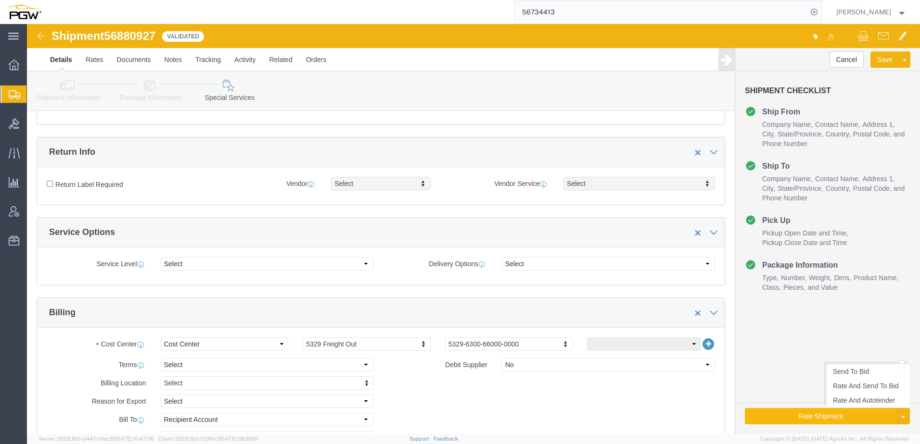
click button "Rate Shipment"
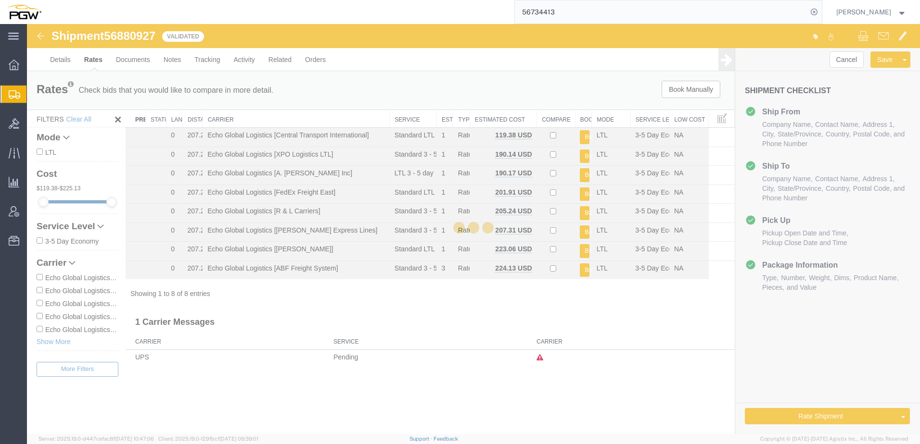
scroll to position [0, 0]
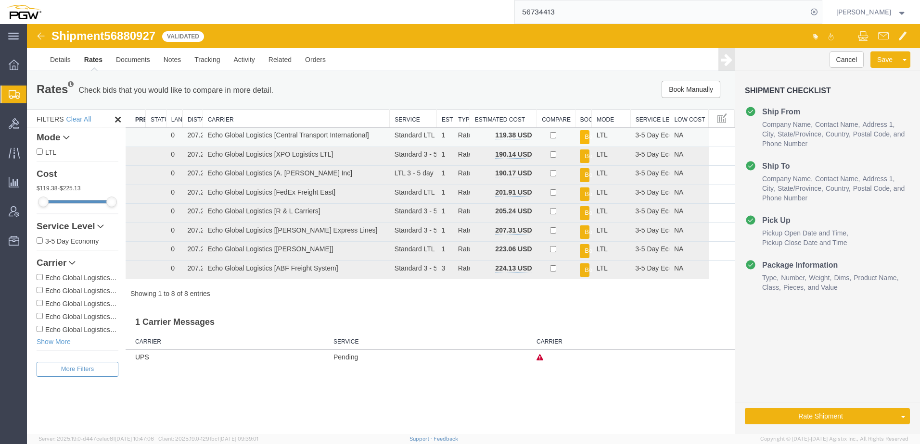
click at [584, 135] on button "Book" at bounding box center [585, 137] width 10 height 14
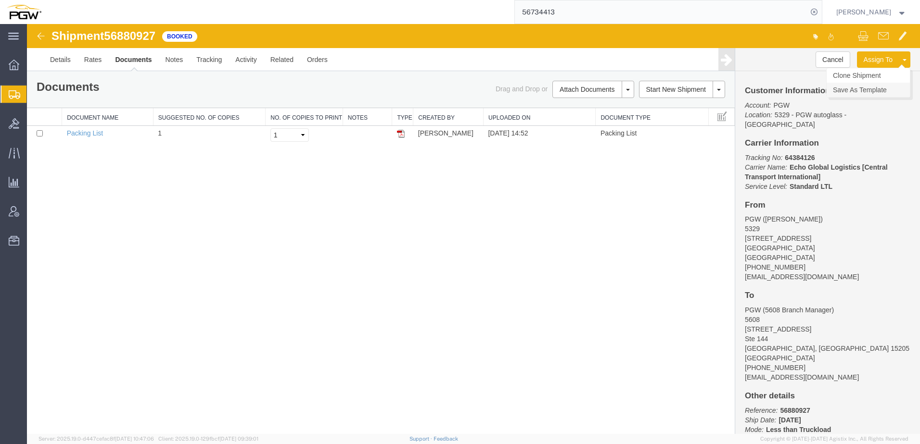
click at [864, 89] on link "Save As Template" at bounding box center [867, 90] width 83 height 14
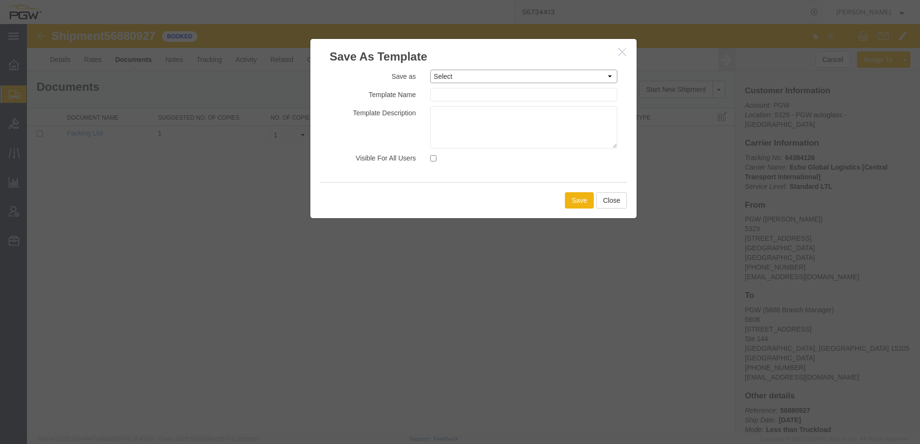
click at [470, 80] on select "Select 5329 FTL Shipments 5407 Phoenix FTL Shipments 5407 Phoenix LTL Shipments…" at bounding box center [523, 76] width 187 height 13
click at [344, 167] on div "Save as Select 5329 FTL Shipments 5407 Phoenix FTL Shipments 5407 Phoenix LTL S…" at bounding box center [473, 123] width 326 height 117
click at [452, 91] on input "text" at bounding box center [523, 94] width 187 height 13
type input "5329 LTL Shipments"
click at [476, 128] on textarea at bounding box center [523, 127] width 187 height 42
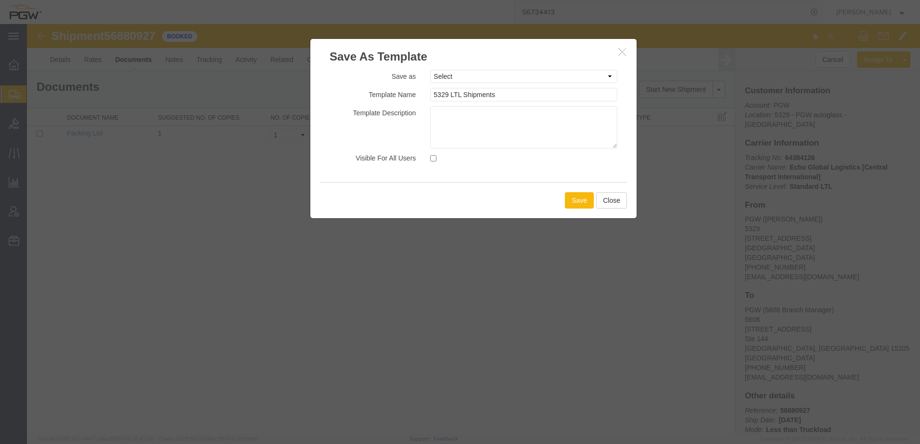
click at [578, 200] on button "Save" at bounding box center [579, 200] width 29 height 16
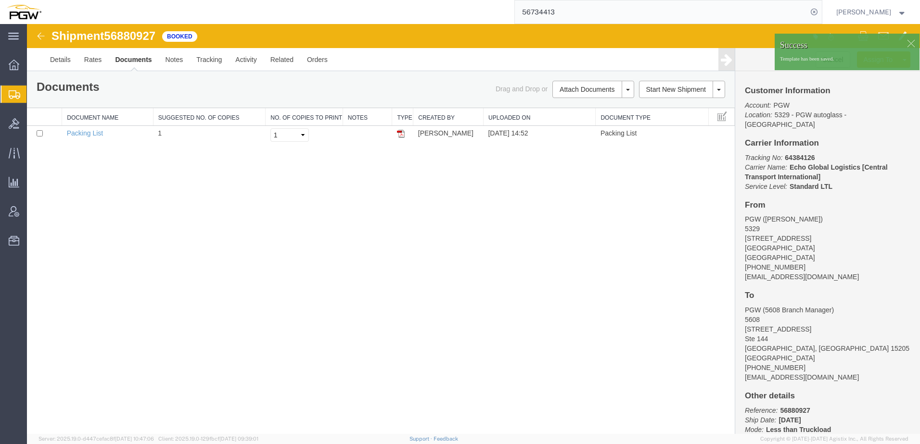
click at [427, 197] on div "Shipment 56880927 1 of 1 Booked Details Rates Documents Notes Tracking Activity…" at bounding box center [473, 229] width 893 height 410
click at [279, 180] on div "Shipment 56880927 1 of 1 Booked Details Rates Documents Notes Tracking Activity…" at bounding box center [473, 229] width 893 height 410
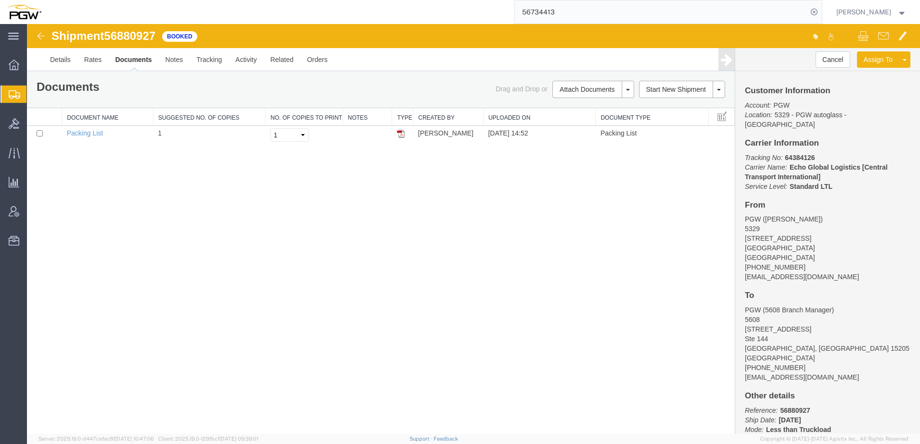
click at [0, 0] on span "Create from Template" at bounding box center [0, 0] width 0 height 0
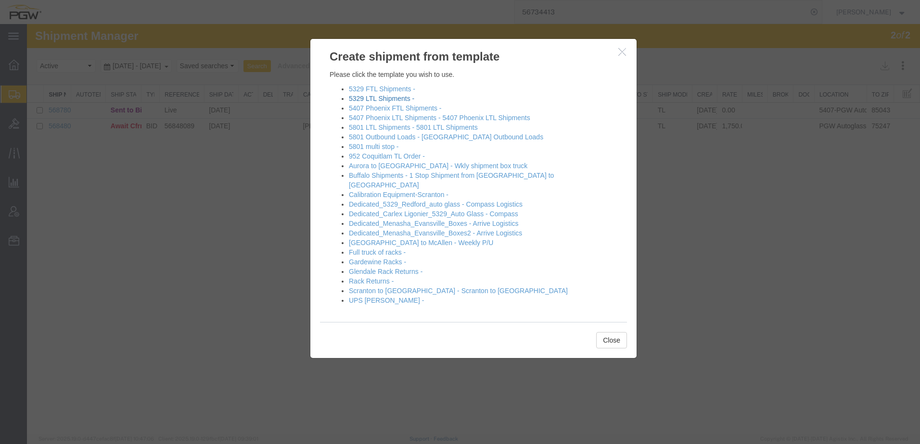
click at [354, 98] on link "5329 LTL Shipments -" at bounding box center [381, 99] width 65 height 8
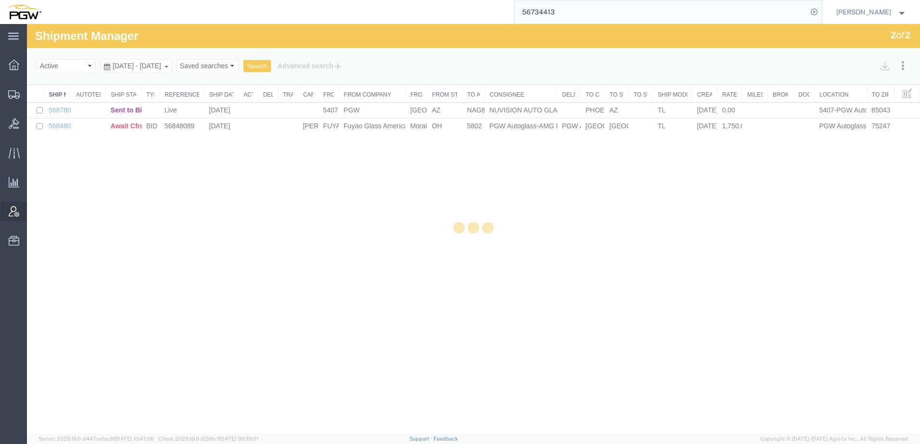
select select "28253"
select select "28407"
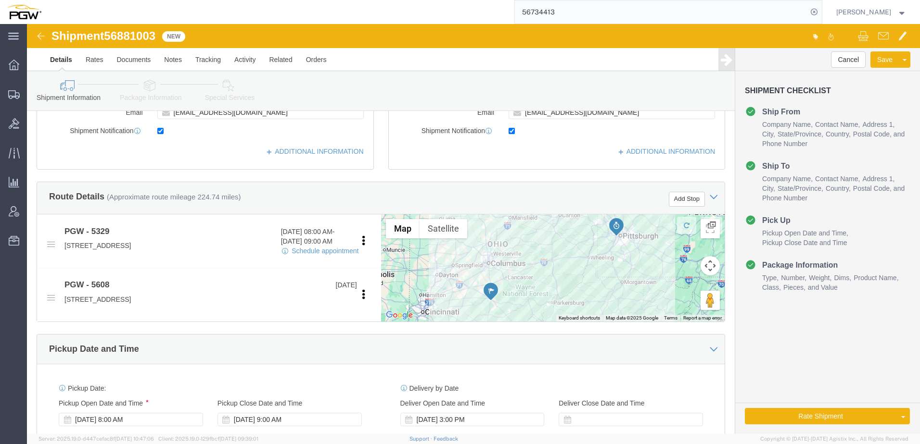
scroll to position [385, 0]
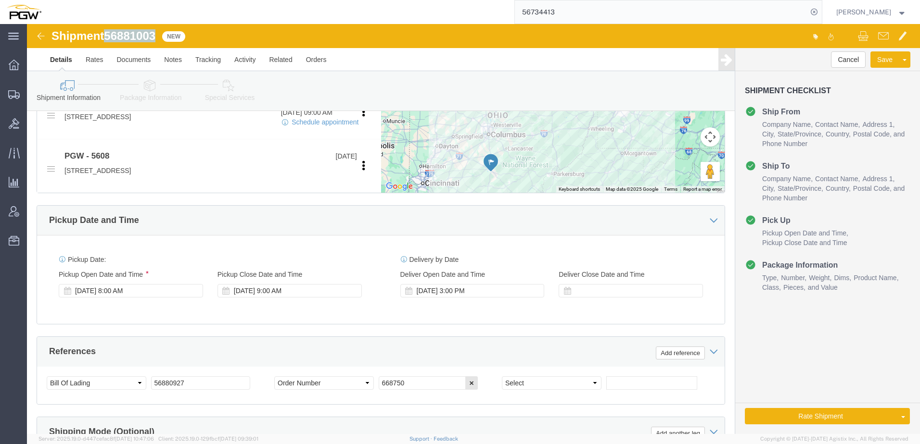
drag, startPoint x: 82, startPoint y: 15, endPoint x: 135, endPoint y: 12, distance: 52.5
click div "Shipment 56881003 New"
copy span "56881003"
drag, startPoint x: 185, startPoint y: 363, endPoint x: -134, endPoint y: 313, distance: 323.2
click html "Shipment 56881003 New Details Rates Documents Notes Tracking Activity Related O…"
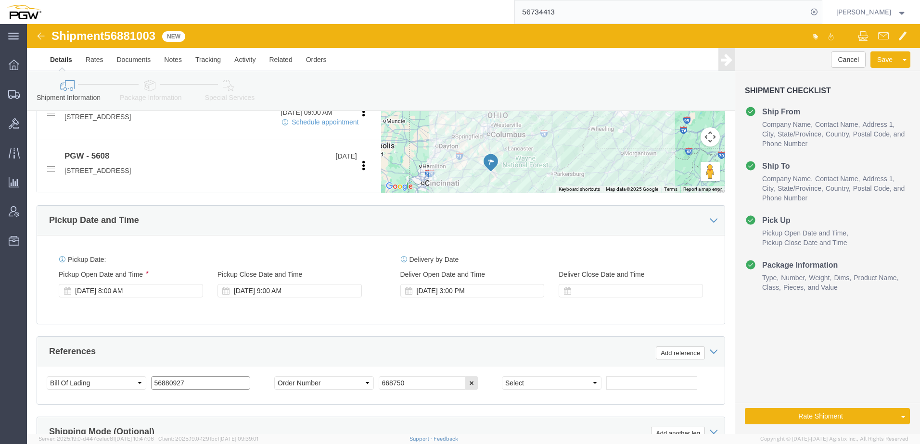
paste input "1003"
type input "56881003"
drag, startPoint x: 402, startPoint y: 361, endPoint x: 56, endPoint y: 342, distance: 346.8
click div "Select Account Type Activity ID Airline Appointment Number ASN Batch Request # …"
type input "668851"
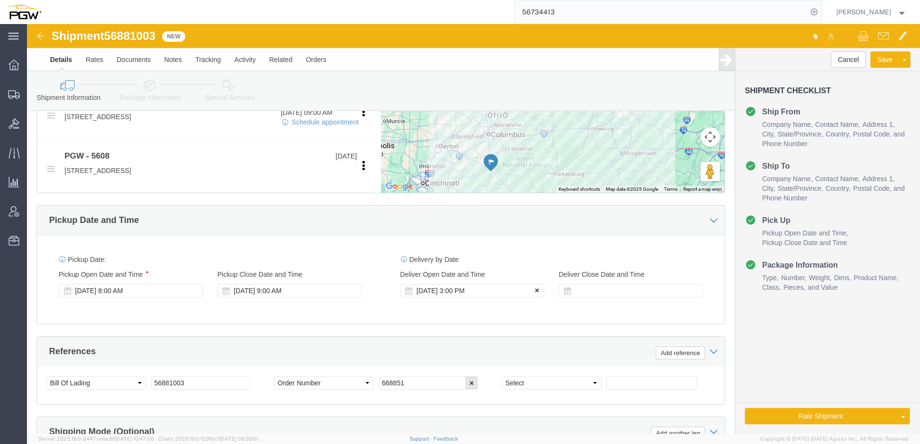
click icon
drag, startPoint x: 391, startPoint y: 357, endPoint x: -82, endPoint y: 282, distance: 478.8
click html "Shipment 56881003 New Details Rates Documents Notes Tracking Activity Related O…"
drag, startPoint x: 249, startPoint y: 269, endPoint x: 242, endPoint y: 277, distance: 9.9
click div "Sep 22 2025 9:00 AM"
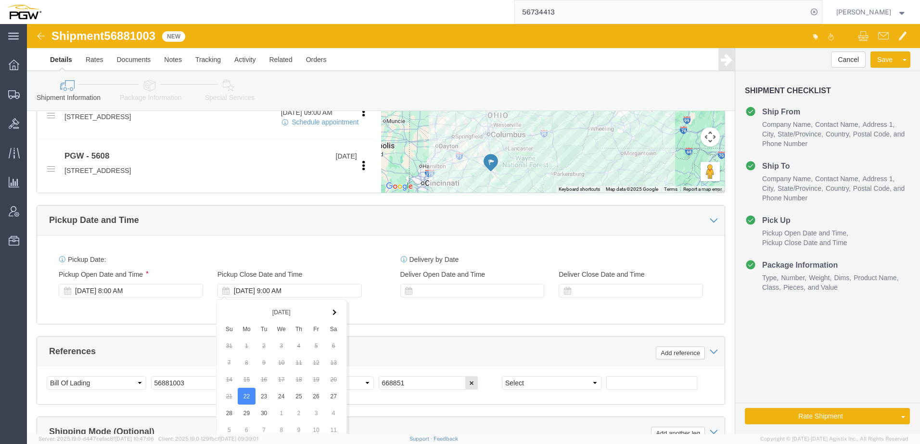
scroll to position [569, 0]
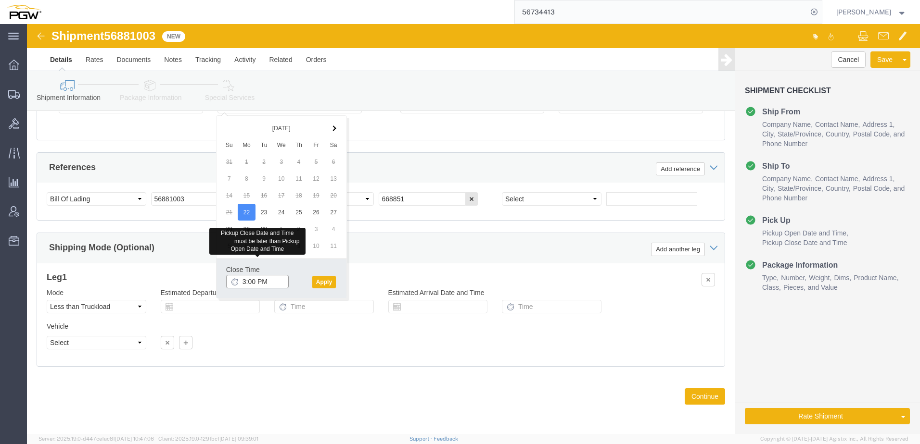
type input "3:00 PM"
drag, startPoint x: 313, startPoint y: 253, endPoint x: 302, endPoint y: 255, distance: 11.3
click div "Close Time 3:00 PM Sep 22 2025 9:00 AM - Sep 22 2025 9:00 AM Cancel Apply"
click button "Apply"
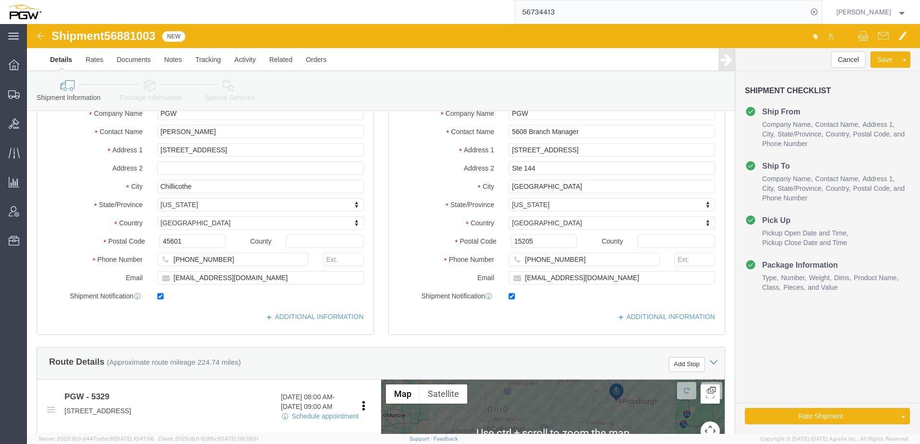
scroll to position [0, 0]
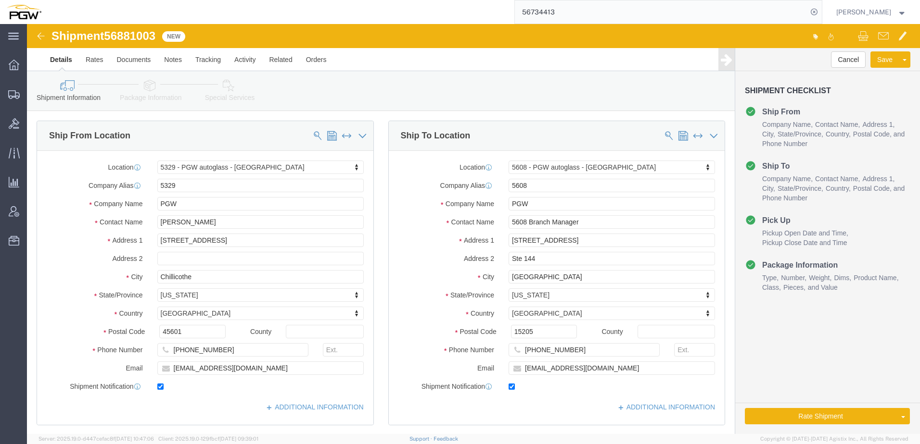
click icon
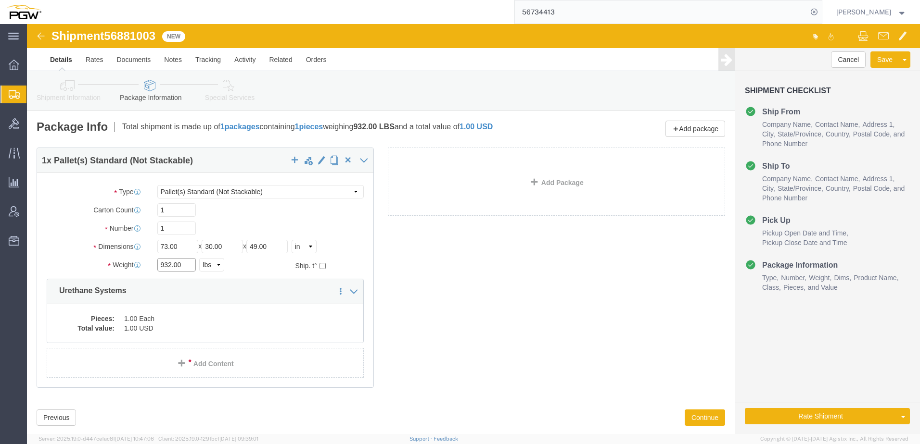
drag, startPoint x: 144, startPoint y: 236, endPoint x: 64, endPoint y: 237, distance: 80.3
click div "Weight 932.00 Select kgs lbs Ship. t°"
type input "980.00"
drag, startPoint x: 198, startPoint y: 71, endPoint x: 191, endPoint y: 75, distance: 7.5
click link "Special Services"
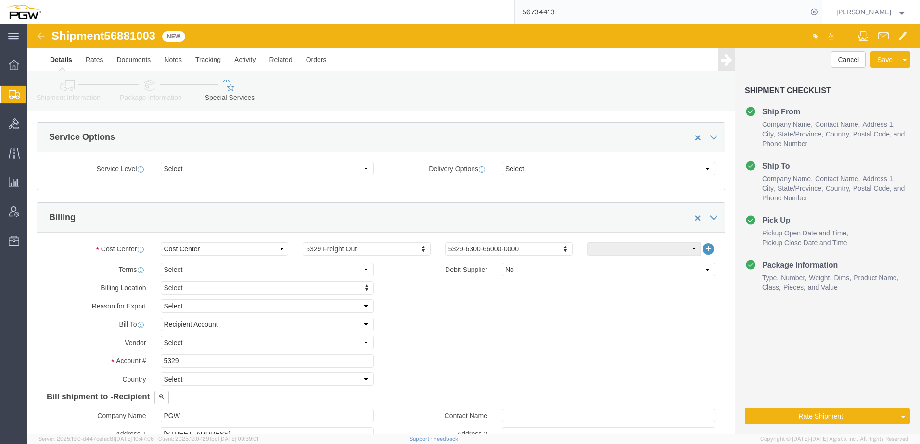
scroll to position [337, 0]
click icon
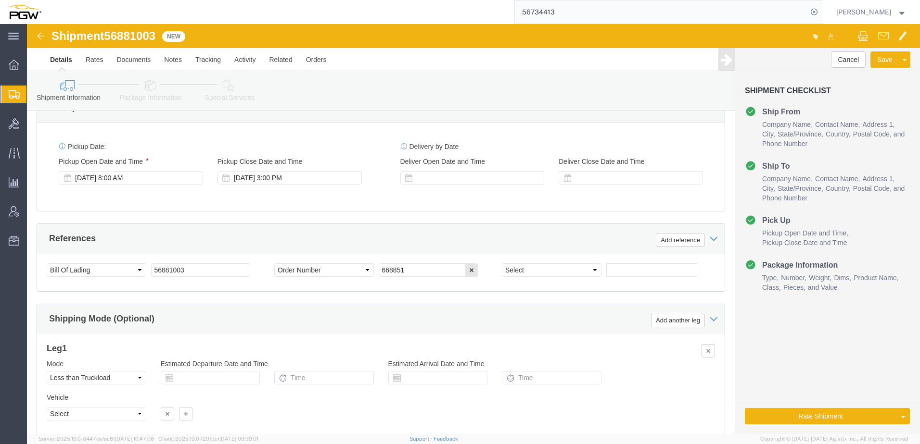
scroll to position [481, 0]
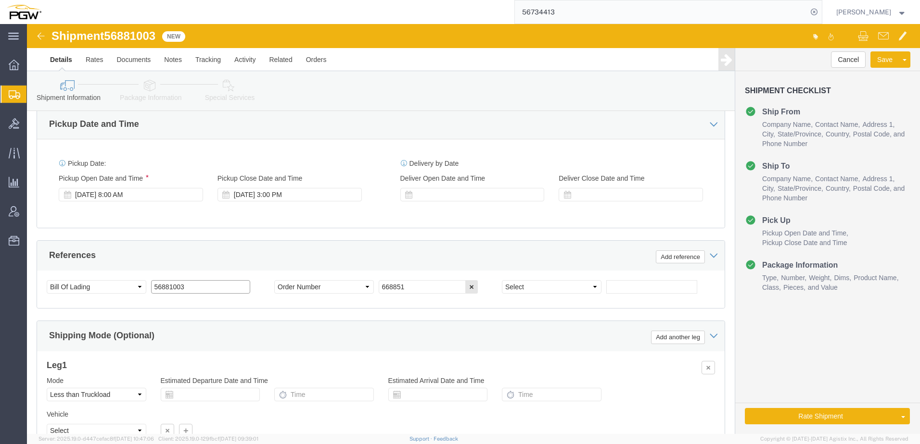
drag, startPoint x: 185, startPoint y: 265, endPoint x: -181, endPoint y: 244, distance: 366.6
click html "Shipment 56881003 New Details Rates Documents Notes Tracking Activity Related O…"
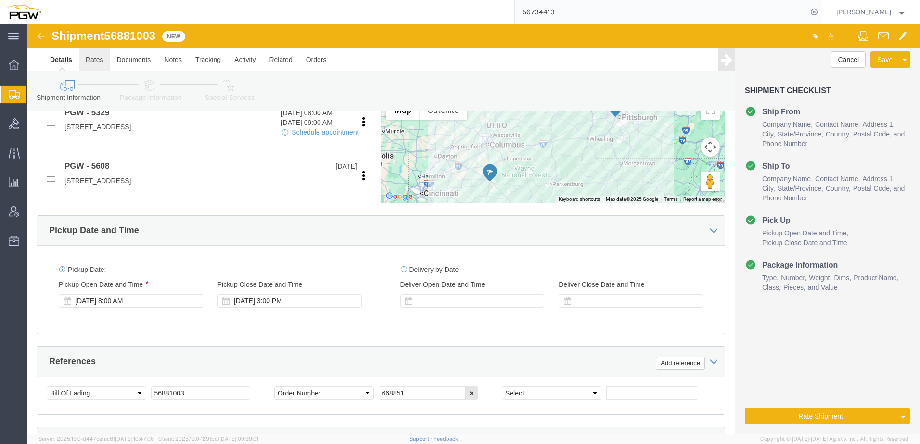
scroll to position [240, 0]
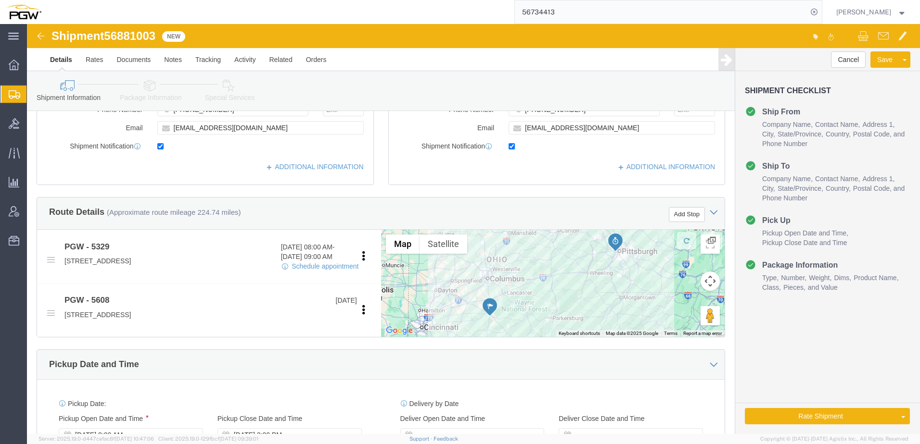
click icon
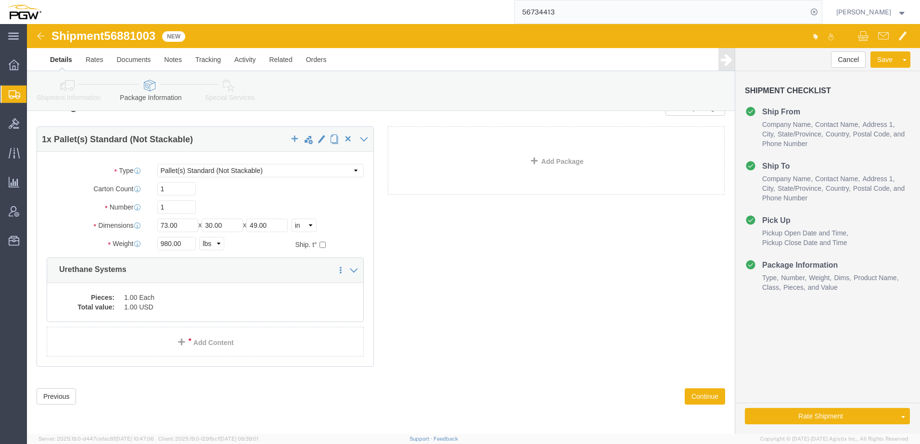
click icon
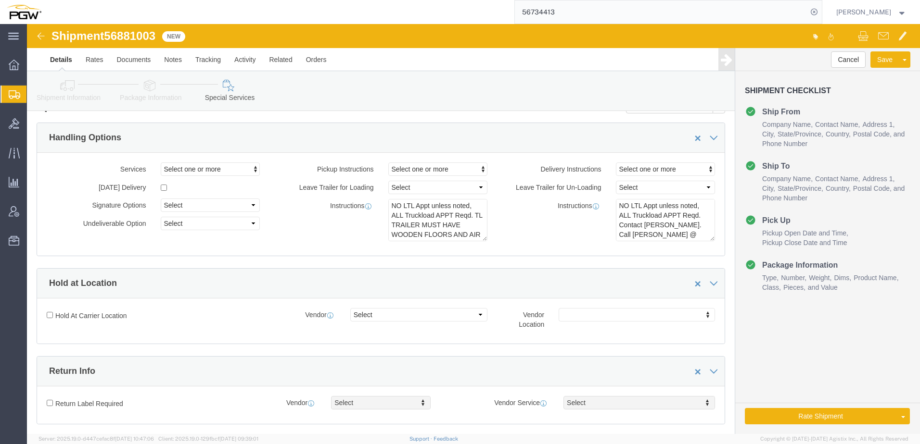
click icon
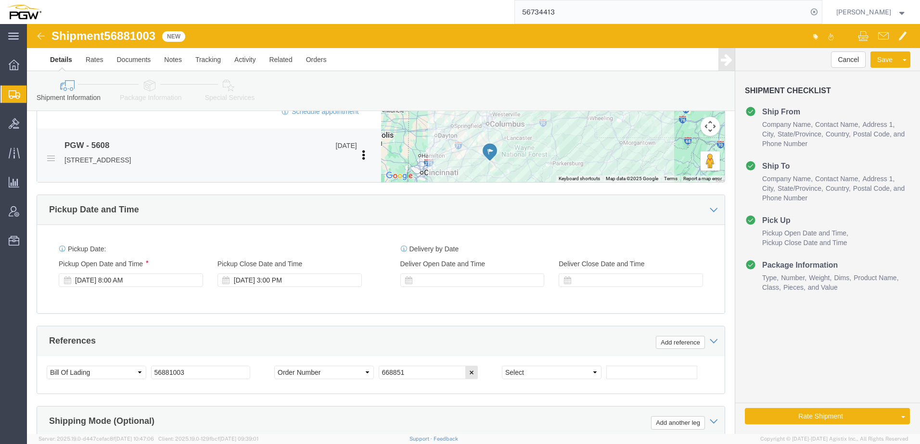
scroll to position [569, 0]
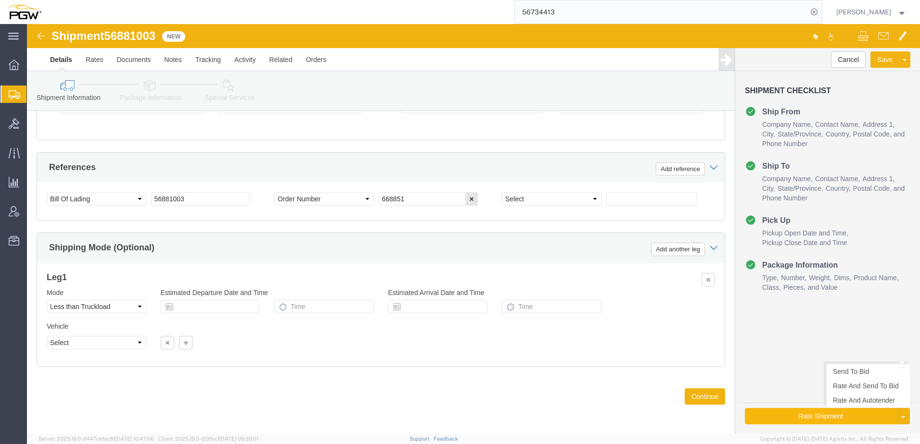
click button "Rate Shipment"
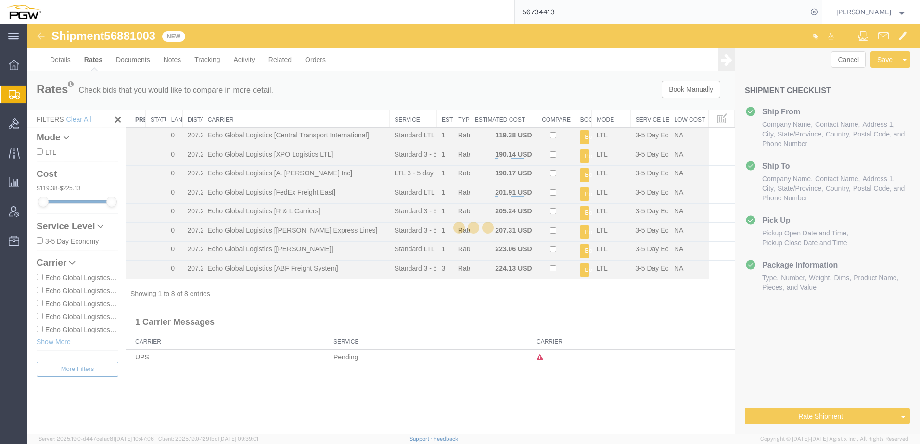
scroll to position [0, 0]
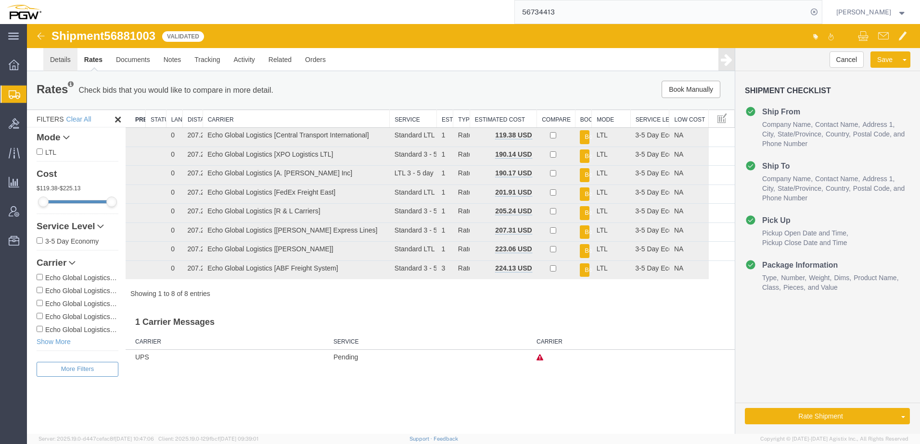
click at [64, 62] on link "Details" at bounding box center [60, 59] width 34 height 23
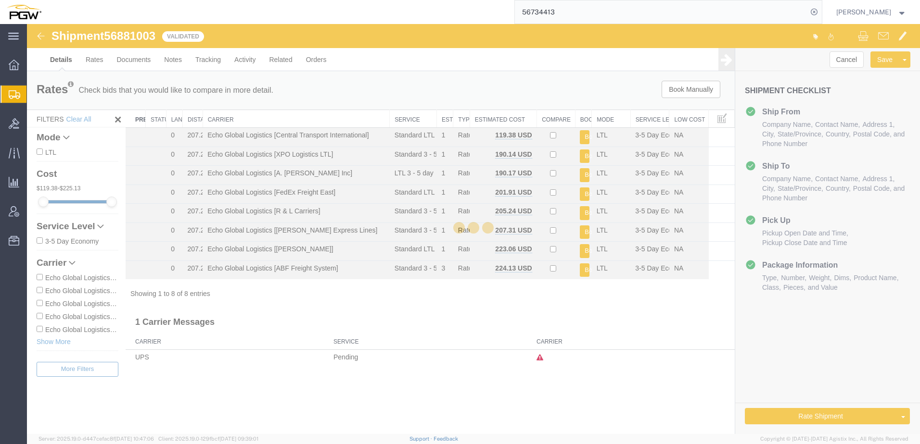
select select "28253"
select select "28407"
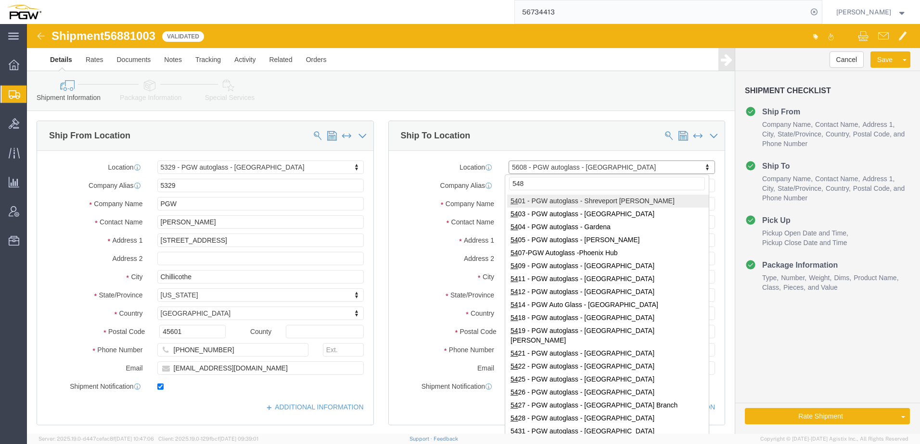
type input "5484"
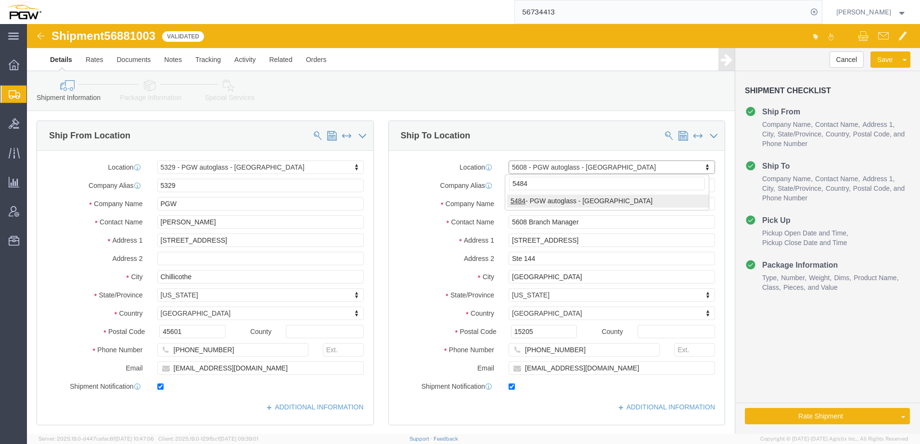
select select "28317"
type input "5484"
type input "5484 Branch Manager"
type input "3425 Gilchrist Rd"
type input "Mogadore"
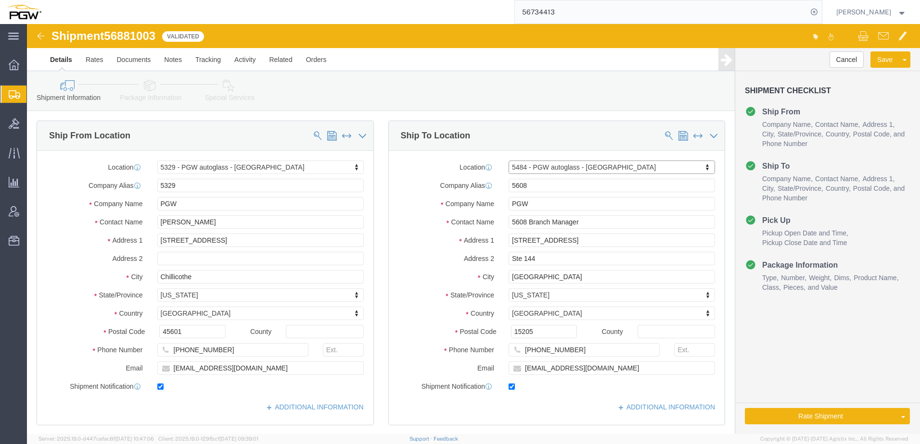
type input "44260"
type input "330-628-7408"
type input "lkqsp_o_pm_5484@pgwag.com"
select select "OH"
click button "Rate Shipment"
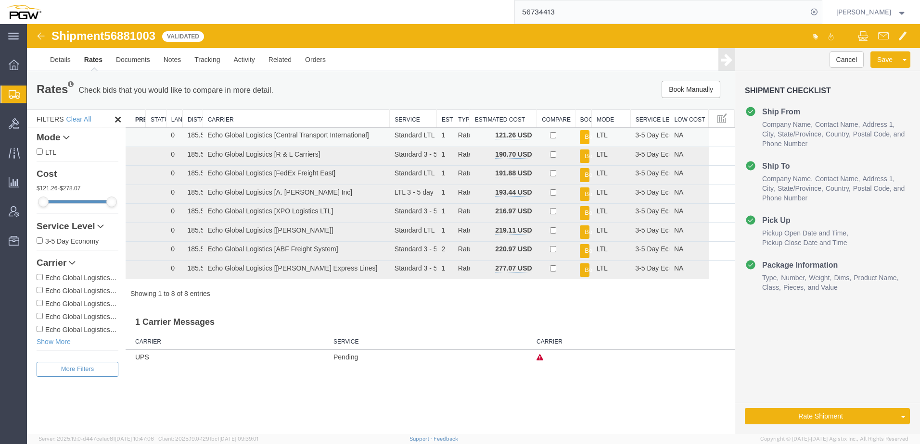
click at [586, 133] on button "Book" at bounding box center [585, 137] width 10 height 14
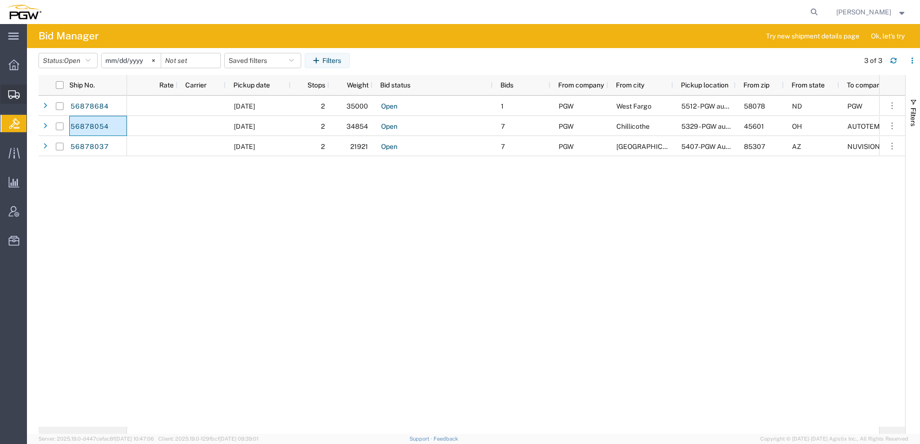
click at [0, 0] on span "Shipment Manager" at bounding box center [0, 0] width 0 height 0
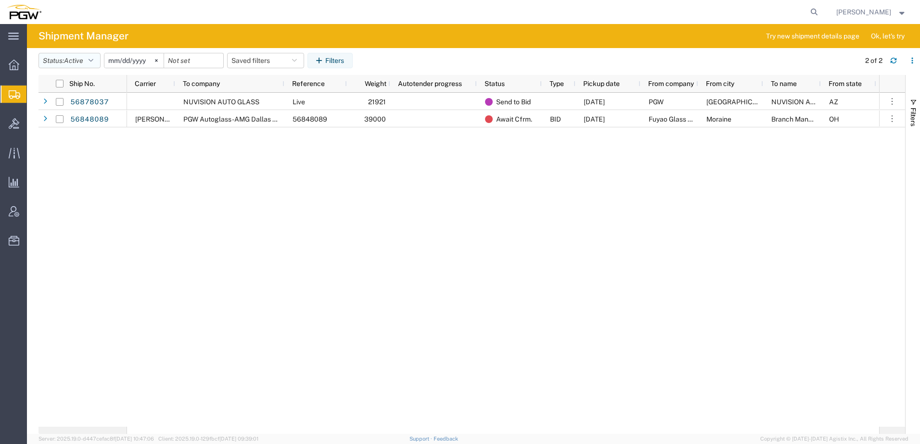
click at [73, 59] on span "Active" at bounding box center [73, 61] width 19 height 8
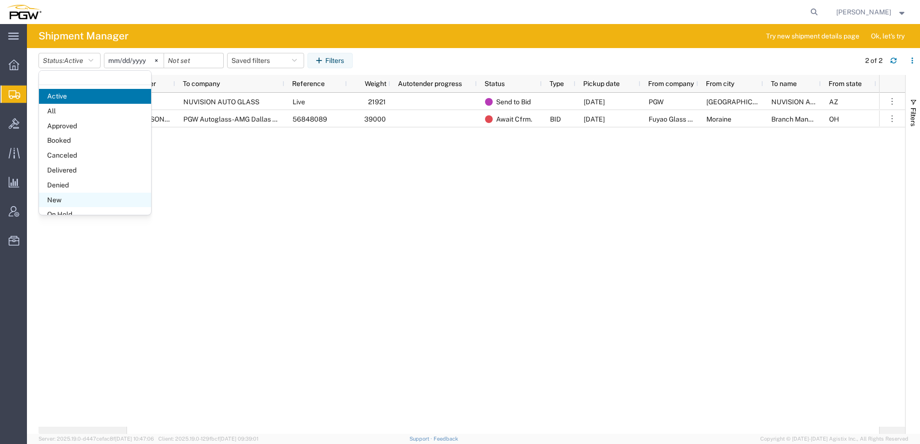
click at [69, 204] on span "New" at bounding box center [95, 200] width 112 height 15
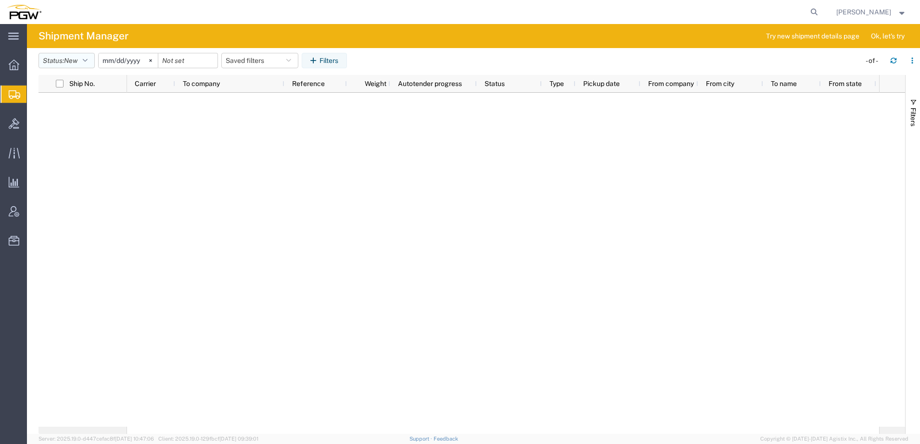
click at [68, 60] on span "New" at bounding box center [70, 61] width 13 height 8
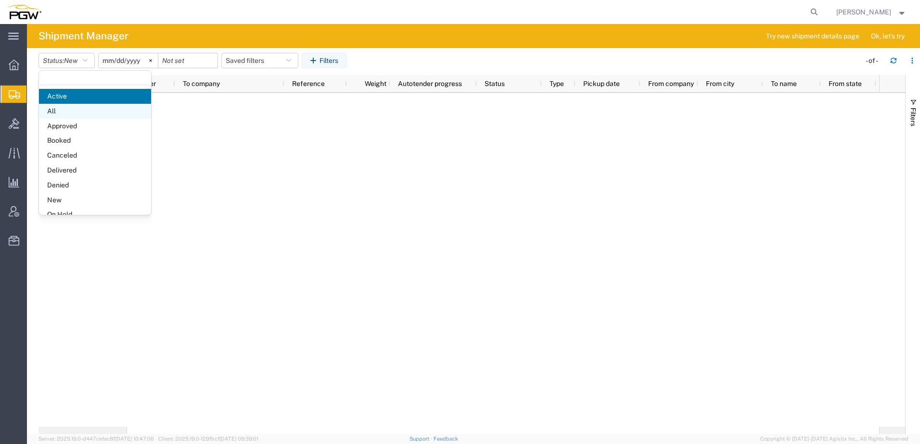
click at [63, 113] on span "All" at bounding box center [95, 111] width 112 height 15
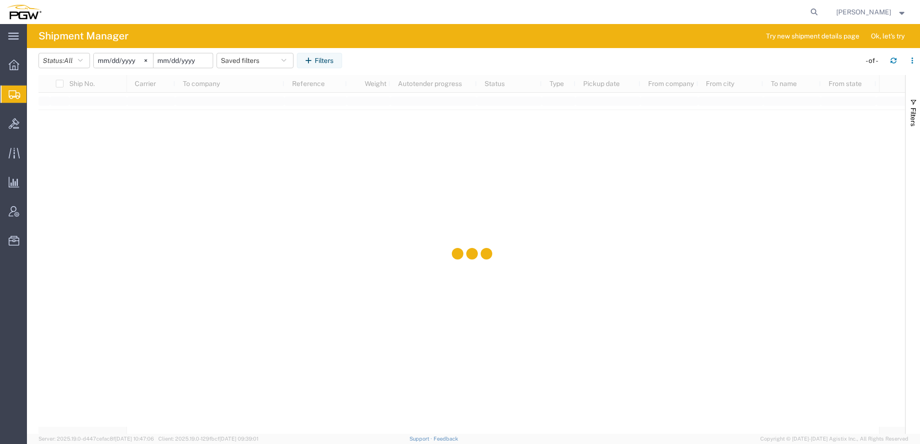
click at [173, 61] on input "date" at bounding box center [182, 60] width 59 height 14
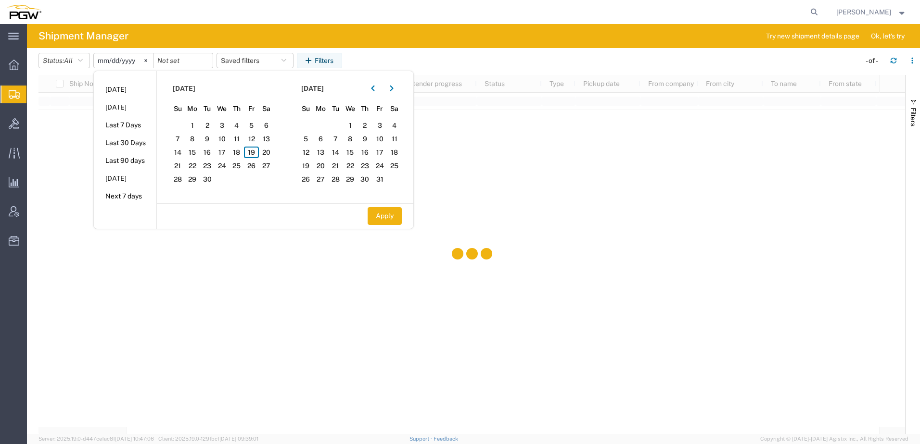
click at [125, 59] on input "[DATE]" at bounding box center [123, 60] width 59 height 14
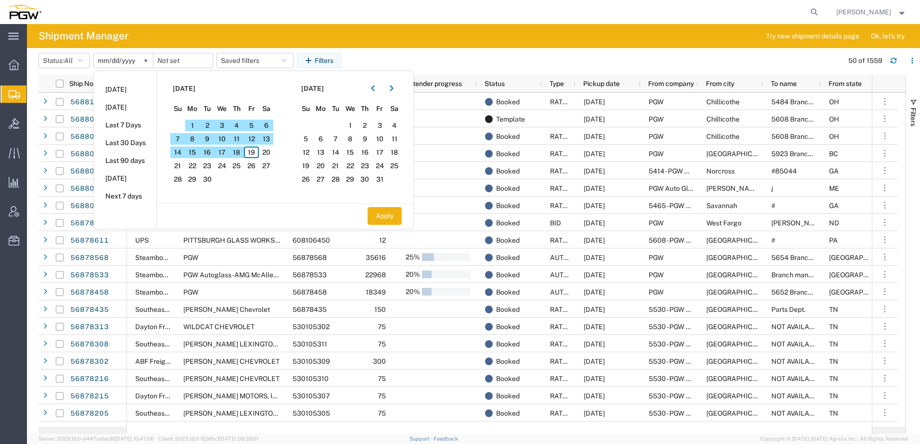
click at [255, 151] on span "19" at bounding box center [251, 153] width 15 height 12
drag, startPoint x: 385, startPoint y: 218, endPoint x: 346, endPoint y: 163, distance: 67.6
click at [385, 211] on button "Apply" at bounding box center [384, 216] width 34 height 18
type input "2025-09-19"
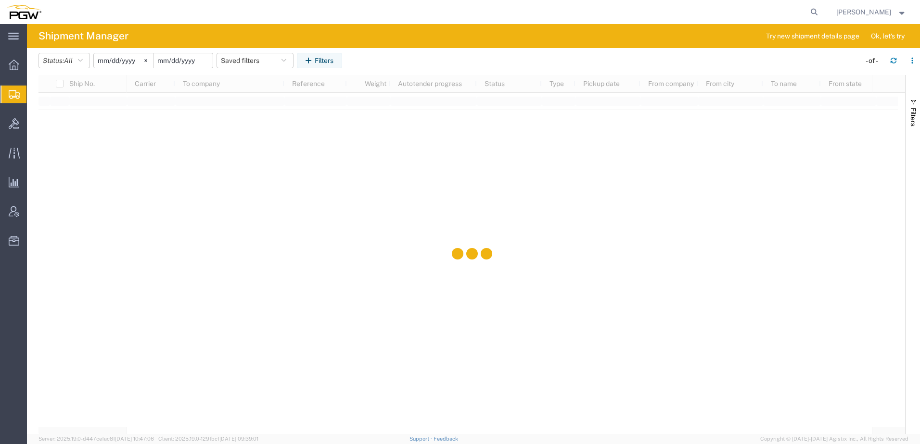
click at [200, 62] on input "date" at bounding box center [182, 60] width 59 height 14
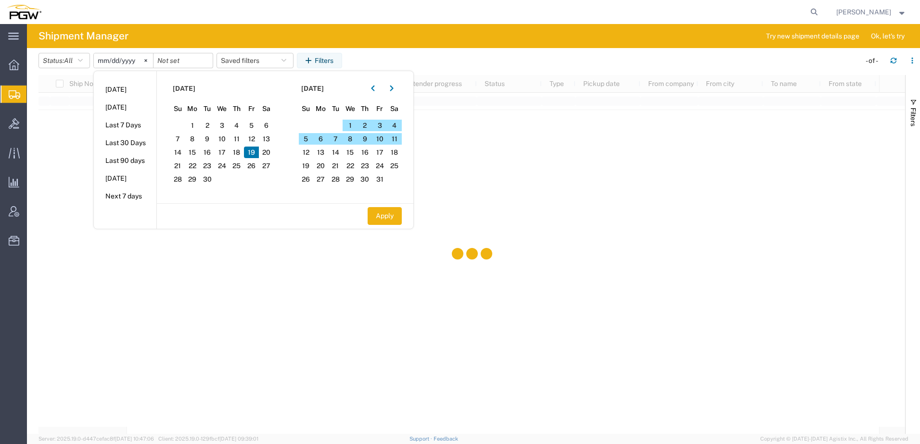
click at [253, 152] on span "19" at bounding box center [251, 153] width 15 height 12
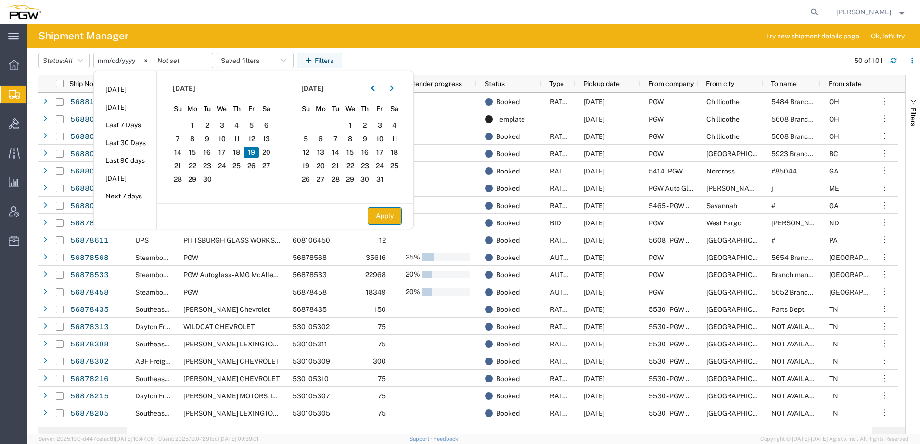
click at [390, 218] on button "Apply" at bounding box center [384, 216] width 34 height 18
type input "2025-09-19"
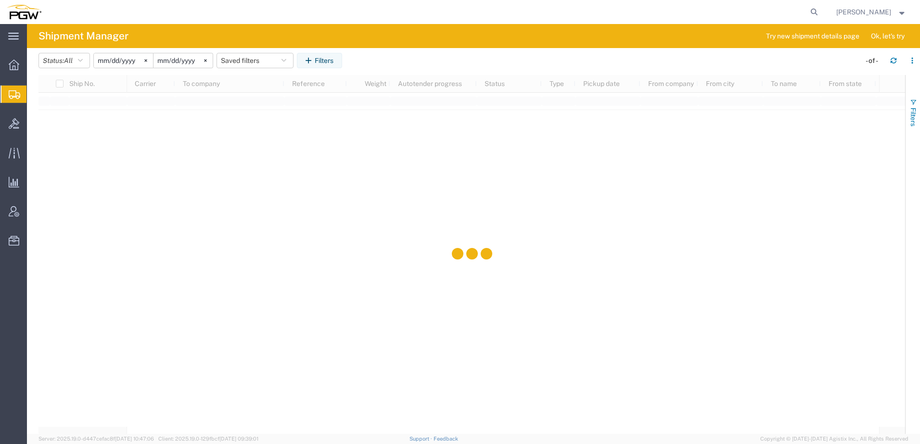
click at [914, 112] on span "Filters" at bounding box center [913, 117] width 8 height 19
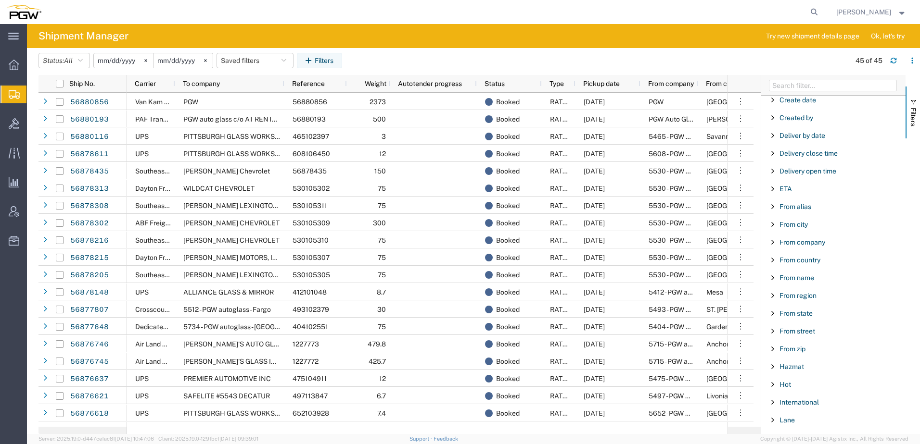
scroll to position [144, 0]
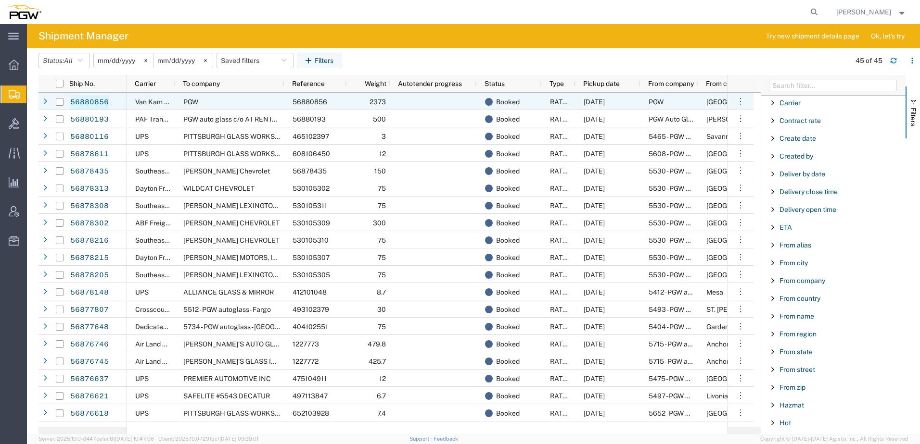
click at [87, 101] on link "56880856" at bounding box center [89, 102] width 39 height 15
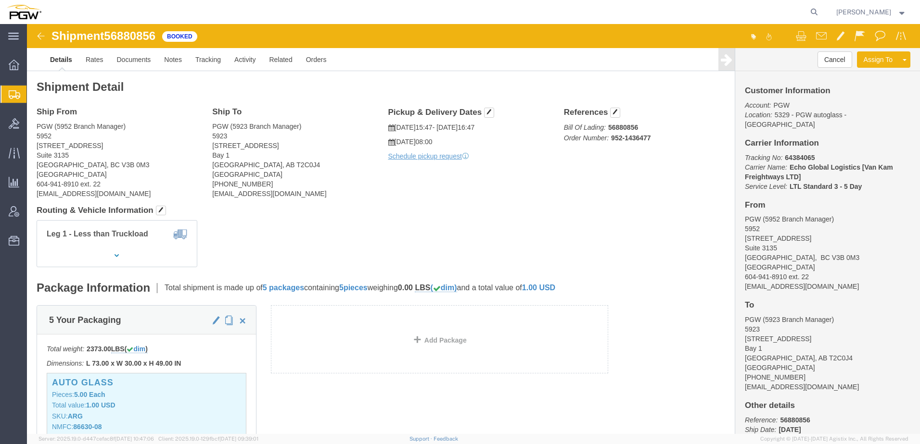
click div "Leg 1 - Less than Truckload"
click link "Documents"
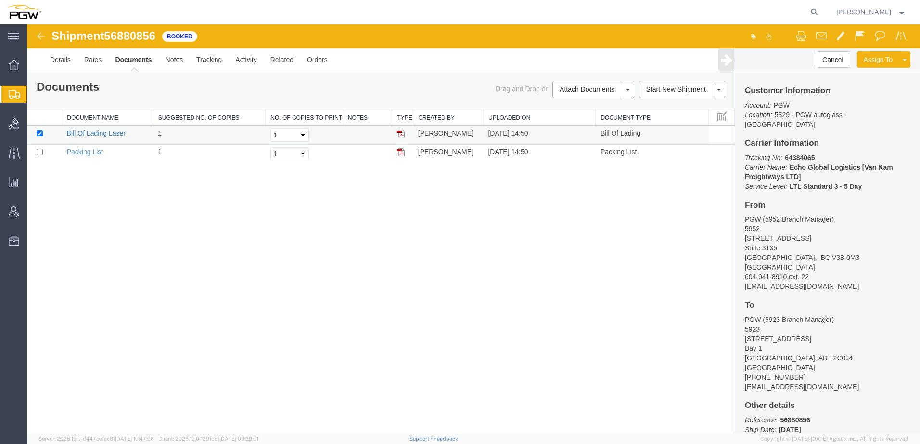
click at [103, 133] on link "Bill Of Lading Laser" at bounding box center [96, 133] width 59 height 8
drag, startPoint x: 353, startPoint y: 269, endPoint x: 369, endPoint y: 272, distance: 15.7
click at [353, 269] on div "Shipment 56880856 2 of 2 Booked Details Rates Documents Notes Tracking Activity…" at bounding box center [473, 229] width 893 height 410
click at [820, 9] on icon at bounding box center [813, 11] width 13 height 13
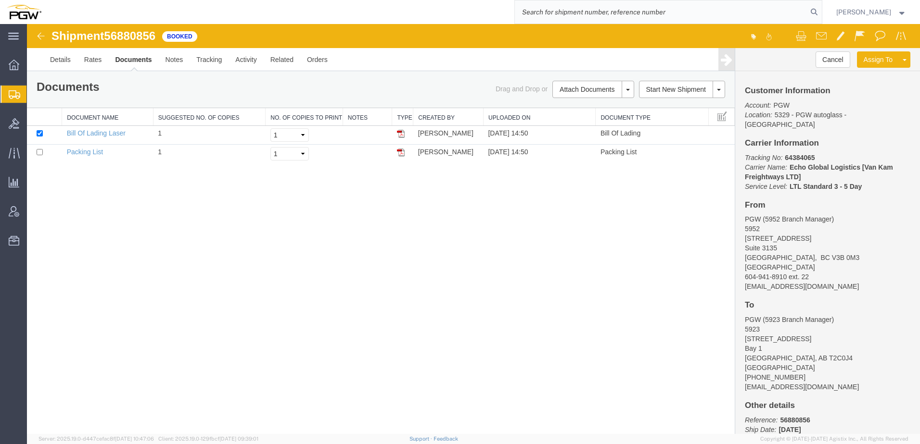
click at [700, 12] on input "search" at bounding box center [661, 11] width 292 height 23
paste input "56880927"
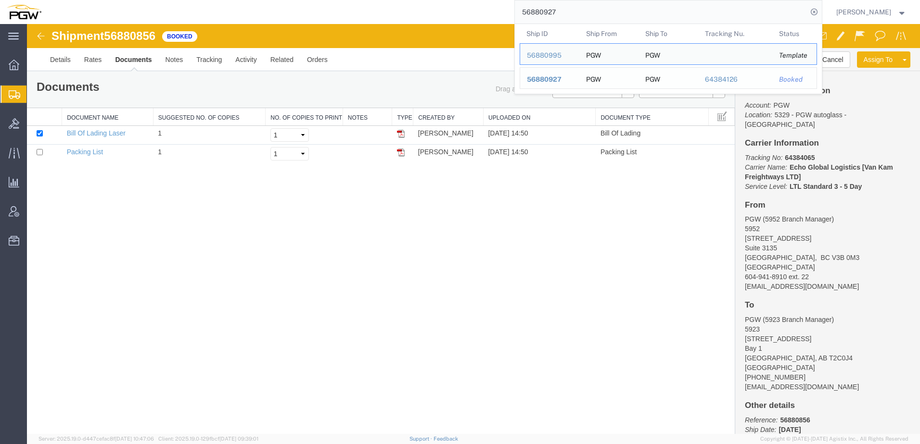
click at [548, 79] on span "56880927" at bounding box center [544, 80] width 35 height 8
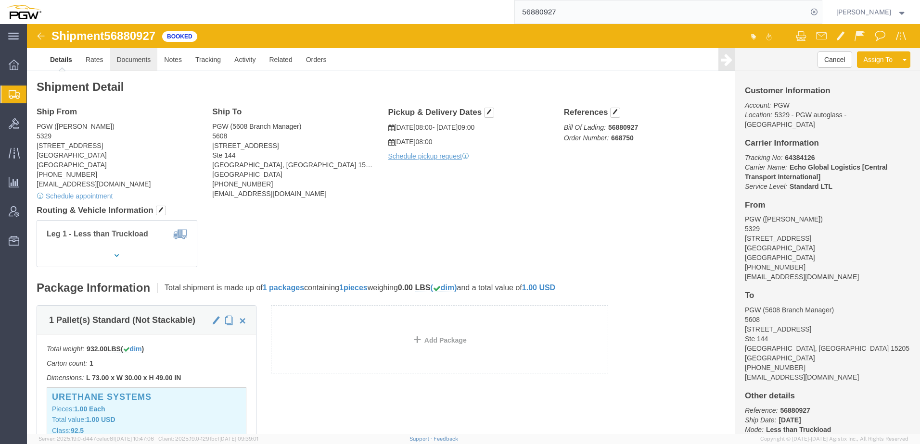
click link "Documents"
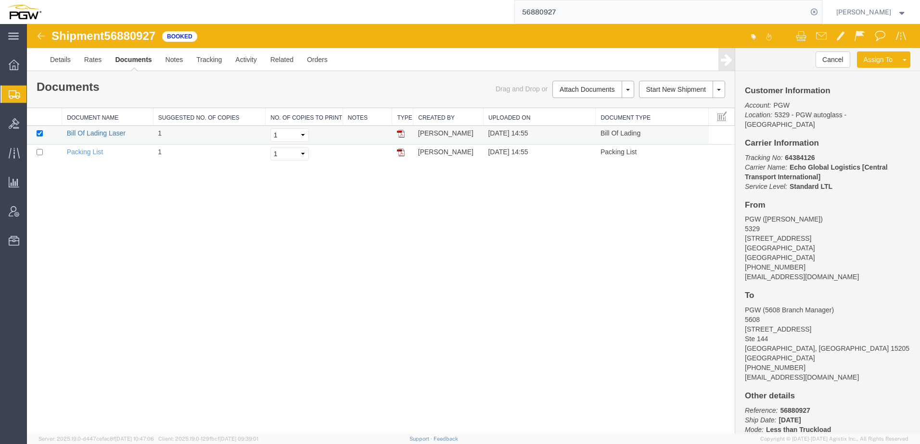
click at [101, 134] on link "Bill Of Lading Laser" at bounding box center [96, 133] width 59 height 8
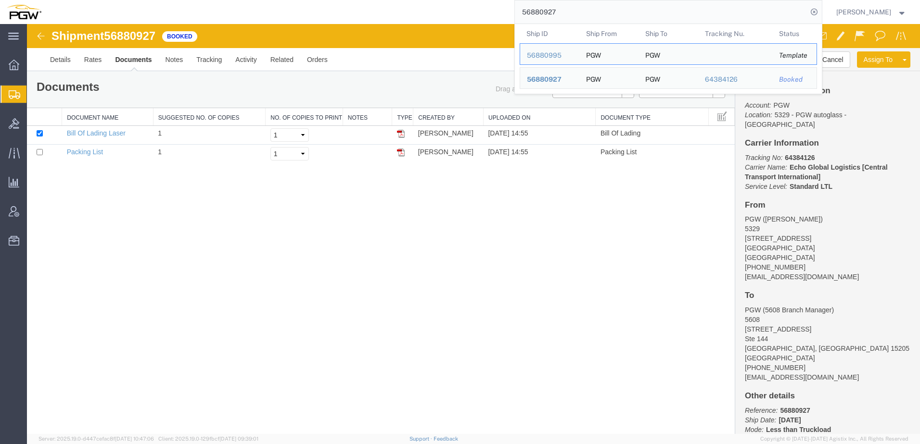
drag, startPoint x: 614, startPoint y: 9, endPoint x: 119, endPoint y: 0, distance: 494.5
click at [123, 1] on div "56880927 Ship ID Ship From Ship To Tracking Nu. Status Ship ID 56880995 Ship Fr…" at bounding box center [435, 12] width 774 height 24
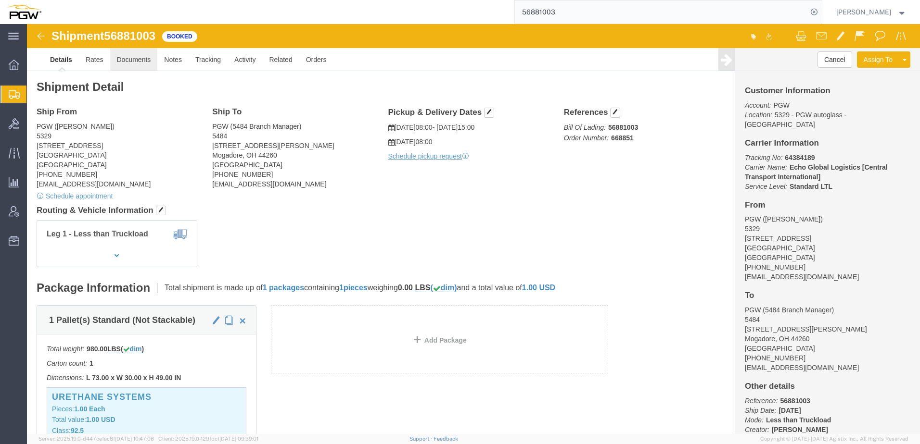
click link "Documents"
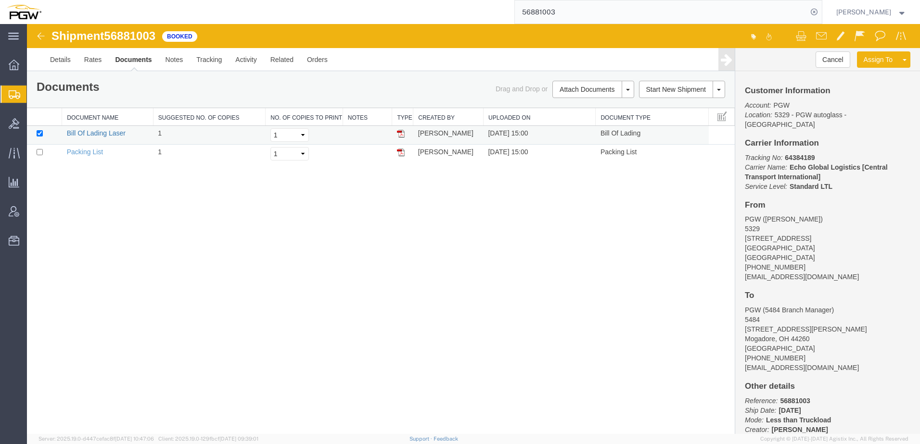
click at [108, 131] on link "Bill Of Lading Laser" at bounding box center [96, 133] width 59 height 8
click at [0, 0] on span "Shipment Manager" at bounding box center [0, 0] width 0 height 0
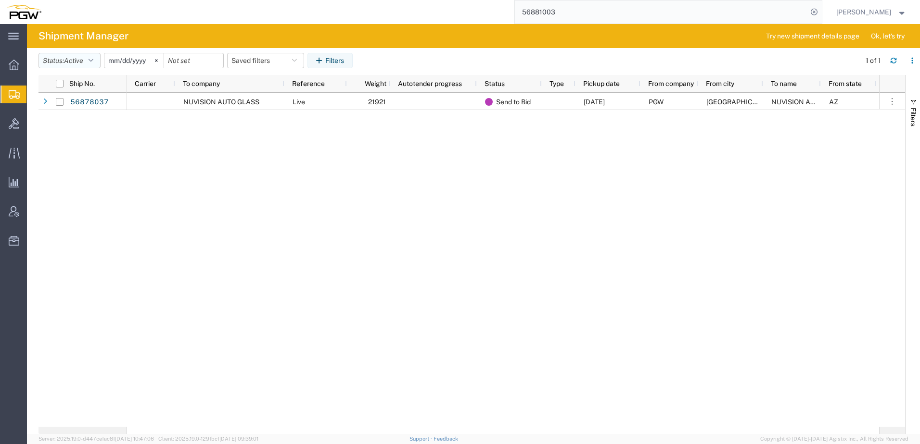
click at [58, 65] on button "Status: Active" at bounding box center [69, 60] width 62 height 15
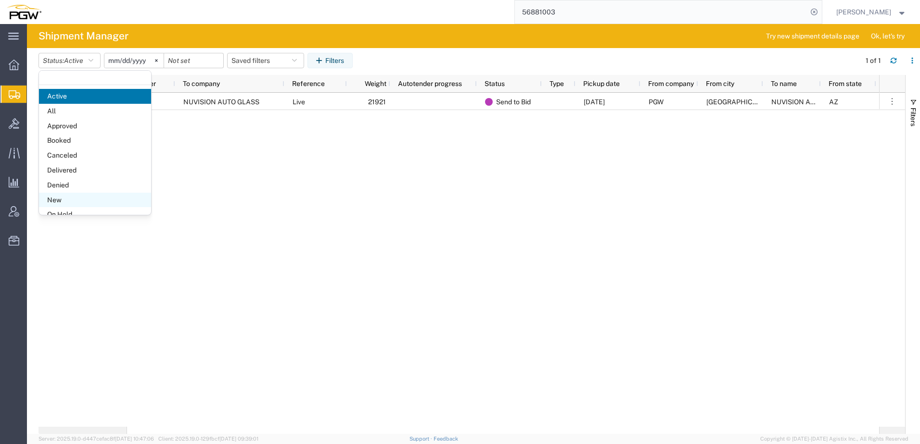
click at [72, 199] on span "New" at bounding box center [95, 200] width 112 height 15
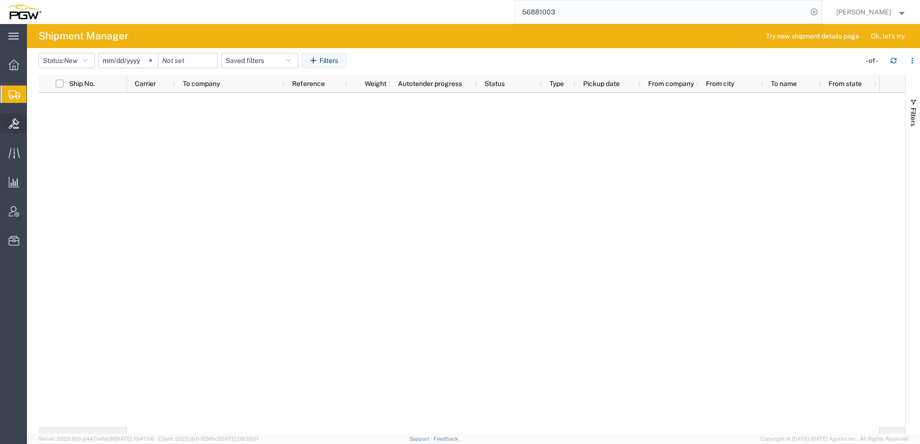
click at [17, 132] on div at bounding box center [13, 123] width 27 height 19
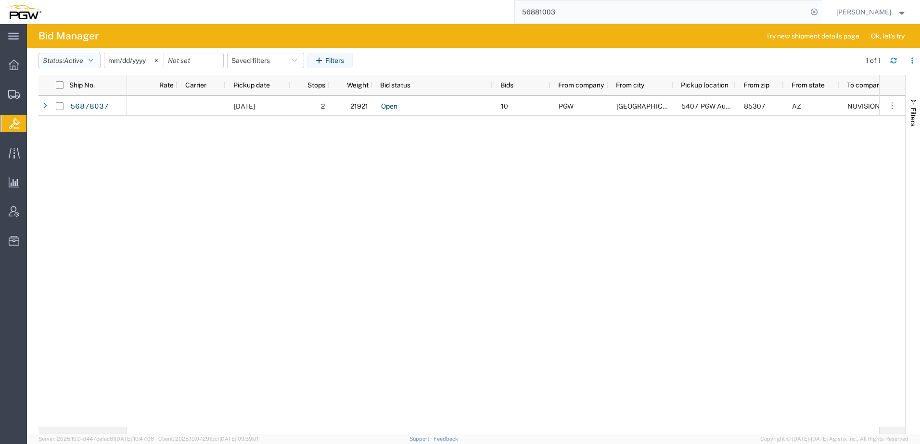
click at [58, 62] on button "Status: Active" at bounding box center [69, 60] width 62 height 15
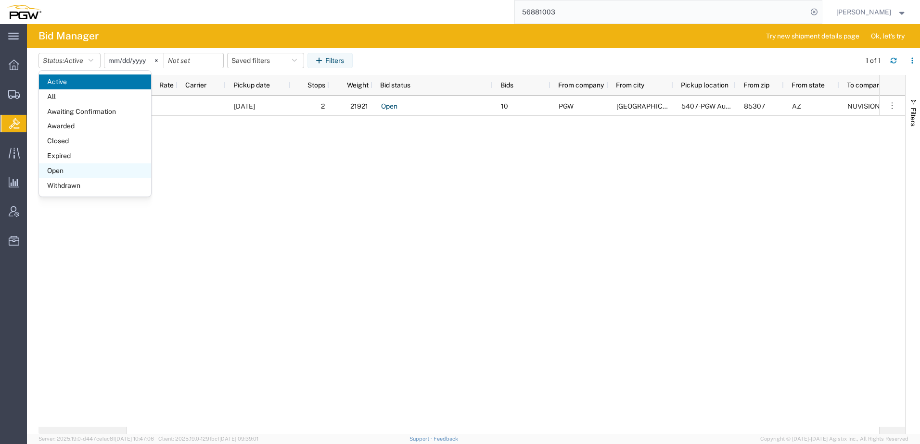
click at [65, 169] on span "Open" at bounding box center [95, 171] width 112 height 15
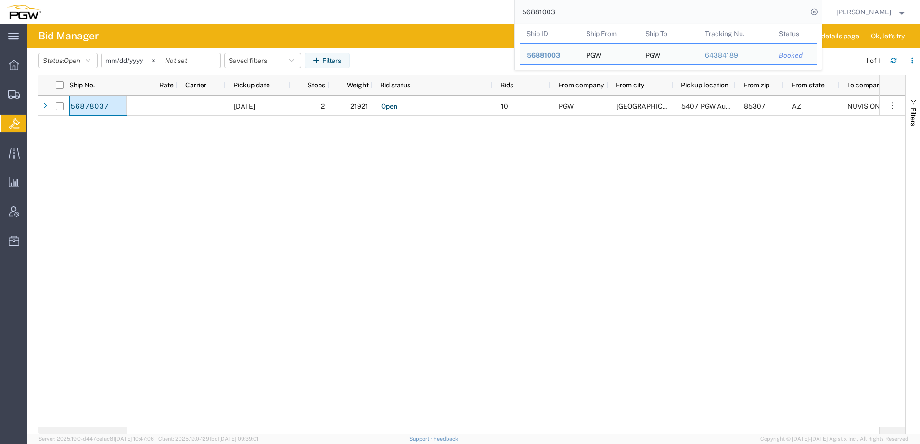
drag, startPoint x: 682, startPoint y: 16, endPoint x: -5, endPoint y: -21, distance: 687.8
click at [0, 0] on html "main_menu Created with Sketch. Collapse Menu Overview Shipments Shipment Manage…" at bounding box center [460, 222] width 920 height 444
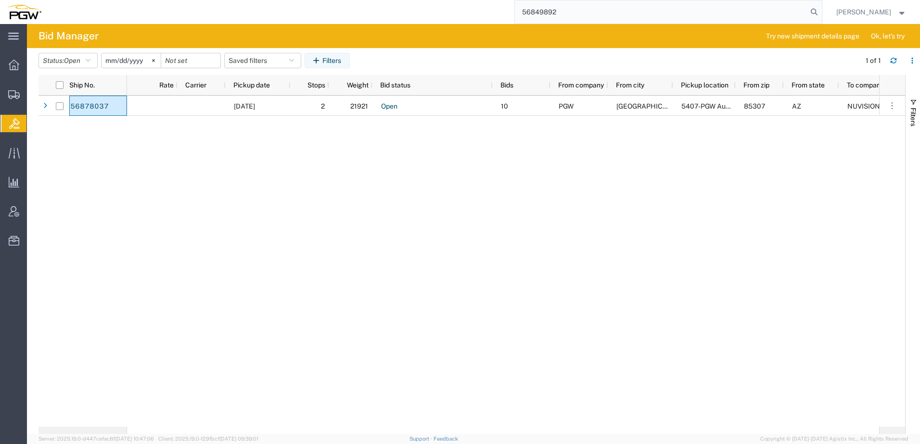
type input "56849892"
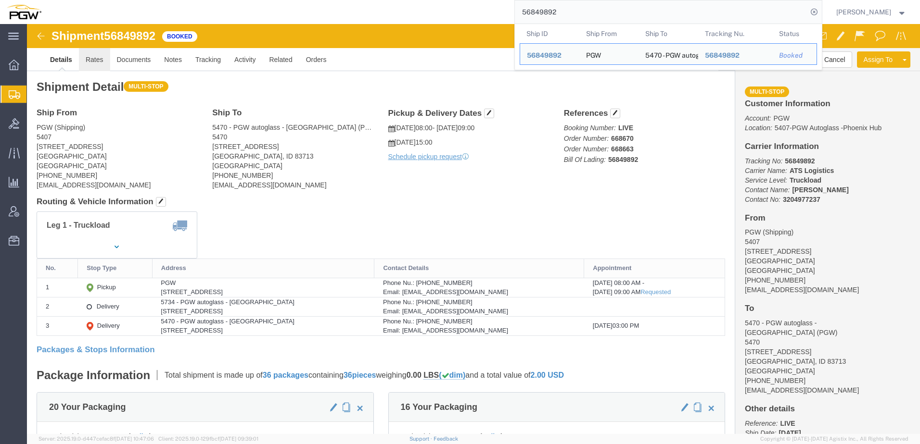
drag, startPoint x: 66, startPoint y: 34, endPoint x: 55, endPoint y: 39, distance: 12.9
click link "Rates"
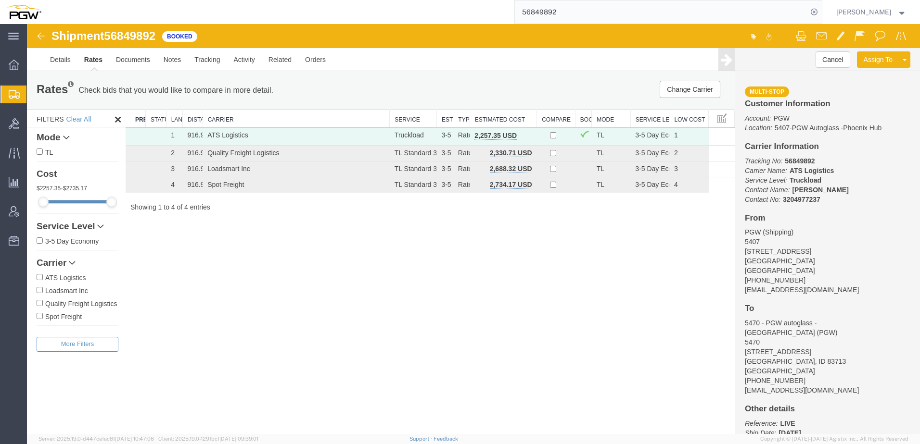
click at [527, 134] on span "button" at bounding box center [526, 135] width 5 height 7
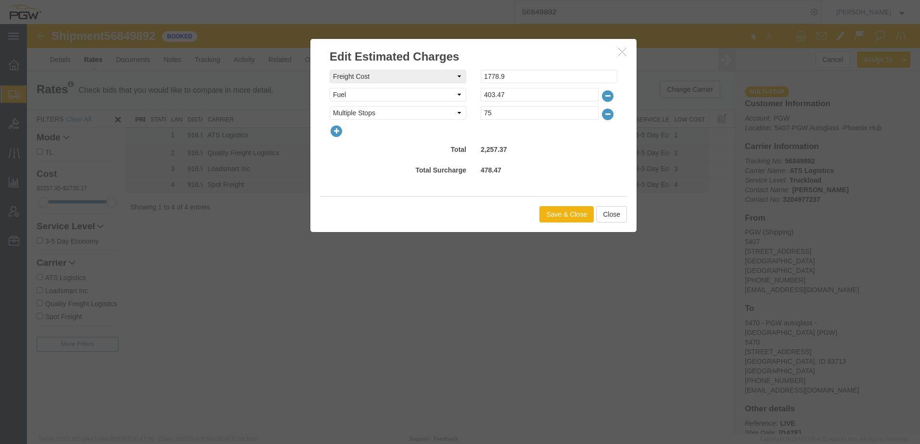
click at [338, 131] on icon "button" at bounding box center [335, 131] width 13 height 13
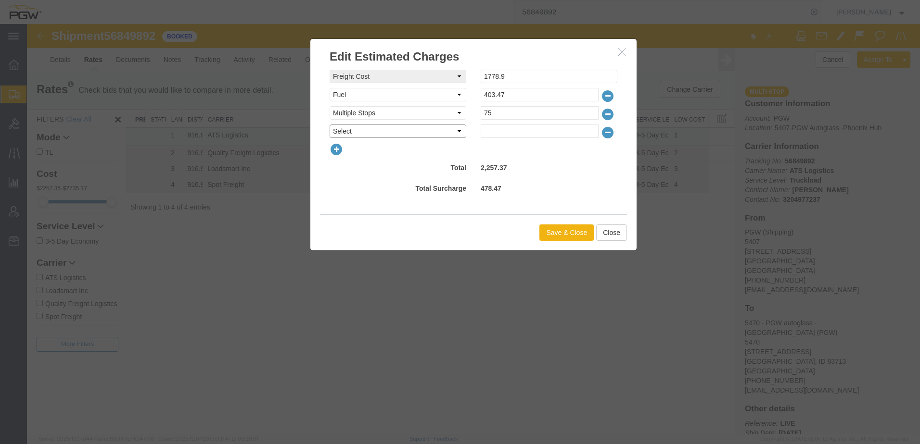
click at [362, 132] on select "Select AES Filing Accessorial Delivery Charge Additional Invoice Details Addres…" at bounding box center [397, 131] width 137 height 13
select select "OTHR"
click at [329, 125] on select "Select AES Filing Accessorial Delivery Charge Additional Invoice Details Addres…" at bounding box center [397, 131] width 137 height 13
click at [569, 128] on input "text" at bounding box center [539, 131] width 118 height 13
type input "542.63"
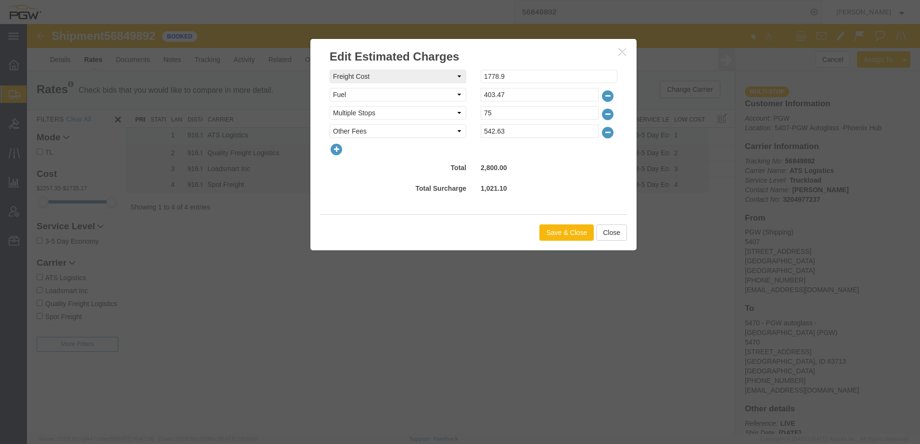
click at [572, 237] on button "Save & Close" at bounding box center [566, 233] width 54 height 16
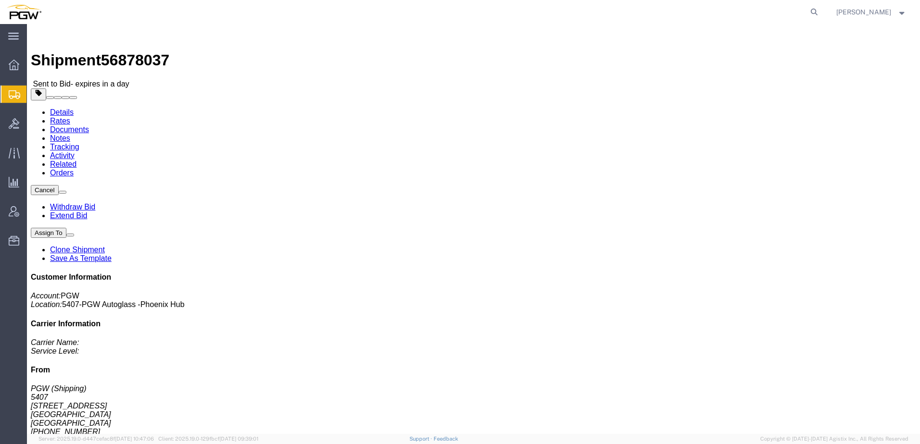
click link "Documents"
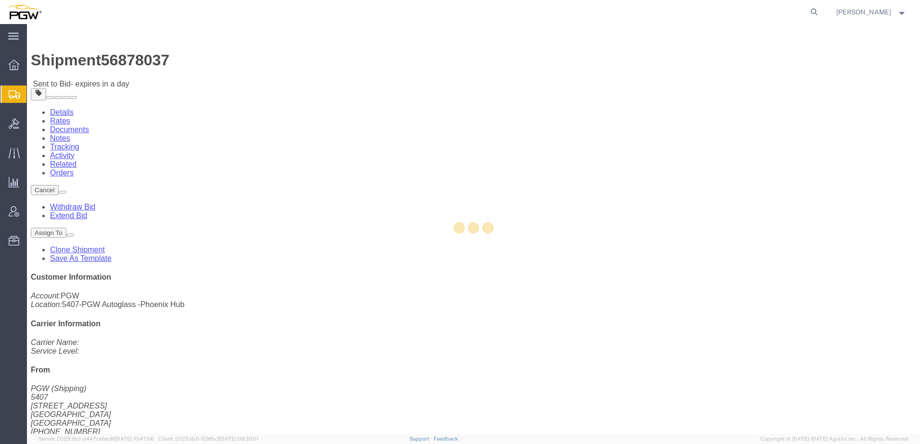
click at [92, 64] on div at bounding box center [473, 229] width 893 height 410
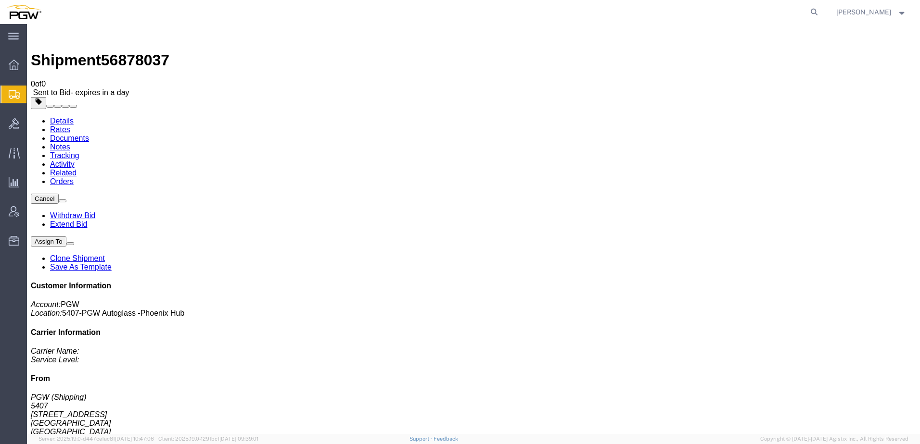
click at [70, 126] on link "Rates" at bounding box center [60, 130] width 20 height 8
